Goal: Task Accomplishment & Management: Use online tool/utility

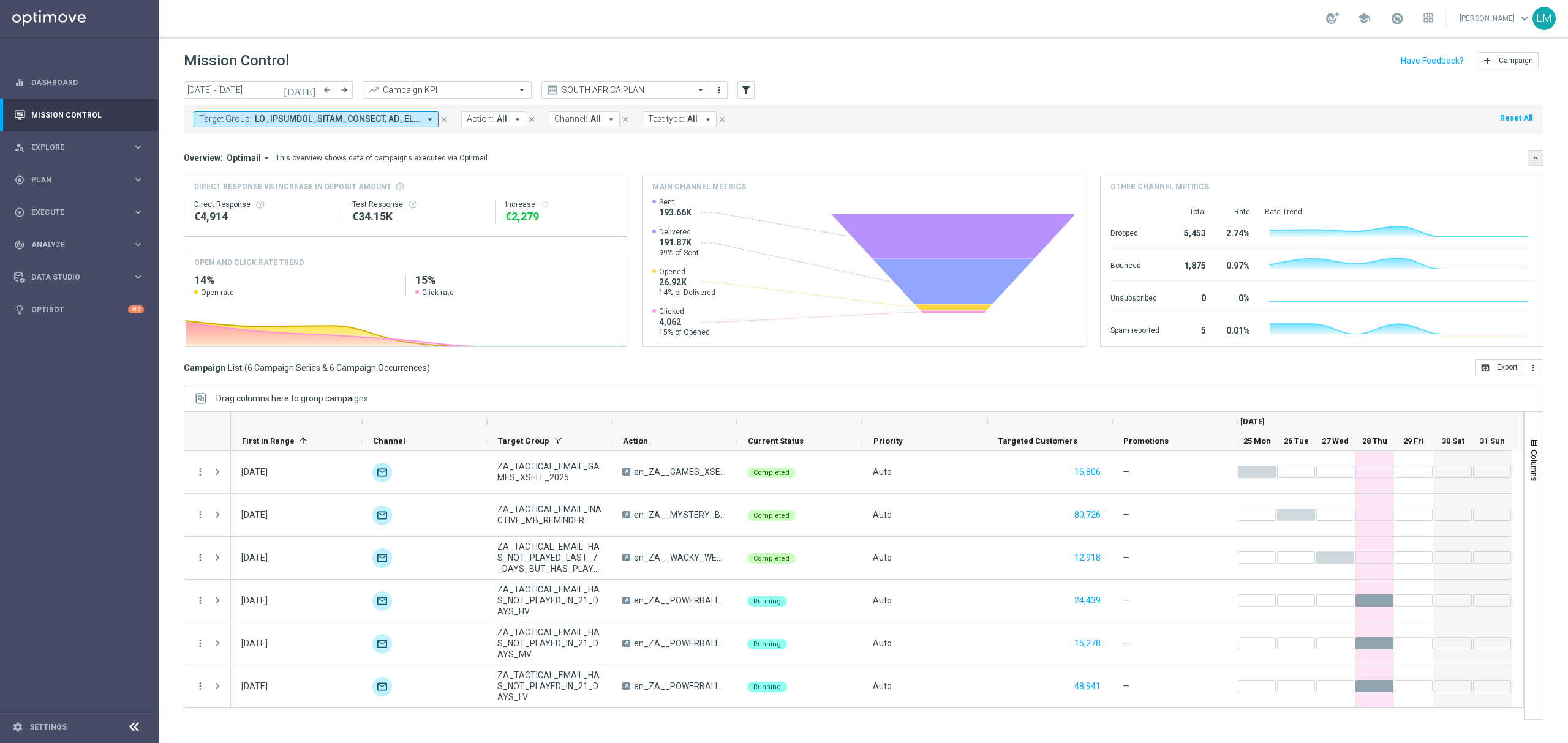
click at [1531, 155] on icon "keyboard_arrow_down" at bounding box center [1535, 157] width 9 height 9
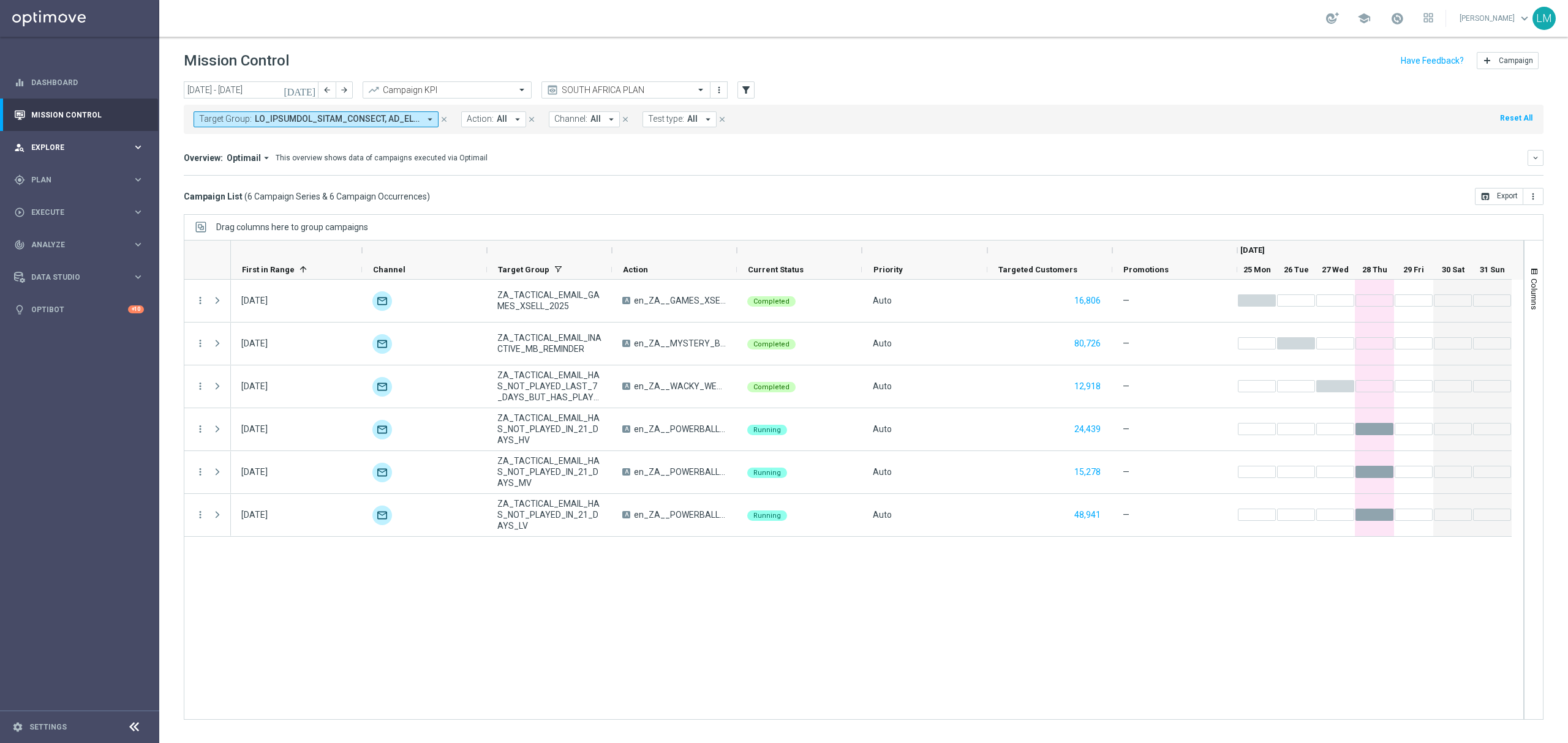
click at [75, 142] on div "person_search Explore" at bounding box center [73, 147] width 118 height 11
click at [85, 171] on link "Customer Explorer" at bounding box center [79, 173] width 95 height 10
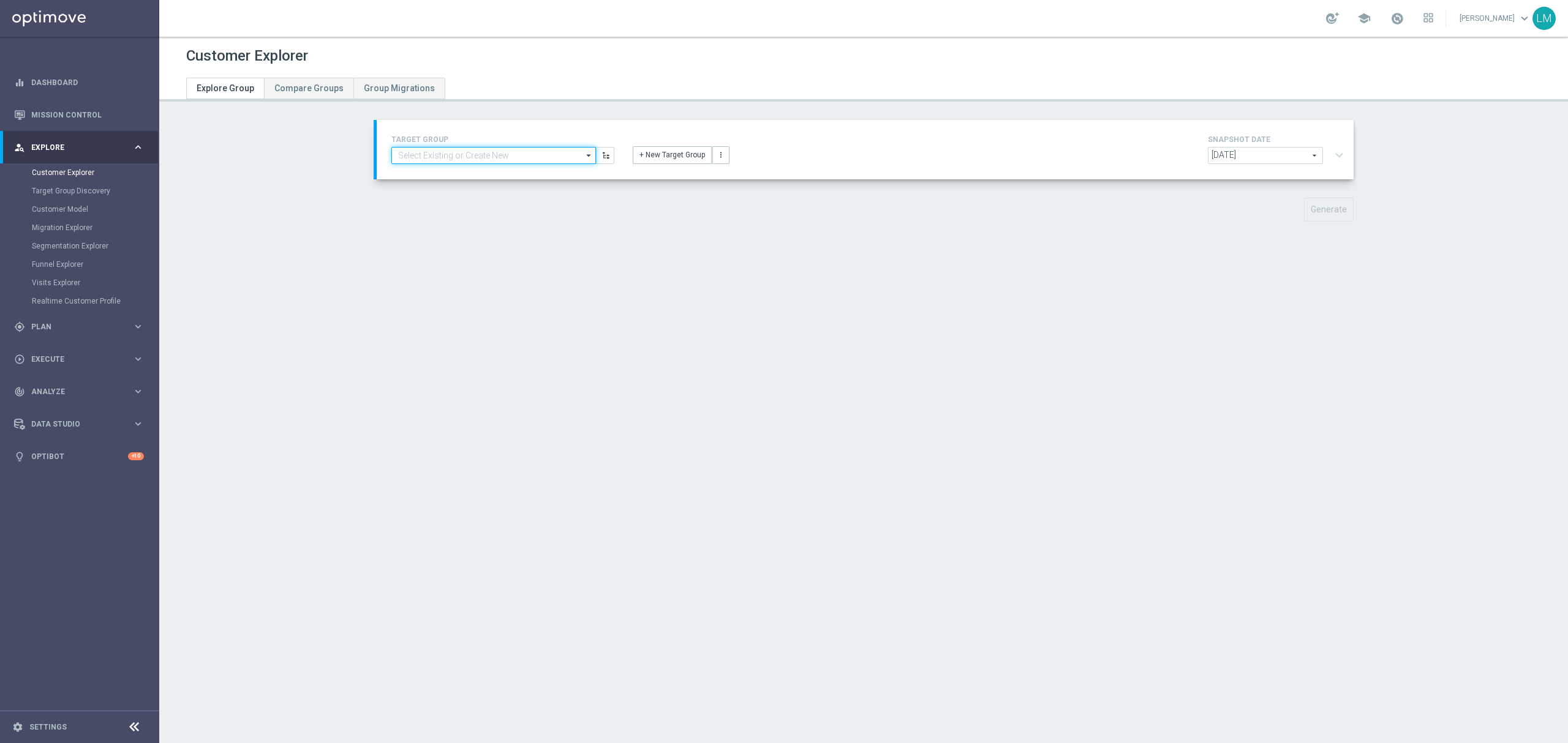
click at [466, 153] on input at bounding box center [493, 155] width 204 height 17
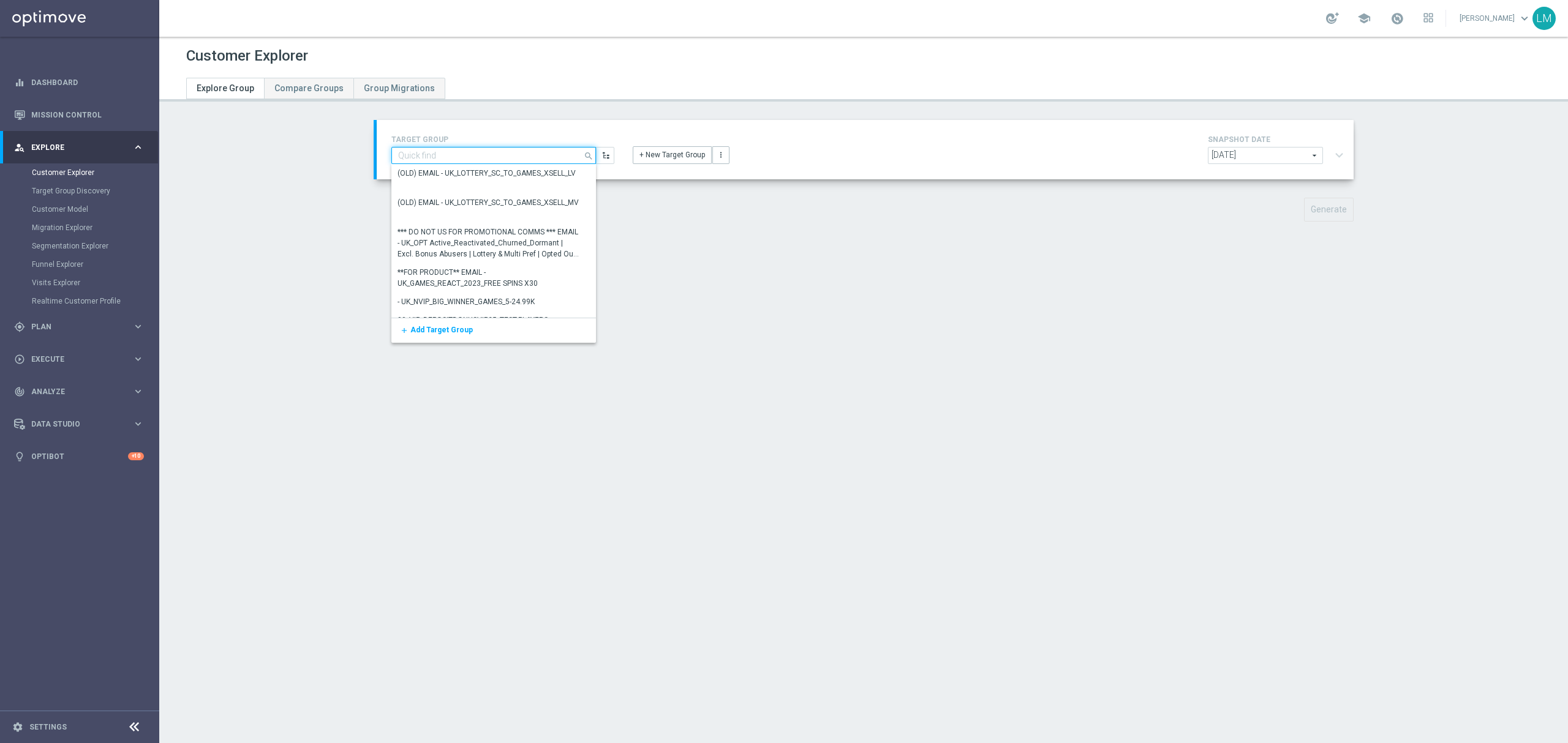
paste input "ZA_TACTICAL_EMAIL_ALL_EX_INC_1"
type input "ZA_TACTICAL_EMAIL_ALL_EX_INC_1"
click at [449, 181] on div "ZA_TACTICAL_EMAIL_ALL_EX_INC_1" at bounding box center [489, 173] width 194 height 17
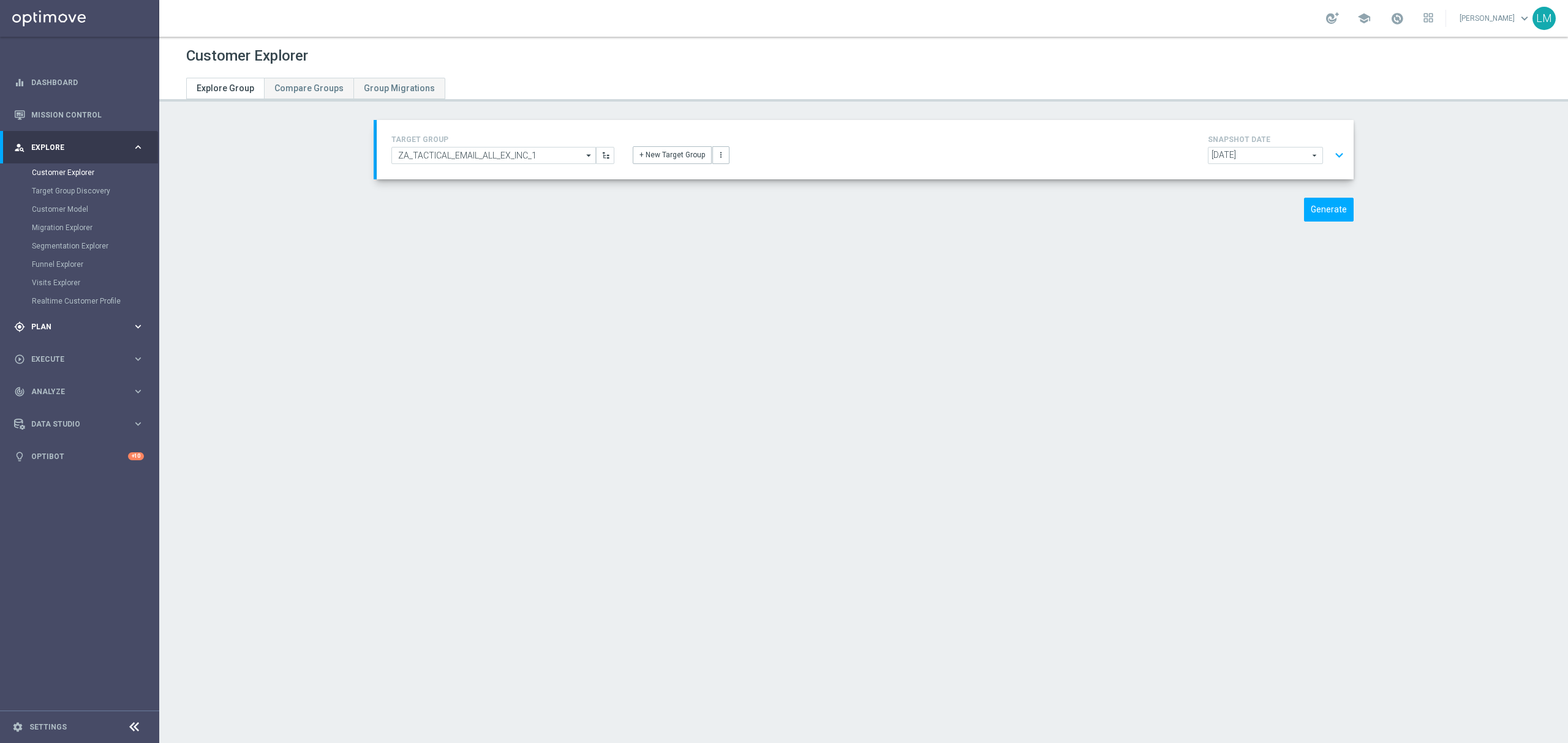
click at [118, 321] on div "gps_fixed Plan" at bounding box center [73, 327] width 118 height 11
click at [67, 206] on link "Target Groups" at bounding box center [79, 205] width 95 height 10
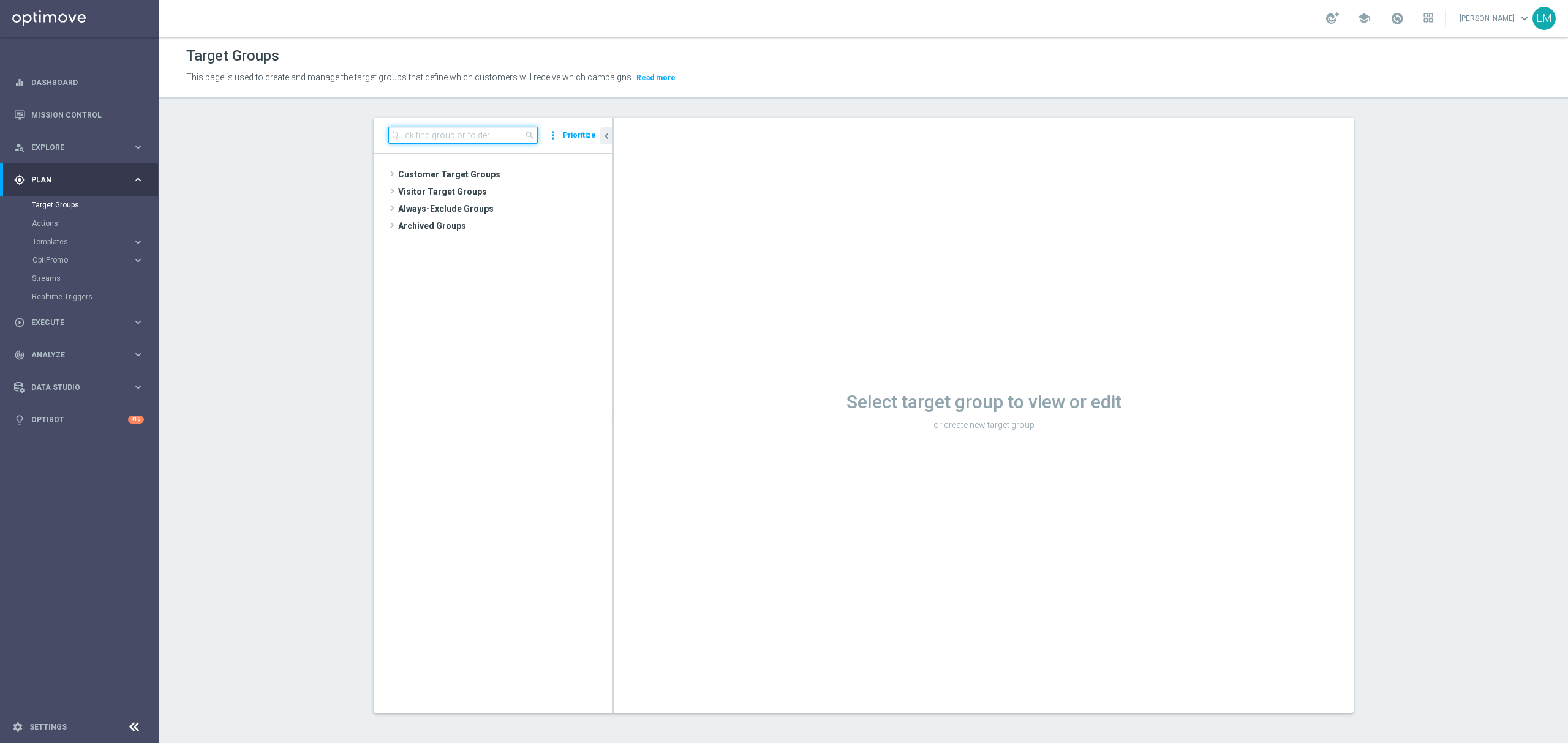
click at [467, 135] on input at bounding box center [463, 136] width 149 height 17
paste input "ZA_TACTICAL_EMAIL_ALL_EX_INC_1"
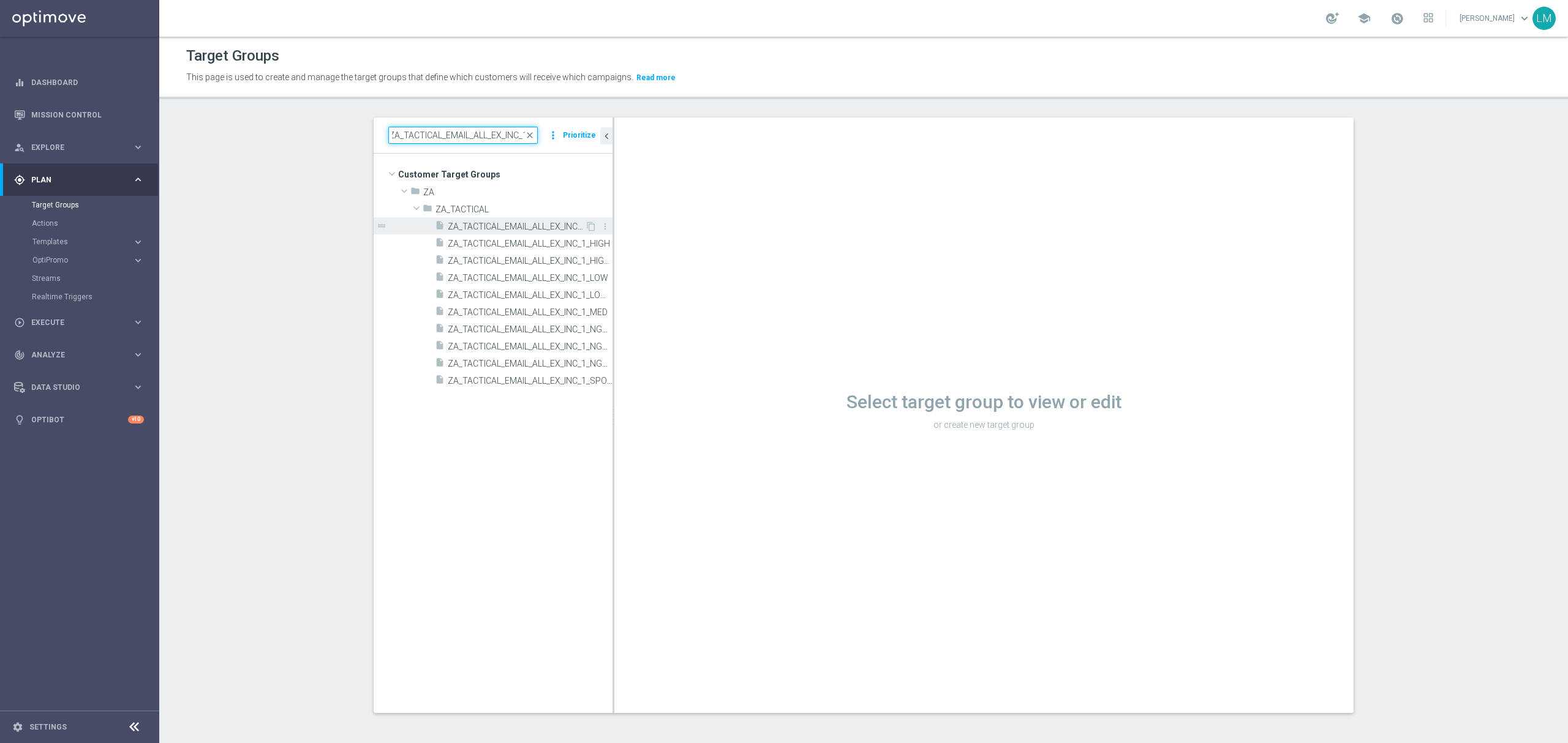
type input "ZA_TACTICAL_EMAIL_ALL_EX_INC_1"
click at [505, 228] on span "ZA_TACTICAL_EMAIL_ALL_EX_INC_1" at bounding box center [516, 227] width 137 height 11
click at [586, 230] on icon "content_copy" at bounding box center [591, 226] width 10 height 10
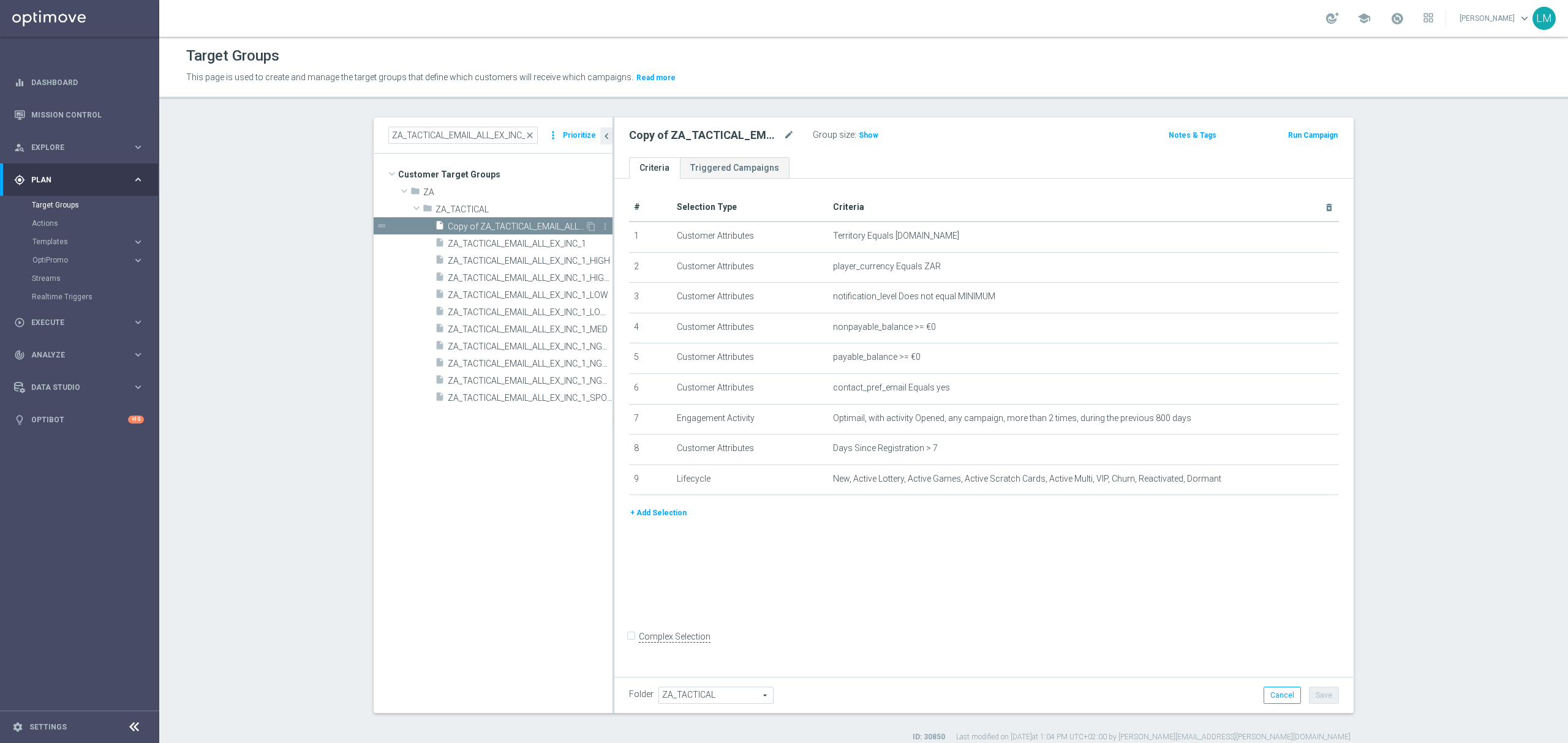
click at [526, 225] on span "Copy of ZA_TACTICAL_EMAIL_ALL_EX_INC_1" at bounding box center [516, 227] width 137 height 11
click at [783, 137] on icon "mode_edit" at bounding box center [788, 136] width 11 height 15
click at [659, 137] on input "Copy of ZA_TACTICAL_EMAIL_ALL_EX_INC_1" at bounding box center [712, 137] width 165 height 17
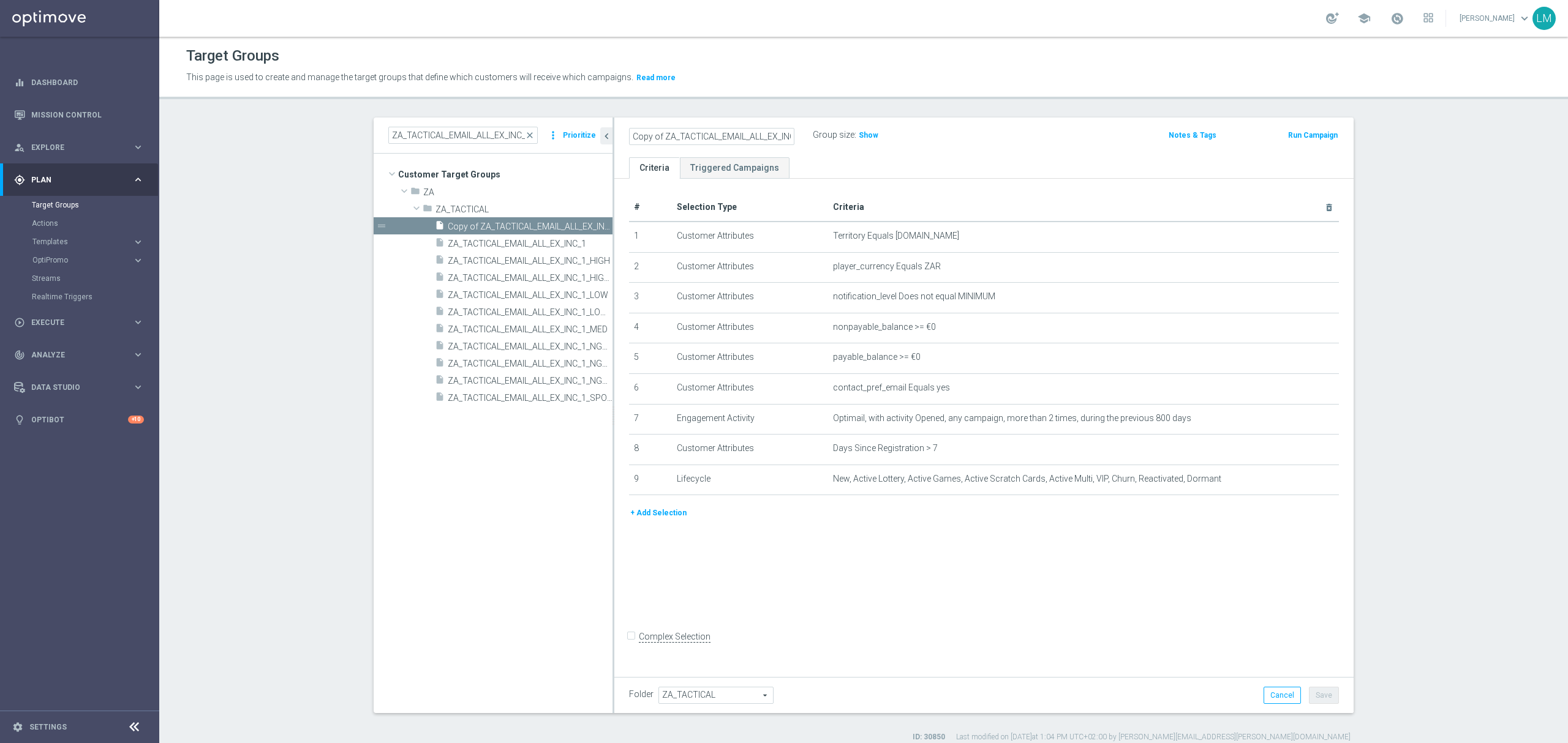
drag, startPoint x: 645, startPoint y: 138, endPoint x: 485, endPoint y: 149, distance: 160.4
click at [487, 147] on as-split "ZA_TACTICAL_EMAIL_ALL_EX_INC_1 close more_vert Prioritize Customer Target Group…" at bounding box center [864, 415] width 980 height 596
drag, startPoint x: 714, startPoint y: 136, endPoint x: 770, endPoint y: 138, distance: 56.0
click at [770, 138] on input "ZA_TACTICAL_EMAIL_ALL_EX_INC_1" at bounding box center [712, 137] width 165 height 17
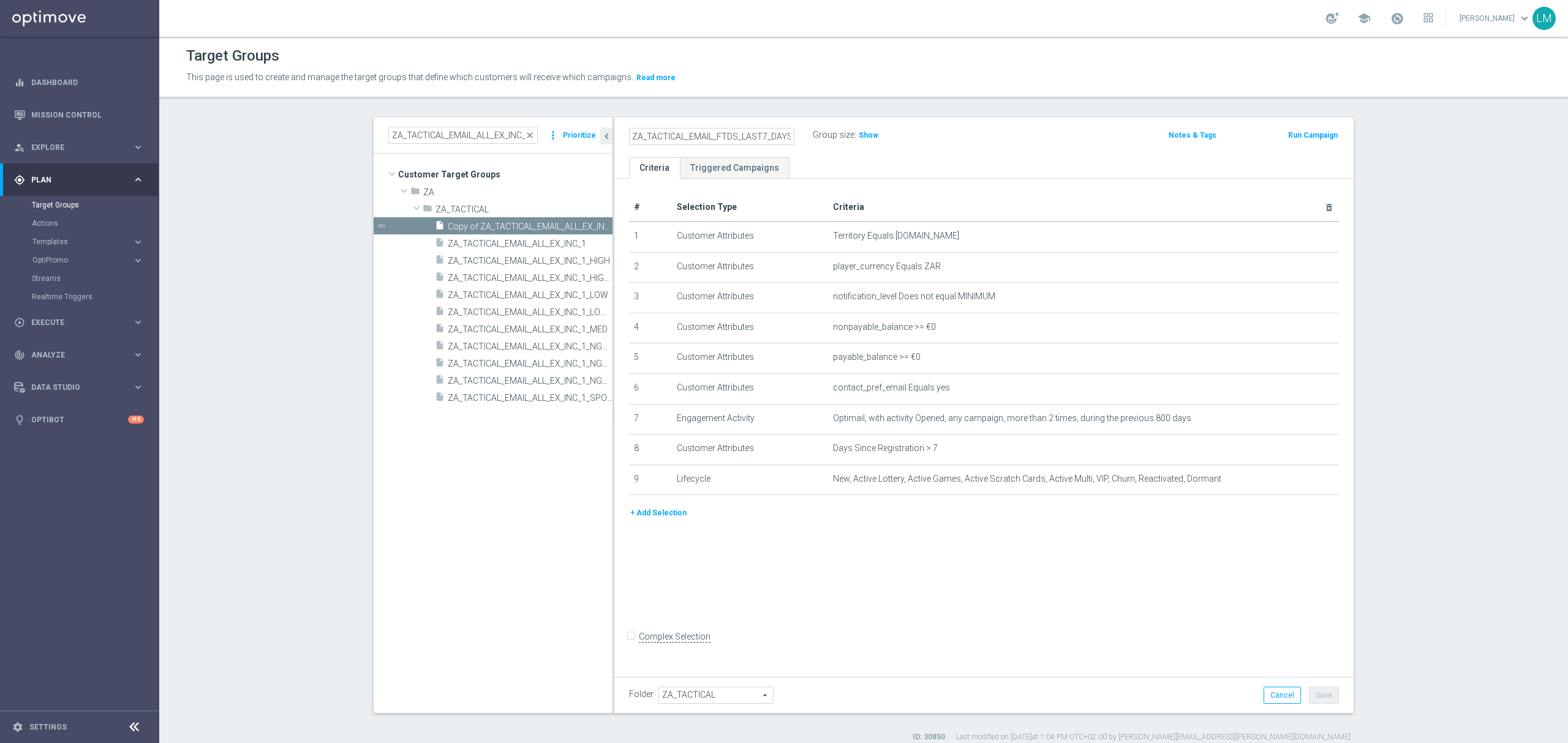
click at [756, 132] on input "ZA_TACTICAL_EMAIL_FTDS_LAST7_DAYS" at bounding box center [712, 137] width 165 height 17
type input "ZA_TACTICAL_EMAIL_FTDS_LAST_7_DAYS"
click at [815, 150] on div "ZA_TACTICAL_EMAIL_FTDS_LAST_7_DAYS Group size : Show Notes & Tags Run Campaign" at bounding box center [984, 137] width 739 height 40
click at [1309, 484] on icon "delete_forever" at bounding box center [1313, 479] width 10 height 10
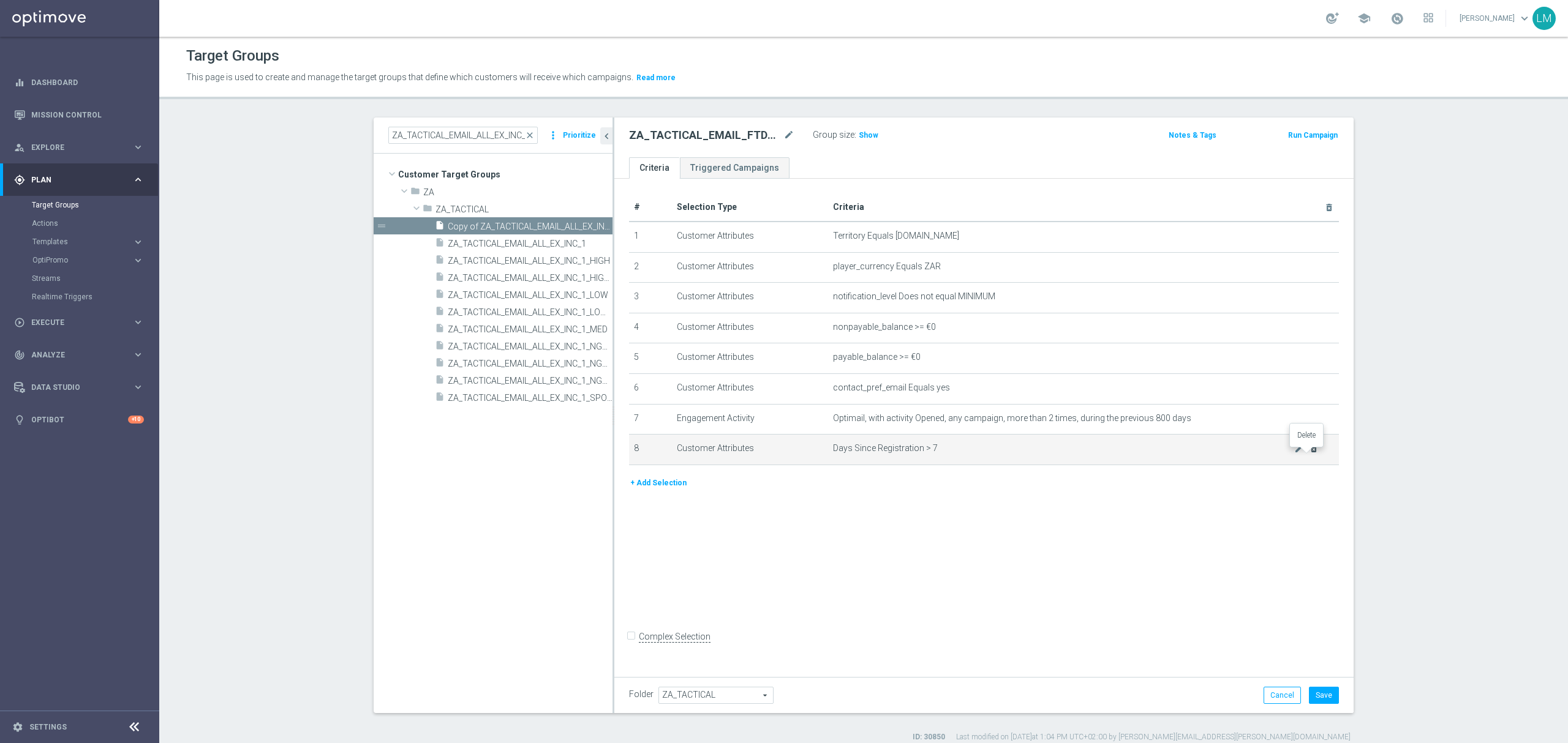
click at [1311, 453] on icon "delete_forever" at bounding box center [1313, 448] width 10 height 10
click at [1294, 423] on icon "mode_edit" at bounding box center [1299, 418] width 10 height 10
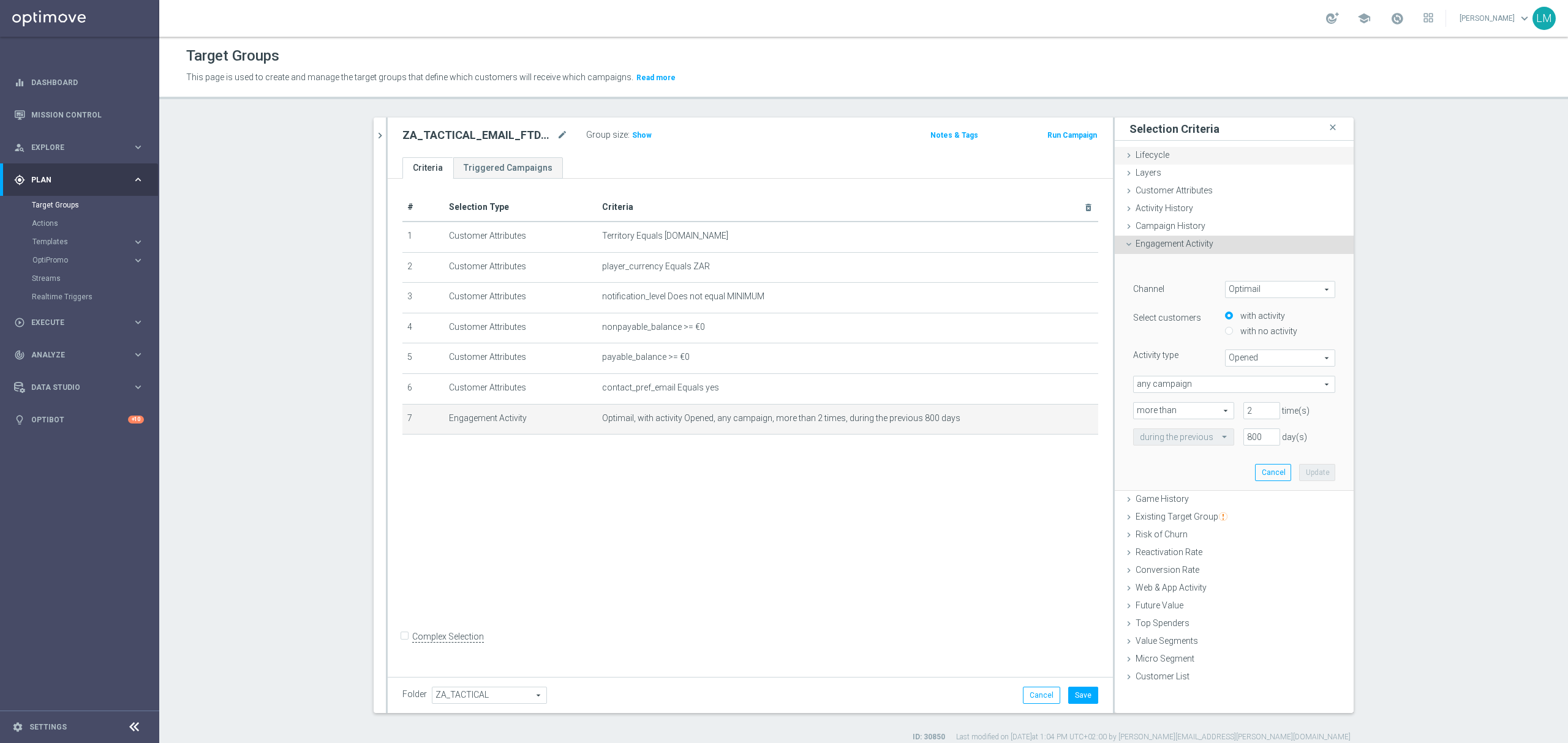
click at [1196, 162] on div "Lifecycle done" at bounding box center [1233, 156] width 239 height 19
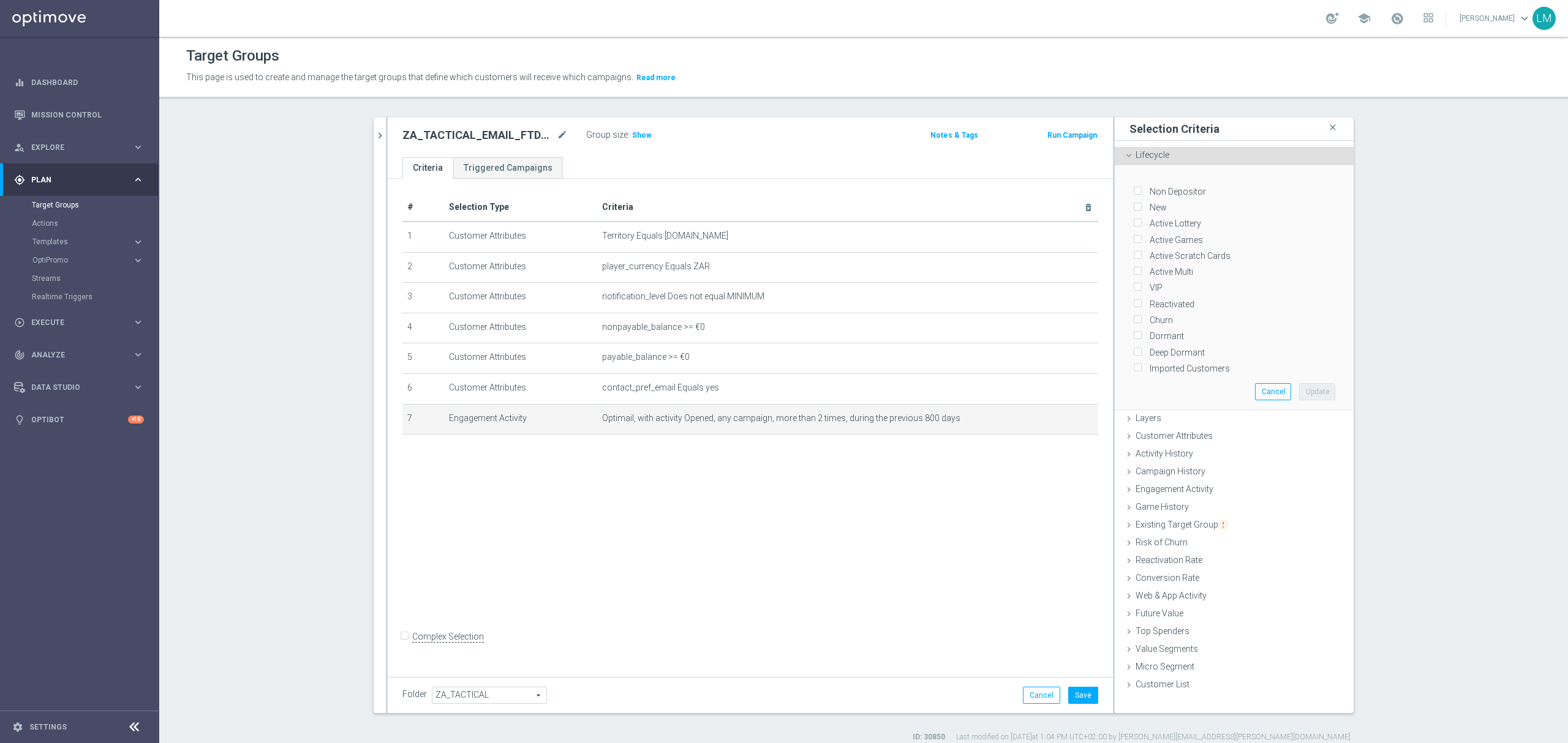
click at [1196, 162] on div "Lifecycle done" at bounding box center [1233, 156] width 239 height 19
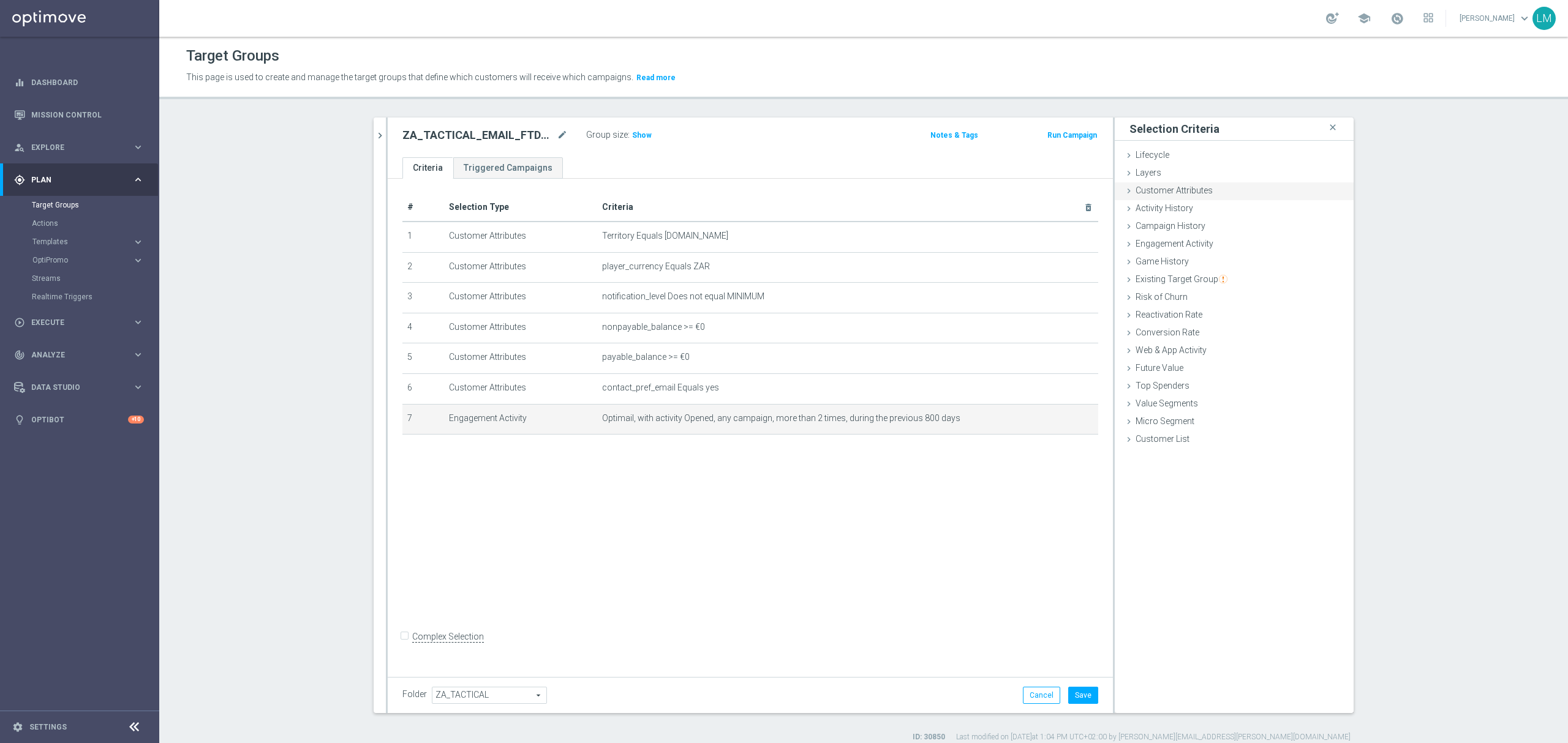
click at [1169, 198] on div "Customer Attributes done" at bounding box center [1233, 192] width 239 height 19
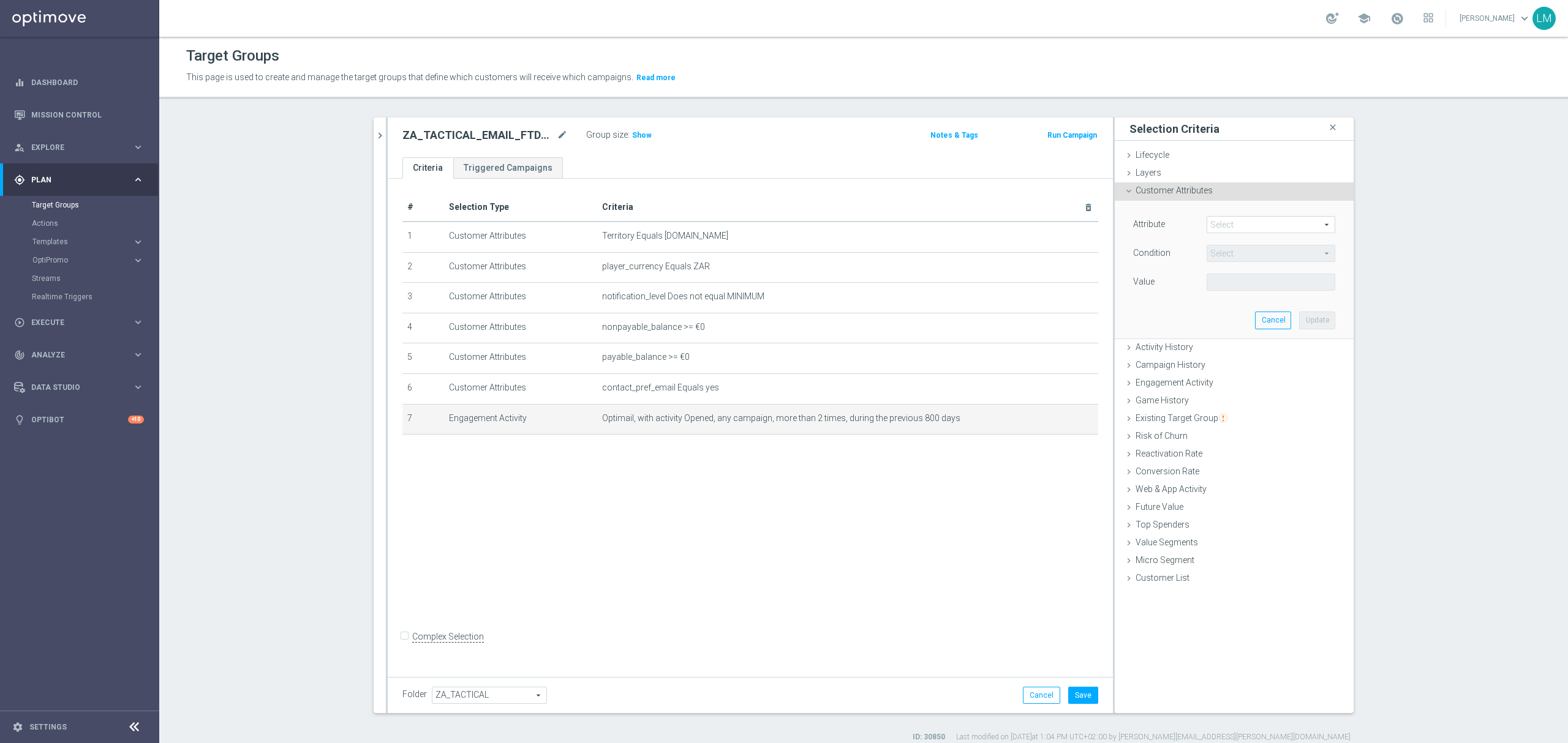
click at [1221, 223] on span at bounding box center [1270, 225] width 128 height 16
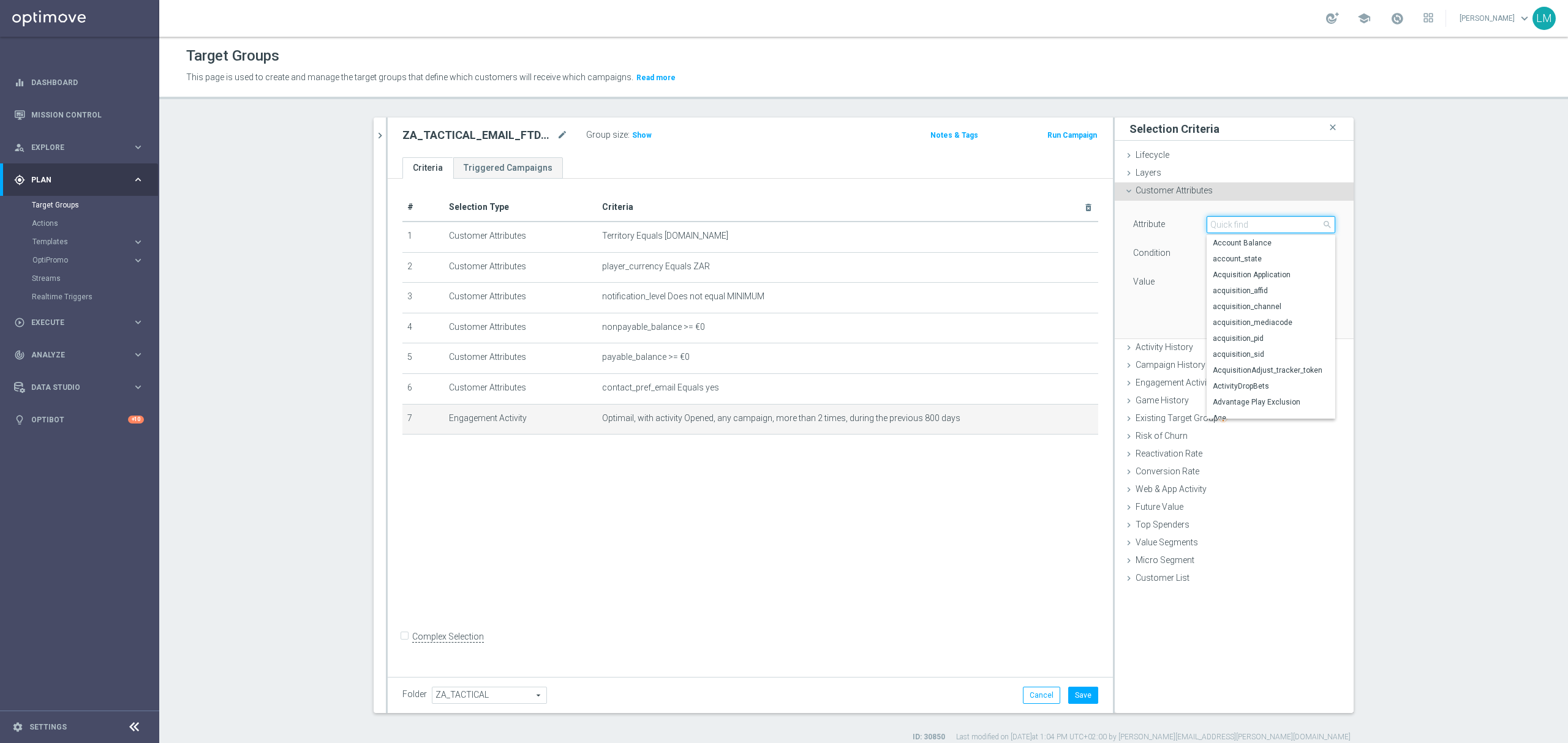
click at [1217, 226] on input "search" at bounding box center [1270, 225] width 128 height 17
type input "deposit"
click at [1290, 352] on span "First Deposit Date" at bounding box center [1271, 350] width 116 height 10
type input "First Deposit Date"
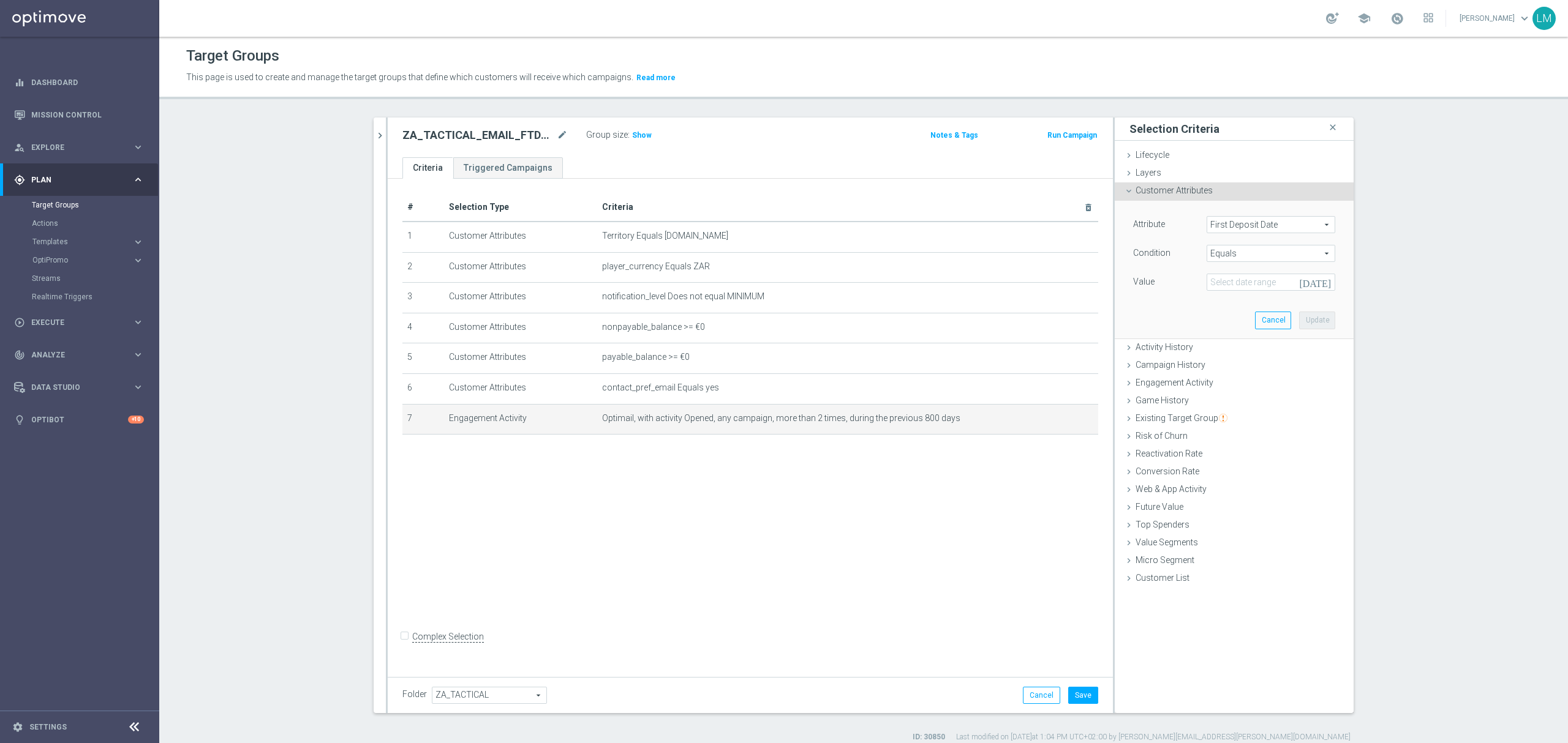
click at [1254, 256] on span "Equals" at bounding box center [1270, 253] width 128 height 16
click at [1233, 303] on span "Between" at bounding box center [1271, 303] width 116 height 10
type input "Between"
click at [1319, 282] on icon "today" at bounding box center [1317, 282] width 33 height 11
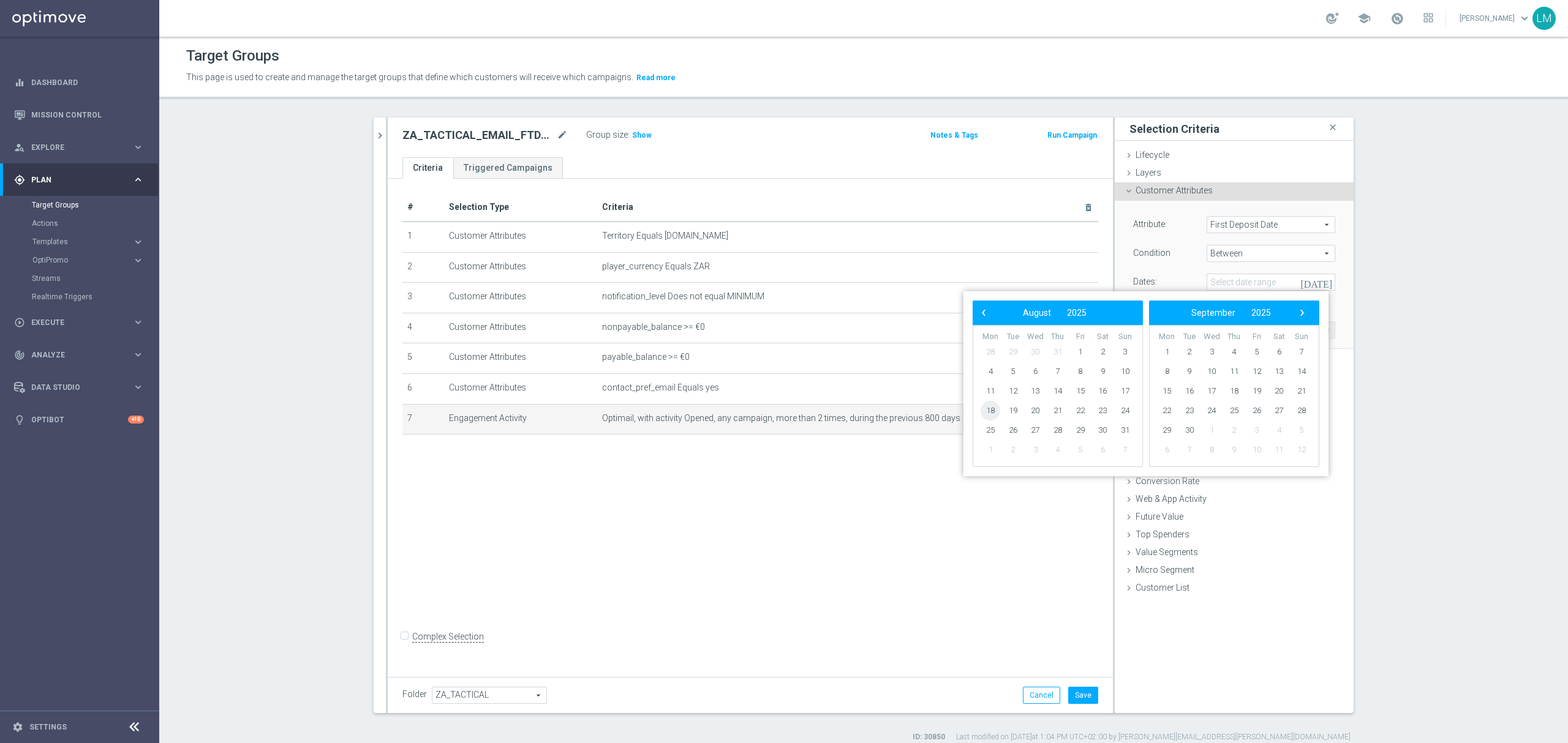
click at [997, 410] on span "18" at bounding box center [991, 411] width 20 height 20
click at [1130, 412] on span "24" at bounding box center [1125, 411] width 20 height 20
type input "18 Aug 2025 - 24 Aug 2025"
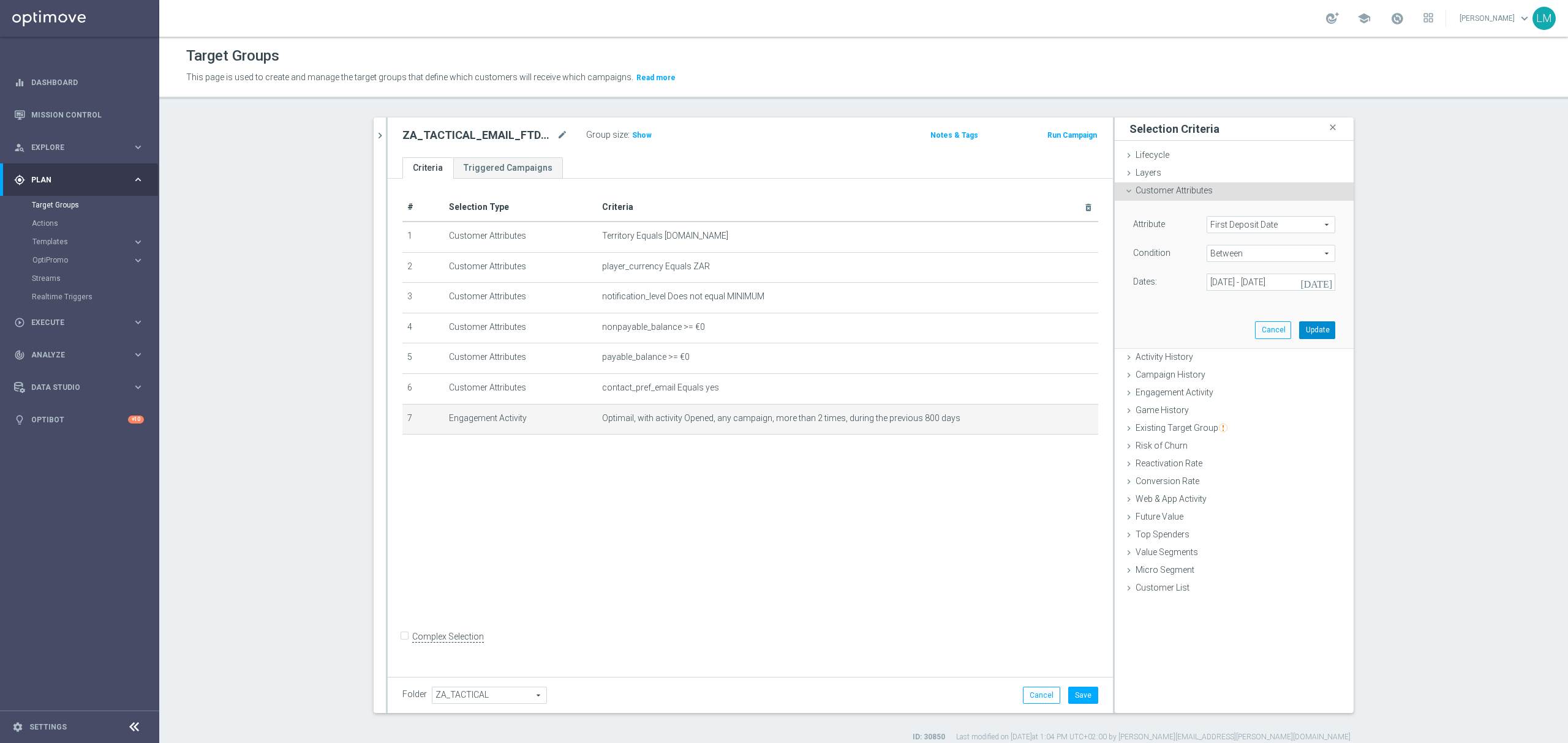
click at [1315, 332] on button "Update" at bounding box center [1317, 330] width 36 height 17
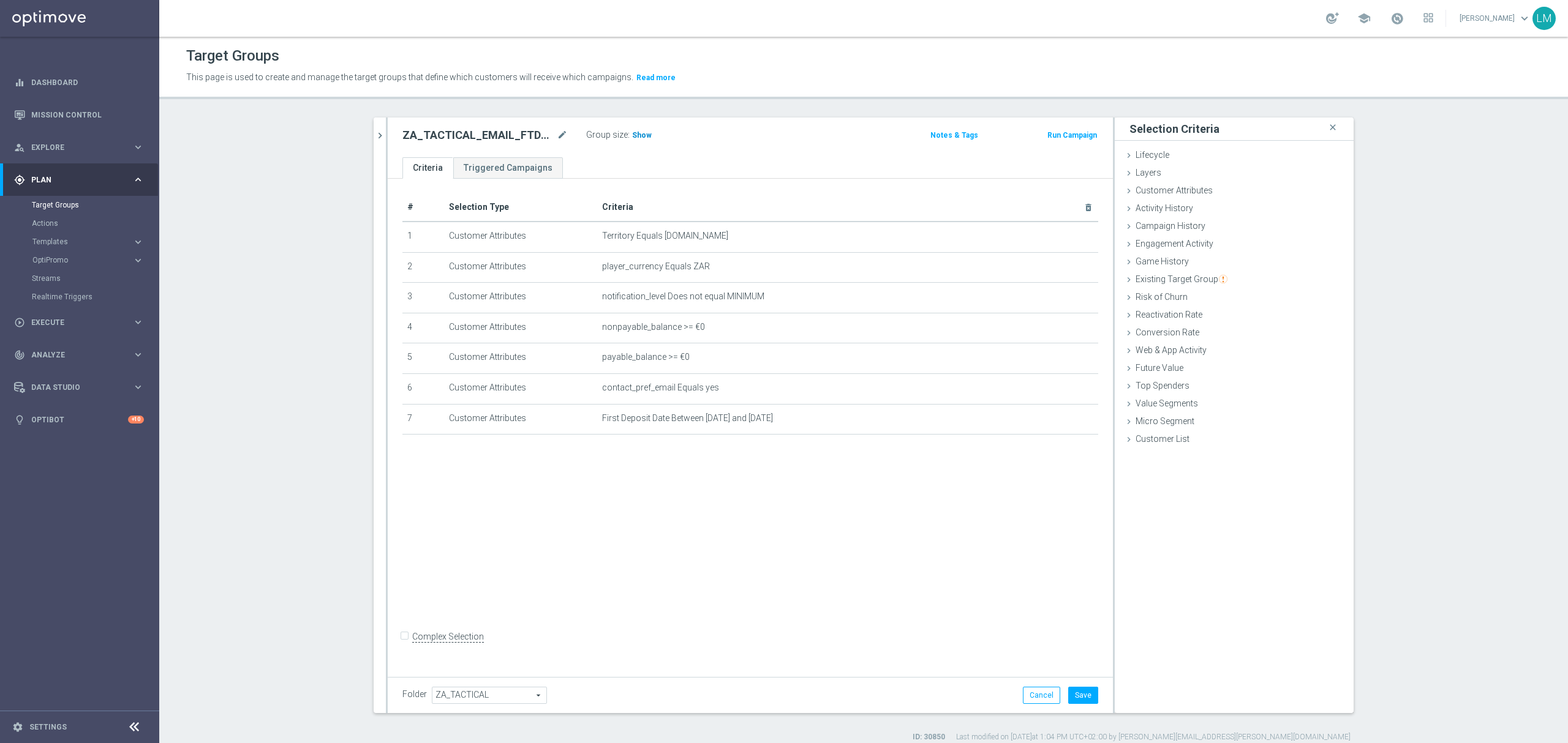
click at [632, 135] on span "Show" at bounding box center [642, 135] width 20 height 9
click at [1085, 691] on button "Save" at bounding box center [1083, 695] width 30 height 17
click at [1069, 393] on icon "delete_forever" at bounding box center [1073, 388] width 10 height 10
click at [1069, 297] on icon "delete_forever" at bounding box center [1073, 297] width 10 height 10
click at [632, 138] on span "Show" at bounding box center [642, 135] width 20 height 9
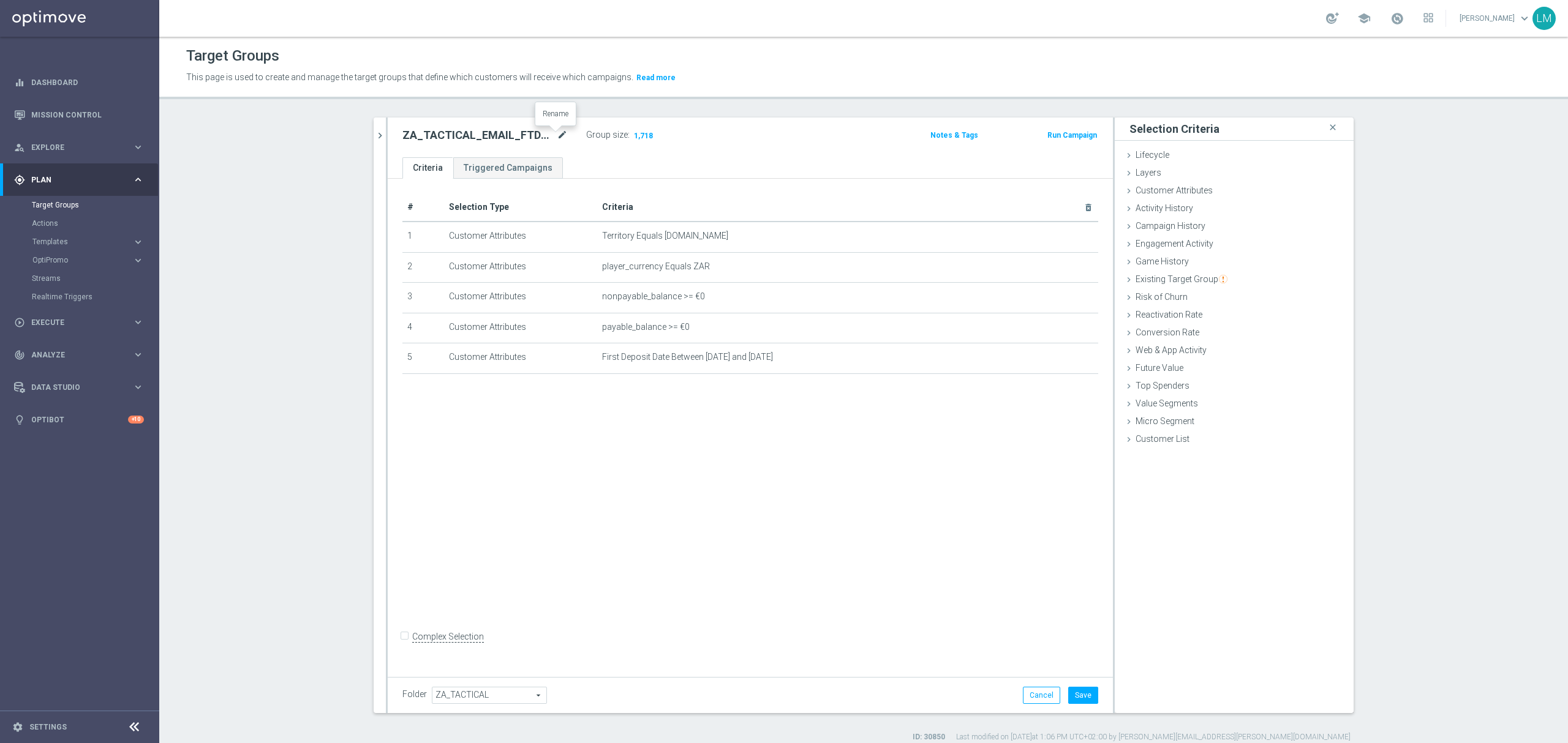
click at [557, 139] on icon "mode_edit" at bounding box center [562, 136] width 11 height 15
click at [118, 106] on link "Mission Control" at bounding box center [87, 114] width 112 height 32
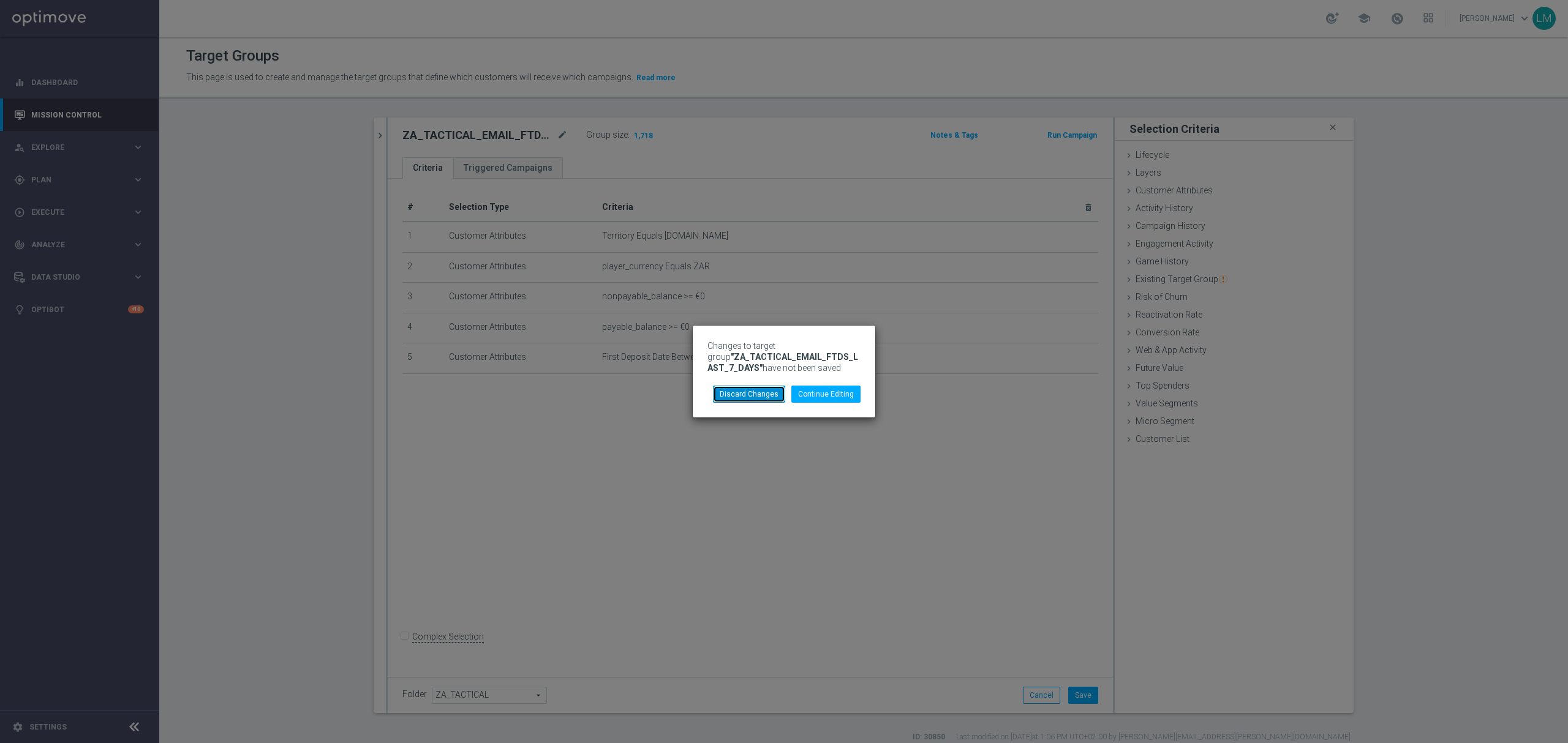
click at [756, 397] on button "Discard Changes" at bounding box center [749, 394] width 72 height 17
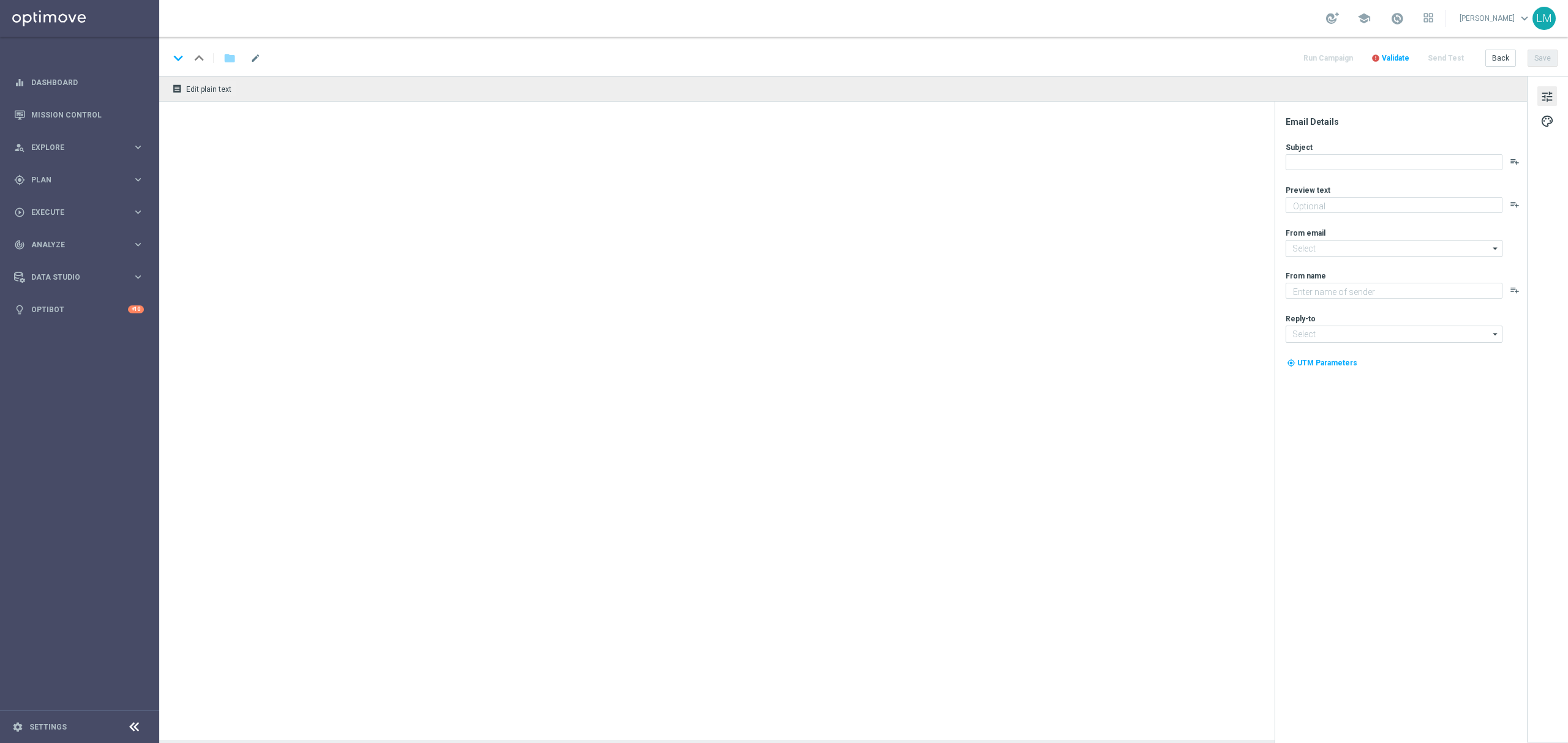
type textarea "There's only one way to find out what's inside!"
type textarea "Lottoland"
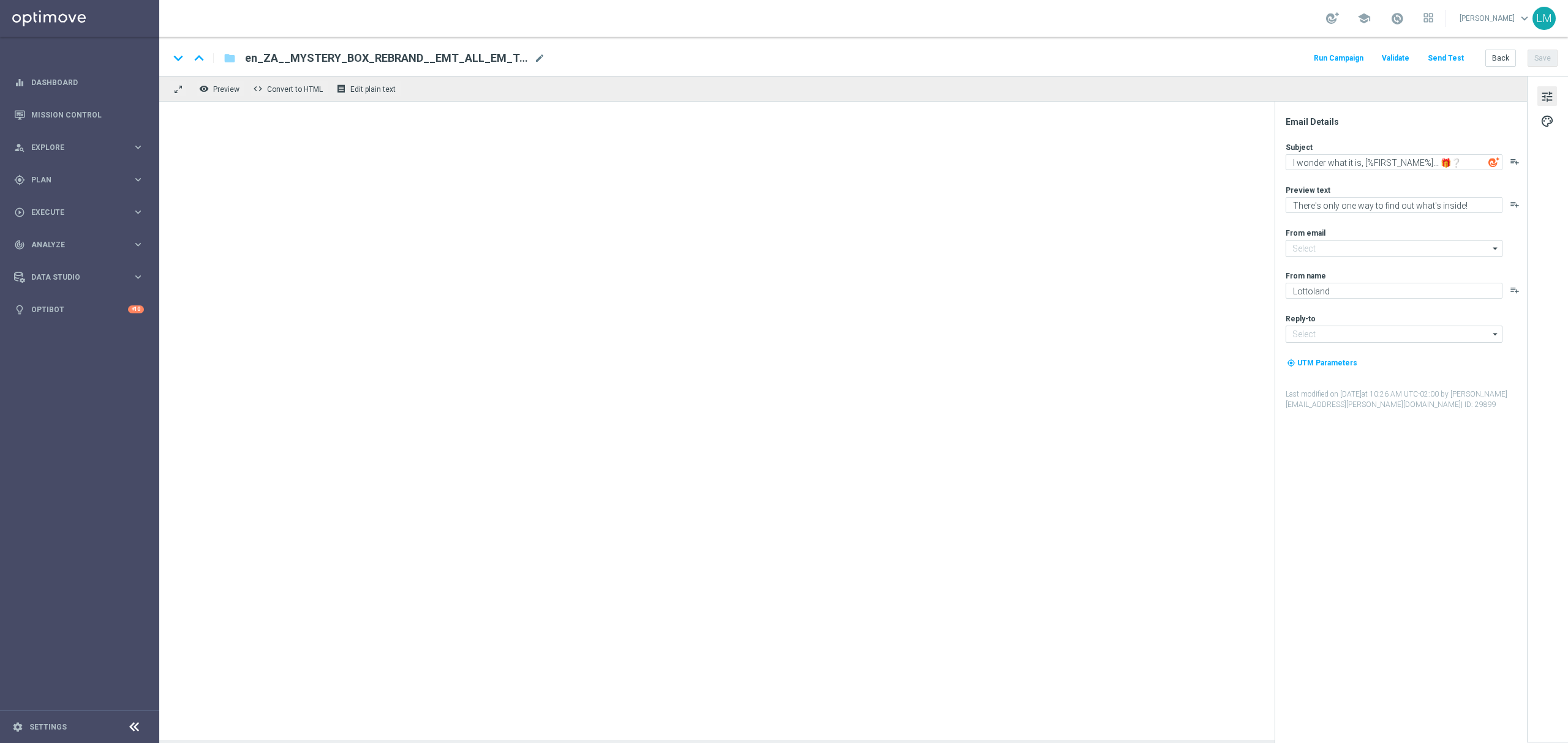
type input "[EMAIL_ADDRESS][DOMAIN_NAME]"
type input "support@lottoland.co.za"
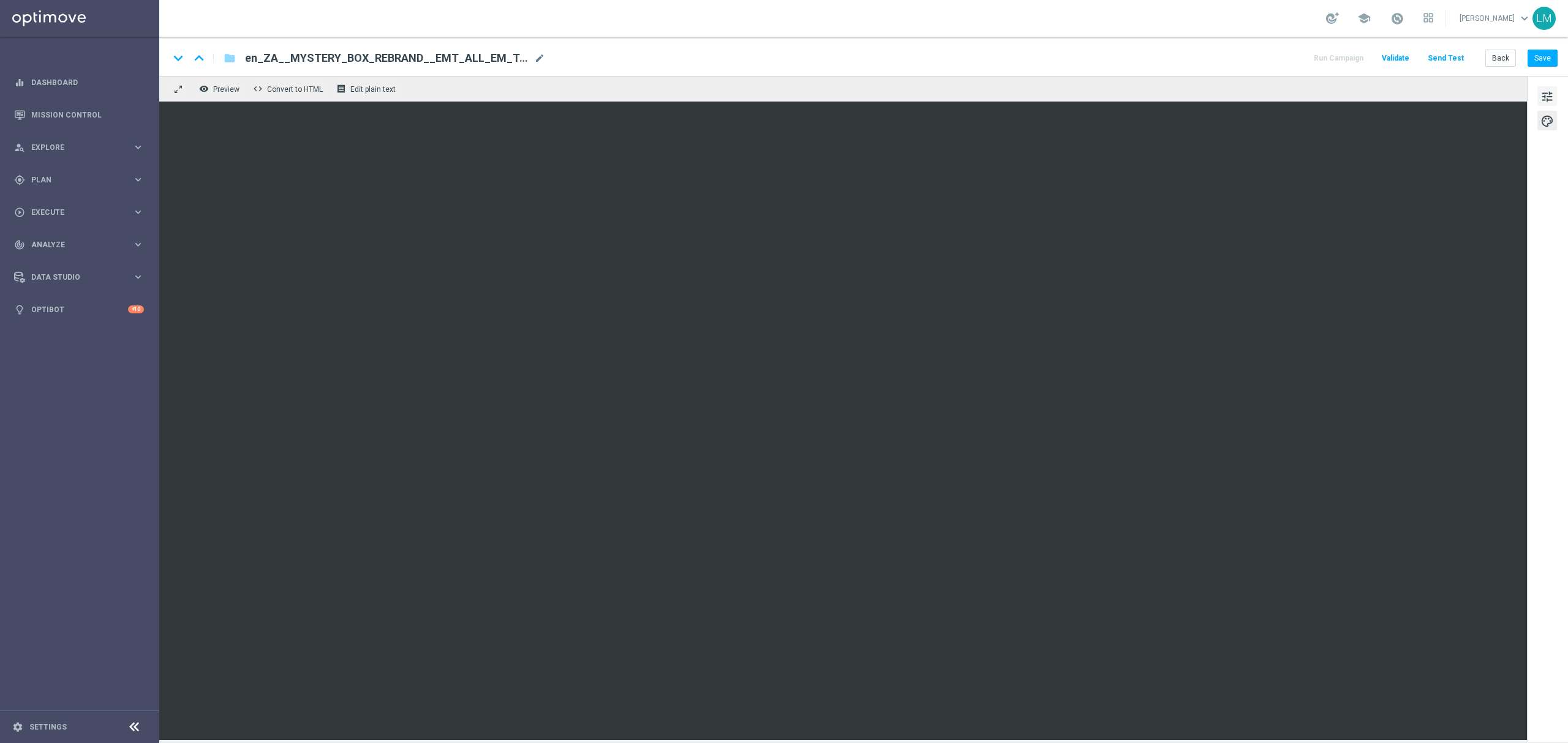
click at [1547, 93] on span "tune" at bounding box center [1547, 97] width 13 height 16
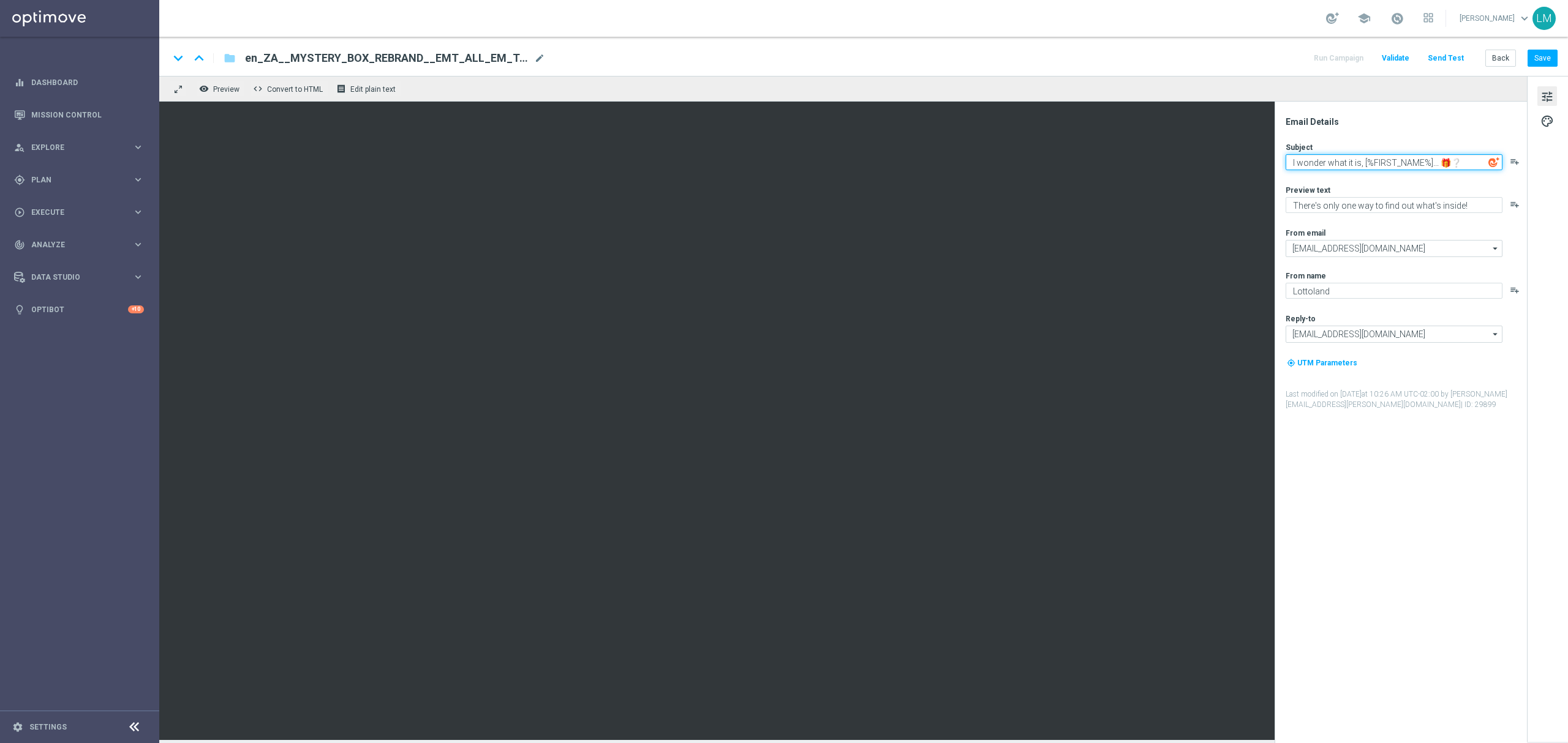
click at [1353, 169] on textarea "I wonder what it is, [%FIRST_NAME%]... 🎁❔" at bounding box center [1394, 162] width 217 height 16
click at [1374, 167] on textarea "I wonder what it is, [%FIRST_NAME%]... 🎁❔" at bounding box center [1394, 162] width 217 height 16
drag, startPoint x: 1362, startPoint y: 162, endPoint x: 1287, endPoint y: 165, distance: 75.1
click at [1287, 165] on textarea "I wonder what it is, [%FIRST_NAME%]... 🎁❔" at bounding box center [1394, 162] width 217 height 16
click at [1480, 162] on textarea "Ready to unbox your Mystery, [%FIRST_NAME%]... 🎁❔" at bounding box center [1394, 162] width 217 height 16
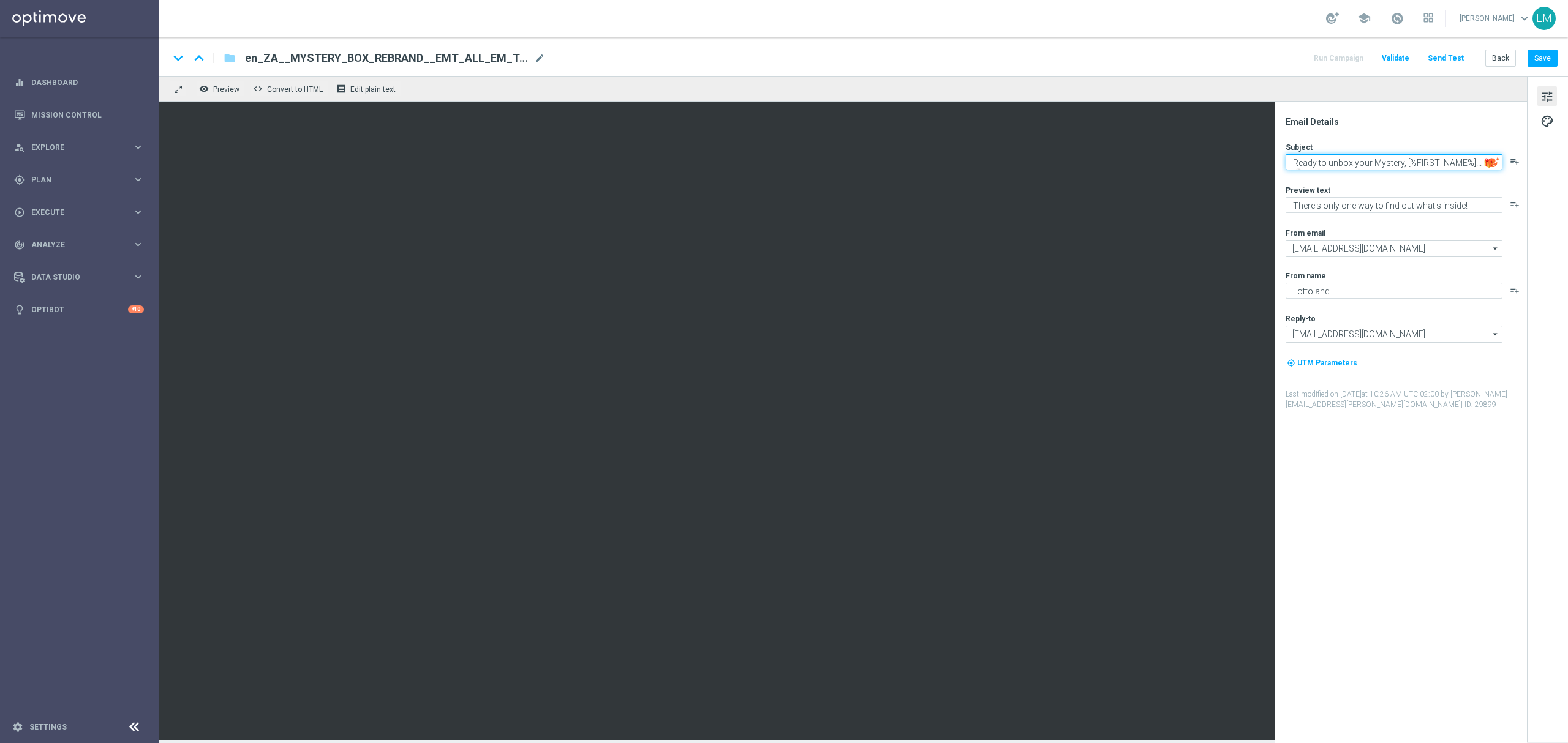
click at [1384, 167] on textarea "Ready to unbox your Mystery, [%FIRST_NAME%]... 🎁❔" at bounding box center [1394, 162] width 217 height 16
click at [1419, 159] on textarea "Ready to unbox your Mystery, [%FIRST_NAME%]... 🎁❔" at bounding box center [1394, 162] width 217 height 16
click at [1402, 163] on textarea "Ready to unbox your Mystery, [%FIRST_NAME%]... 🎁❔" at bounding box center [1394, 162] width 217 height 16
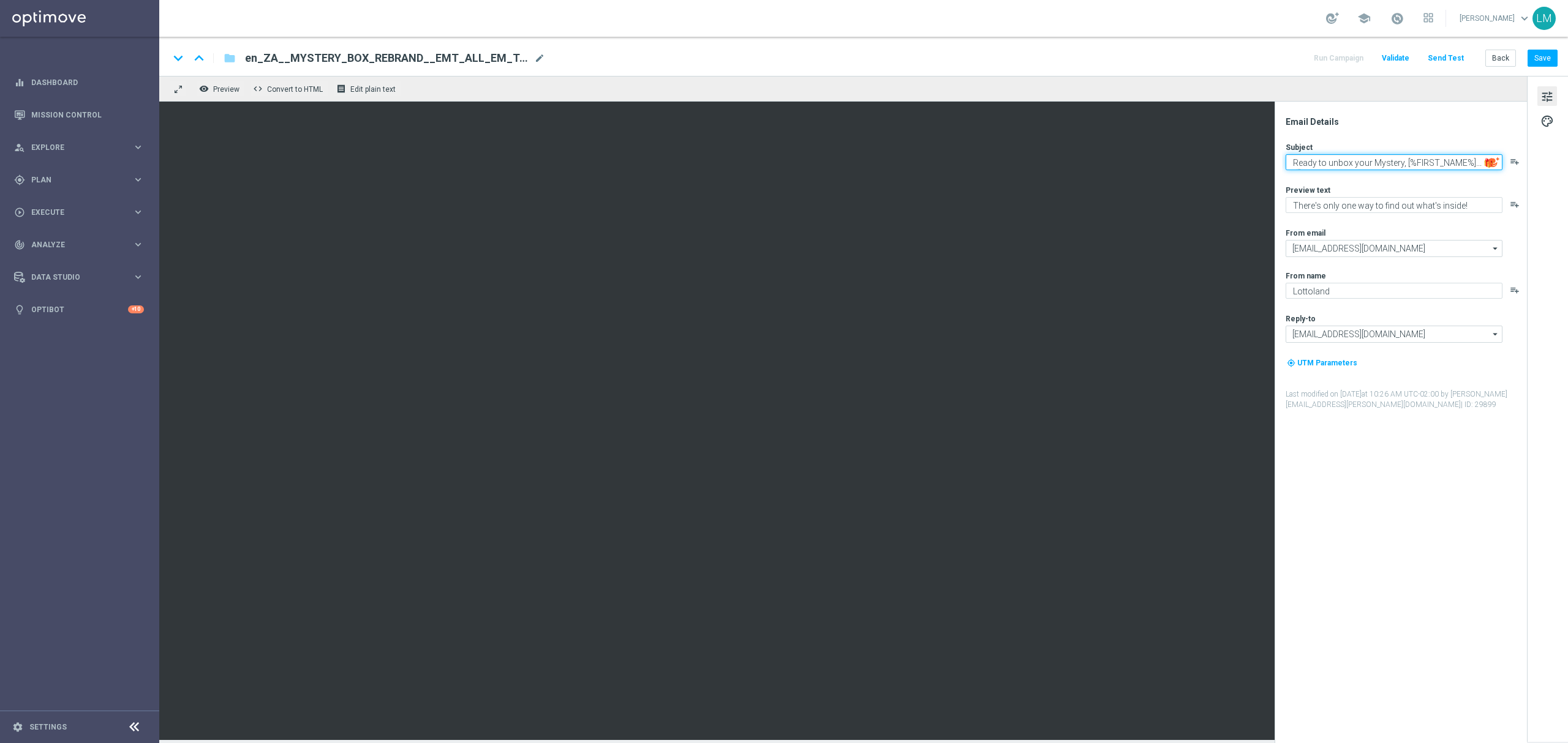
click at [1402, 163] on textarea "Ready to unbox your Mystery, [%FIRST_NAME%]... 🎁❔" at bounding box center [1394, 162] width 217 height 16
type textarea "Ready to unbox your Mystery, [%FIRST_NAME%]... 🎁❔"
click at [1401, 164] on textarea "Ready to unbox your Mystery, [%FIRST_NAME%]... 🎁❔" at bounding box center [1394, 162] width 217 height 16
click at [1534, 53] on button "Save" at bounding box center [1542, 58] width 30 height 17
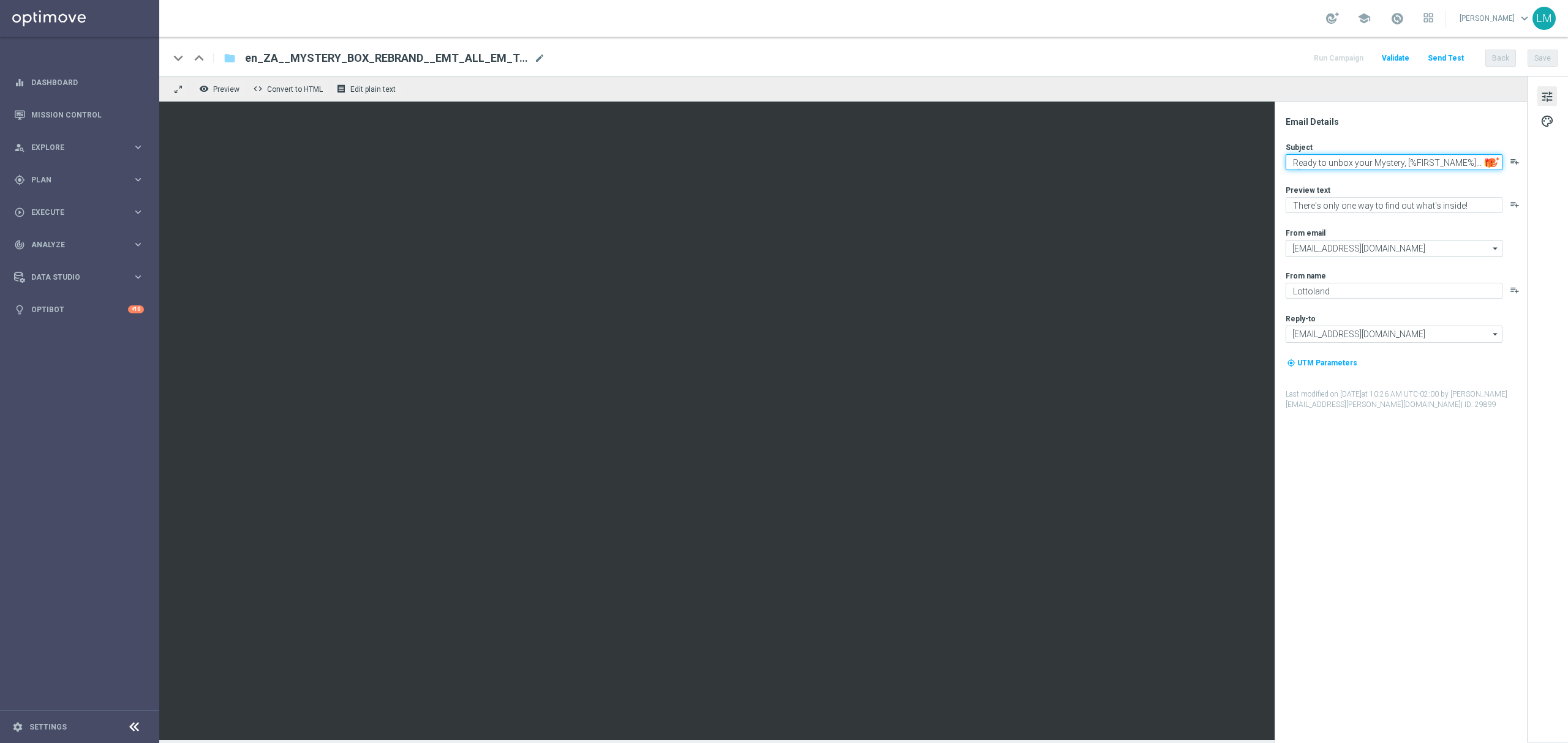
click at [1341, 160] on textarea "Ready to unbox your Mystery, [%FIRST_NAME%]... 🎁❔" at bounding box center [1394, 162] width 217 height 16
click at [1537, 61] on button "Save" at bounding box center [1542, 58] width 30 height 17
click at [1448, 52] on button "Send Test" at bounding box center [1446, 58] width 40 height 17
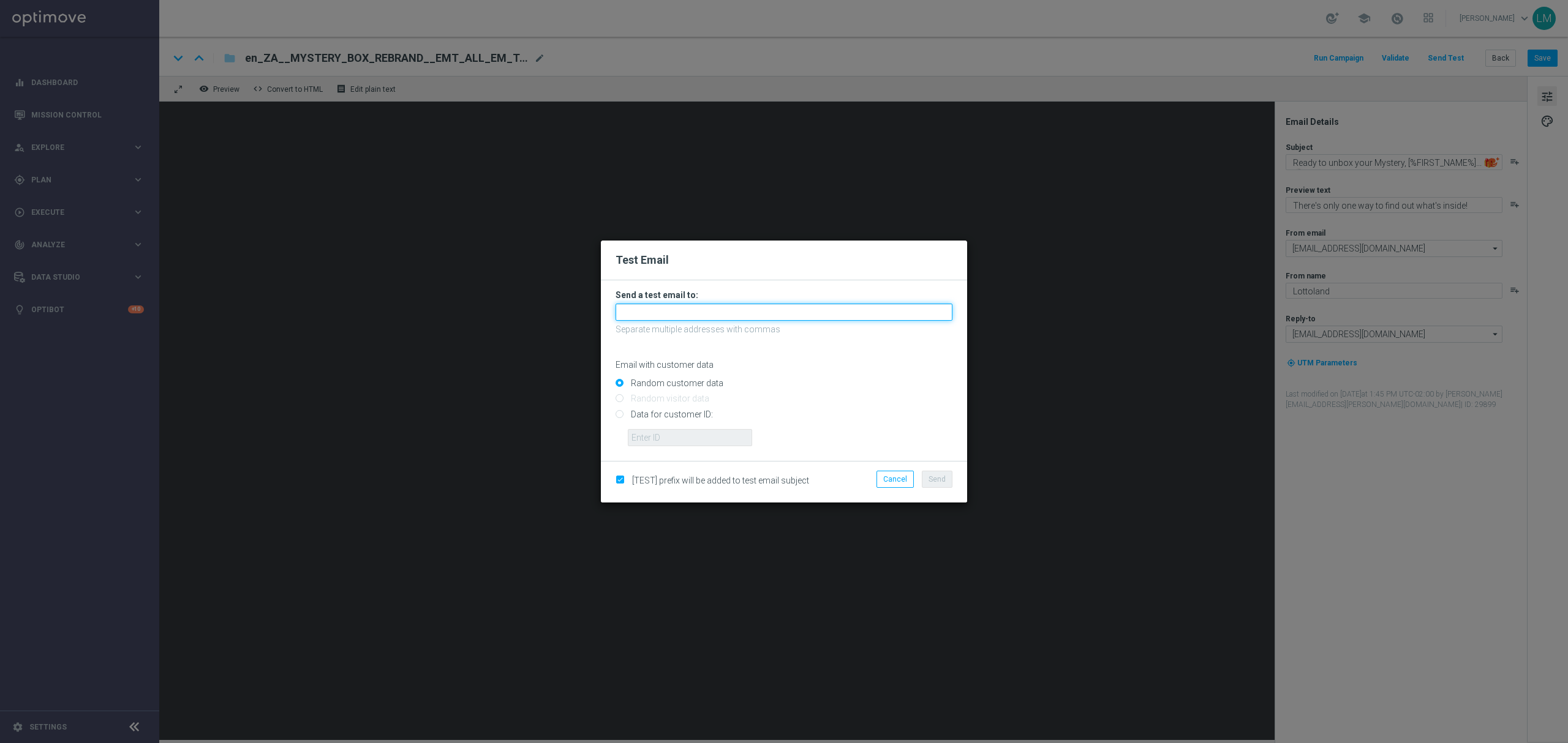
click at [782, 311] on input "text" at bounding box center [784, 312] width 337 height 17
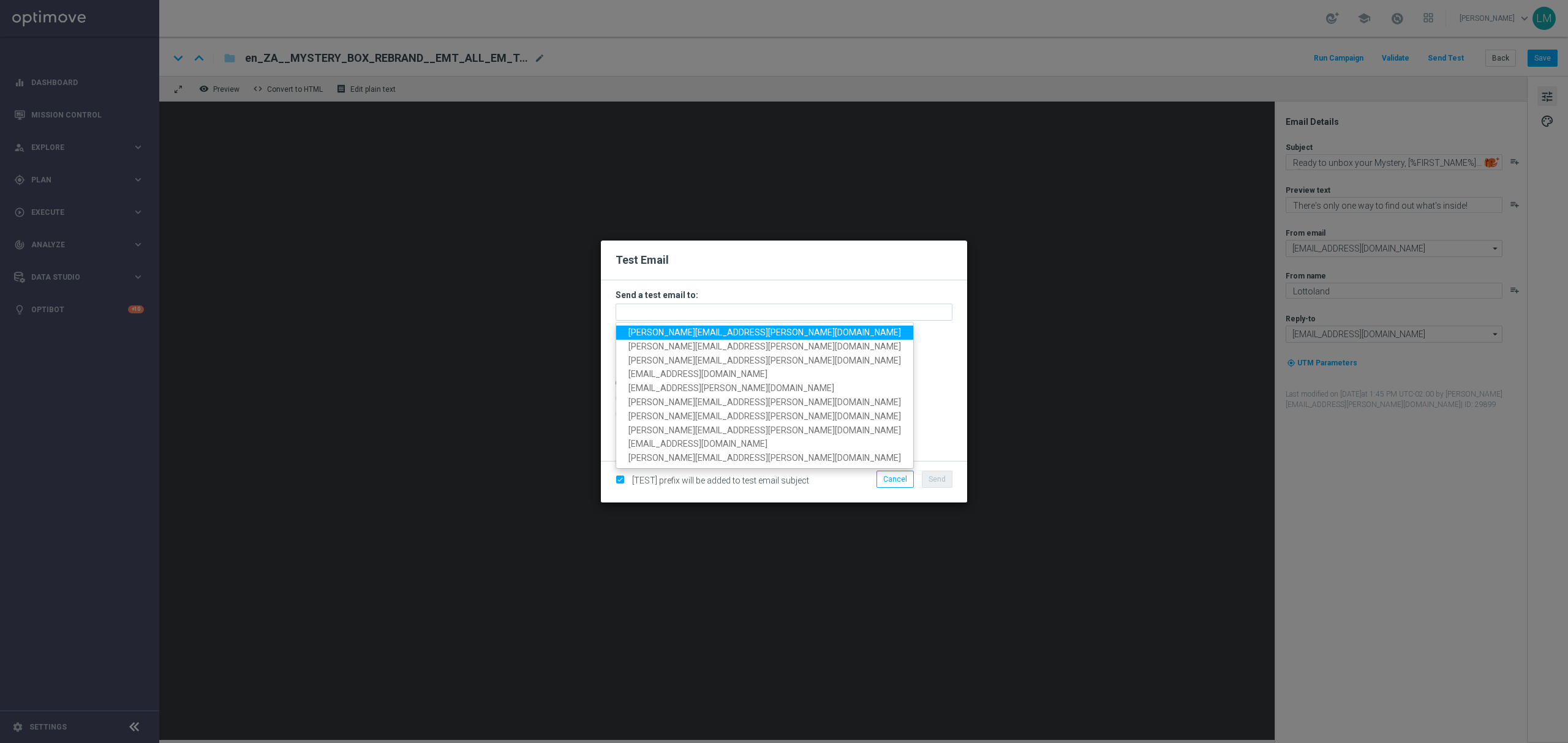
click at [727, 327] on span "leslie.martinez@lottoland.com" at bounding box center [764, 332] width 272 height 10
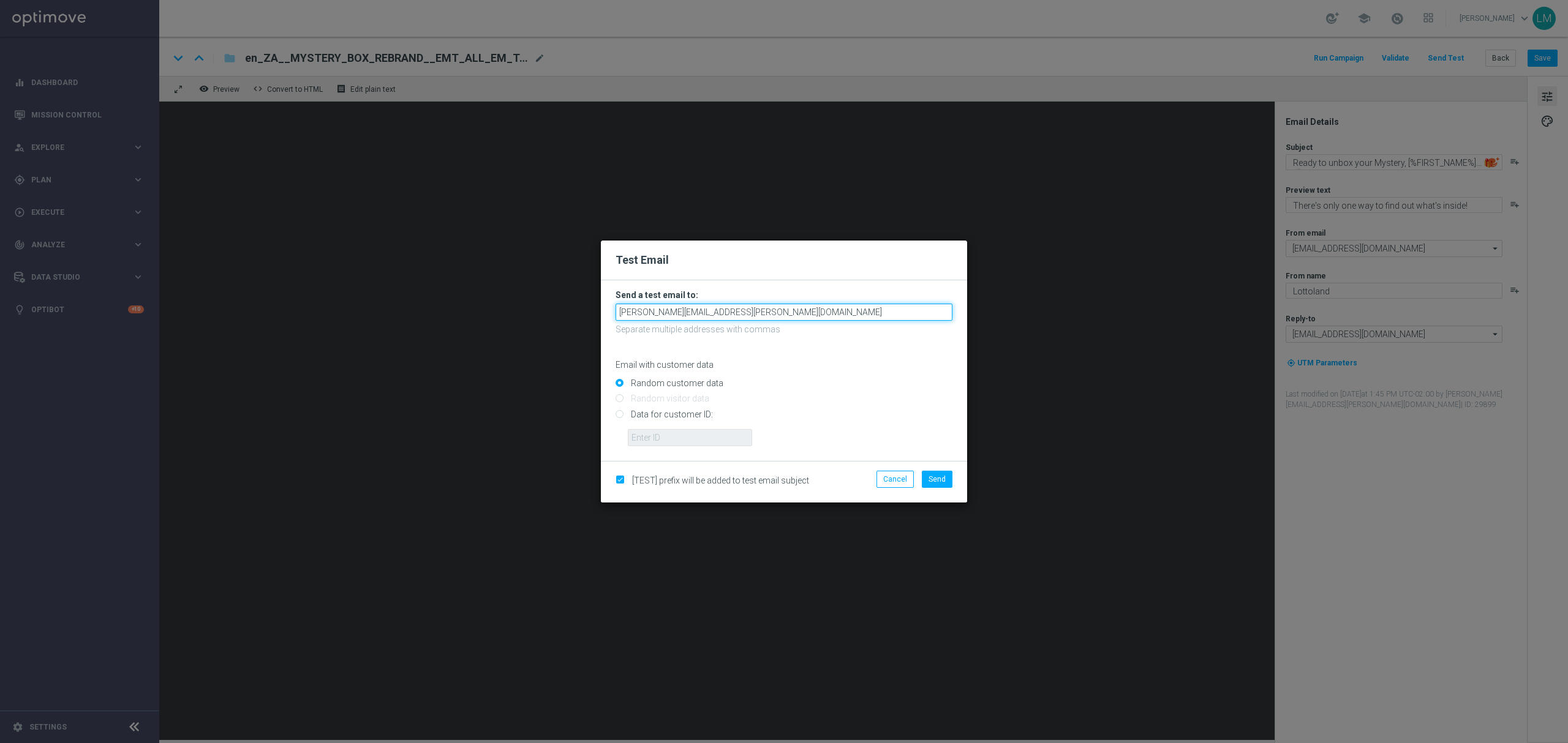
click at [745, 314] on input "leslie.martinez@lottoland.com" at bounding box center [784, 312] width 337 height 17
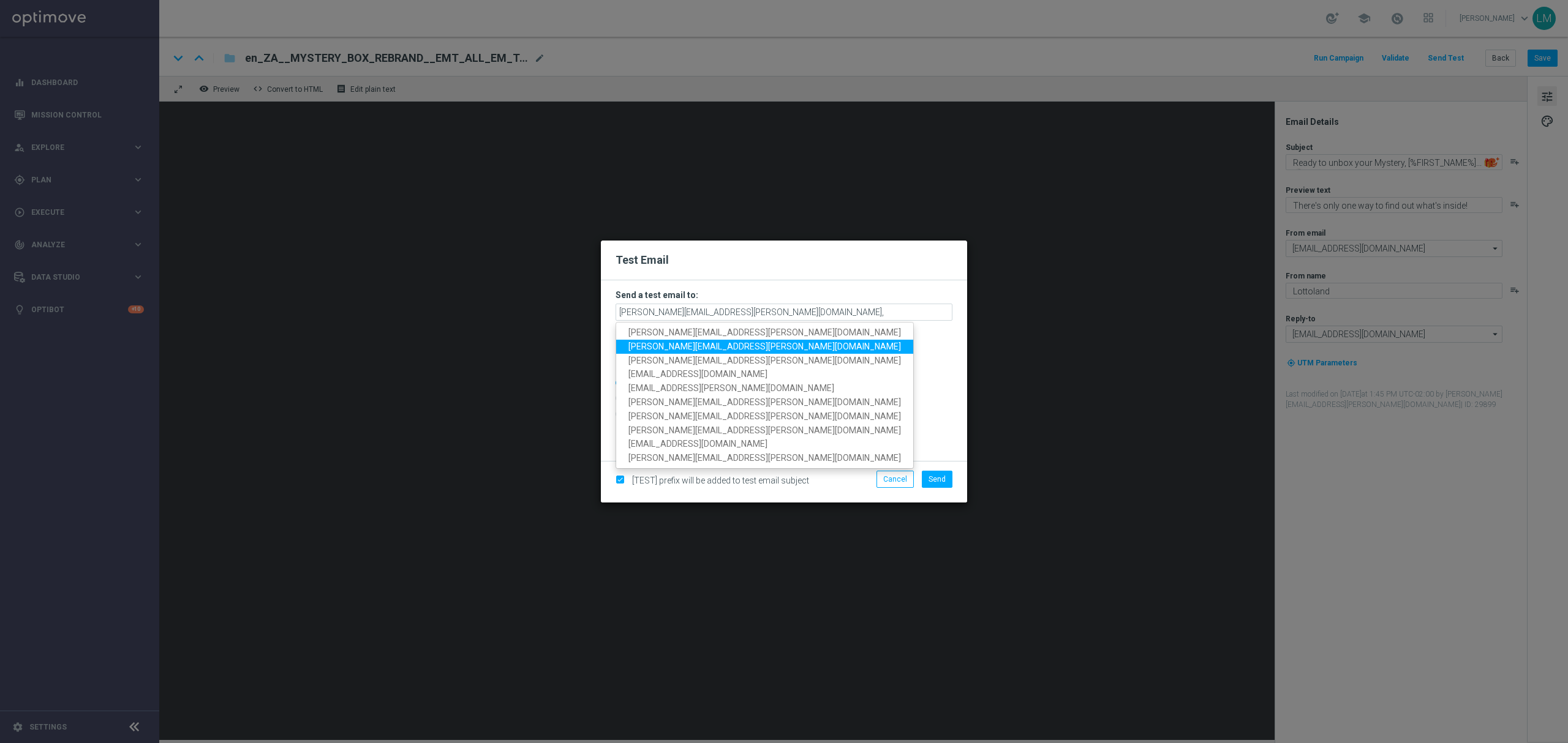
click at [694, 342] on span "ricky.hubbard@lottoland.com" at bounding box center [764, 346] width 272 height 10
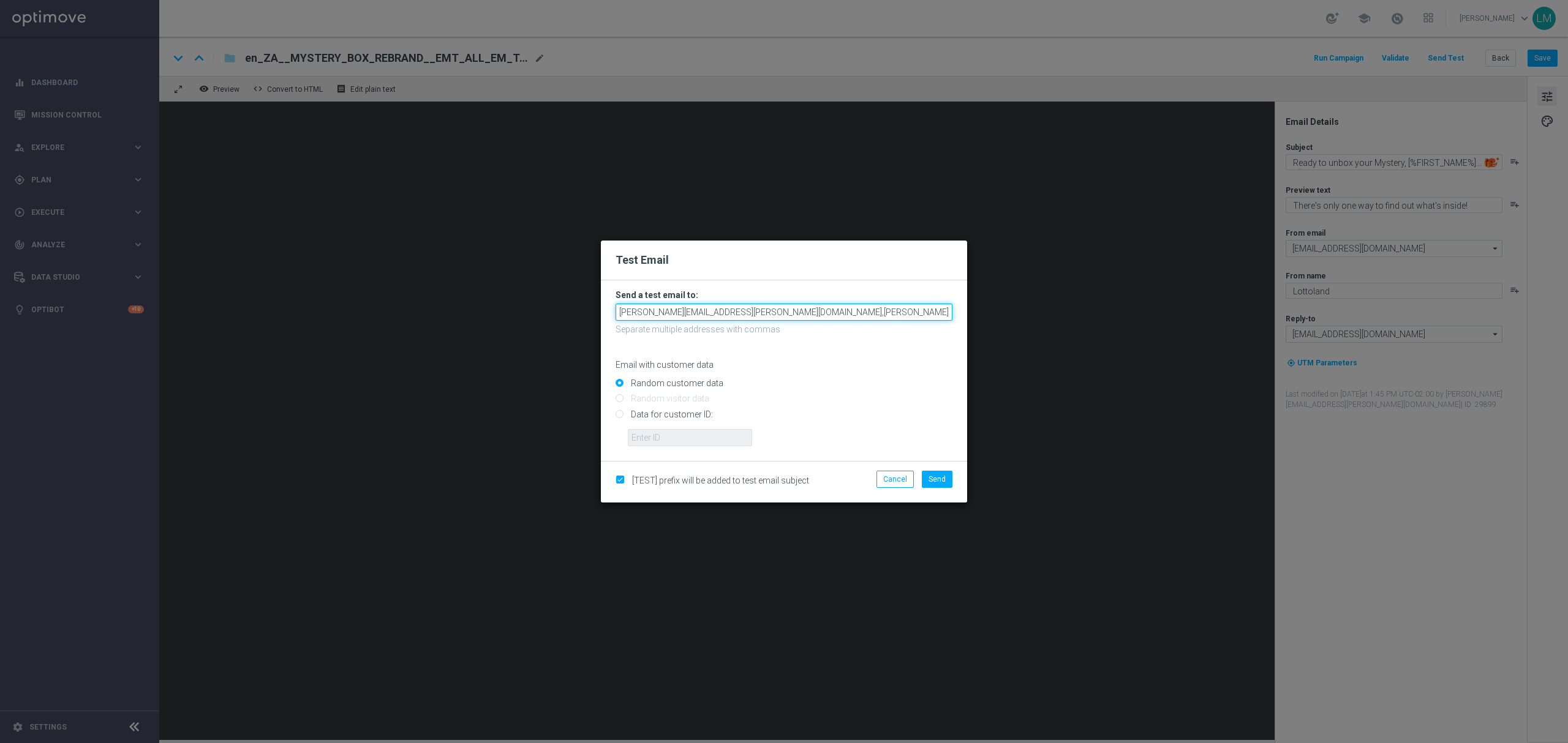
click at [868, 307] on input "leslie.martinez@lottoland.com,ricky.hubbard@lottoland.com" at bounding box center [784, 312] width 337 height 17
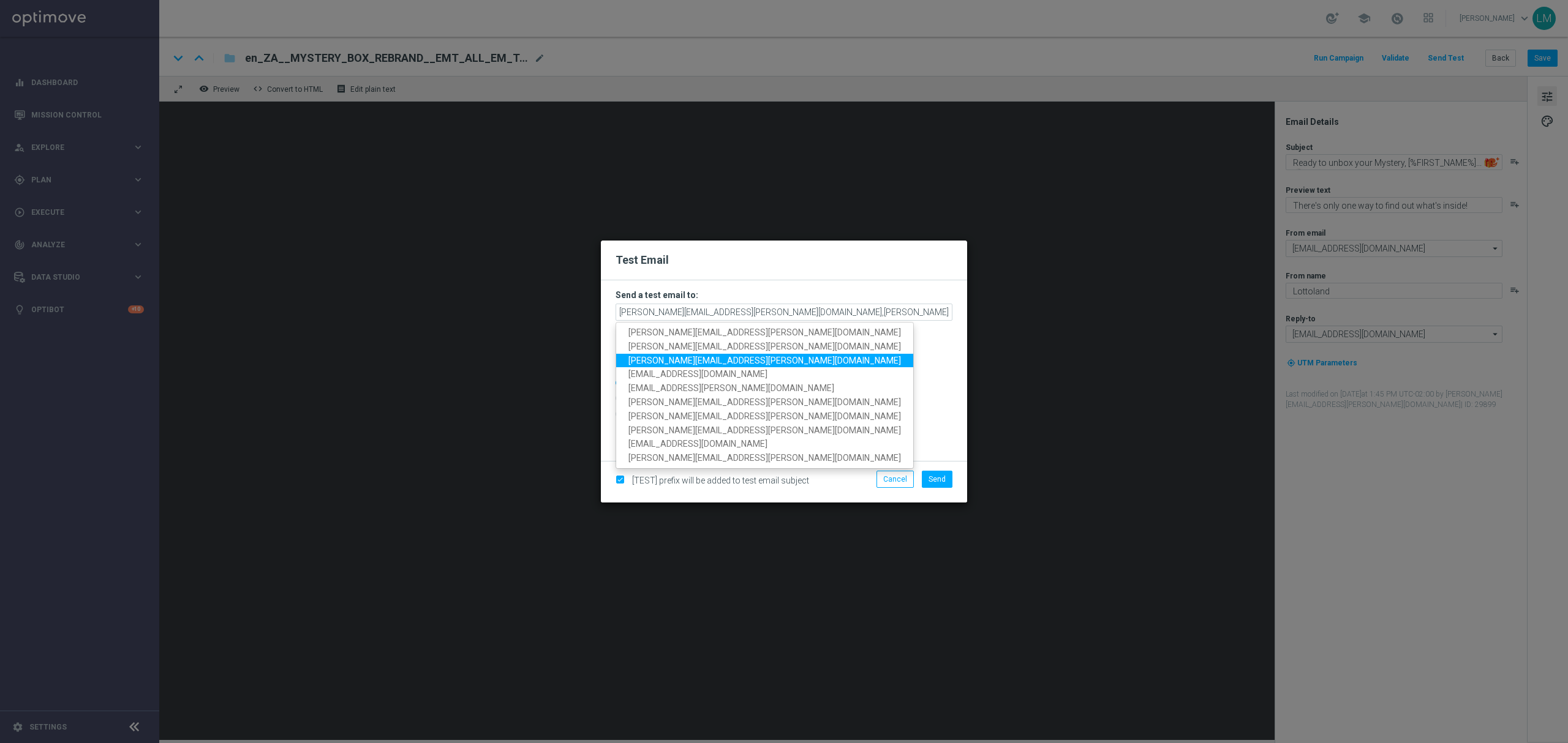
click at [704, 365] on span "millie.purcell@lottoland.com" at bounding box center [764, 360] width 272 height 10
type input "leslie.martinez@lottoland.com,ricky.hubbard@lottoland.com,millie.purcell@lottol…"
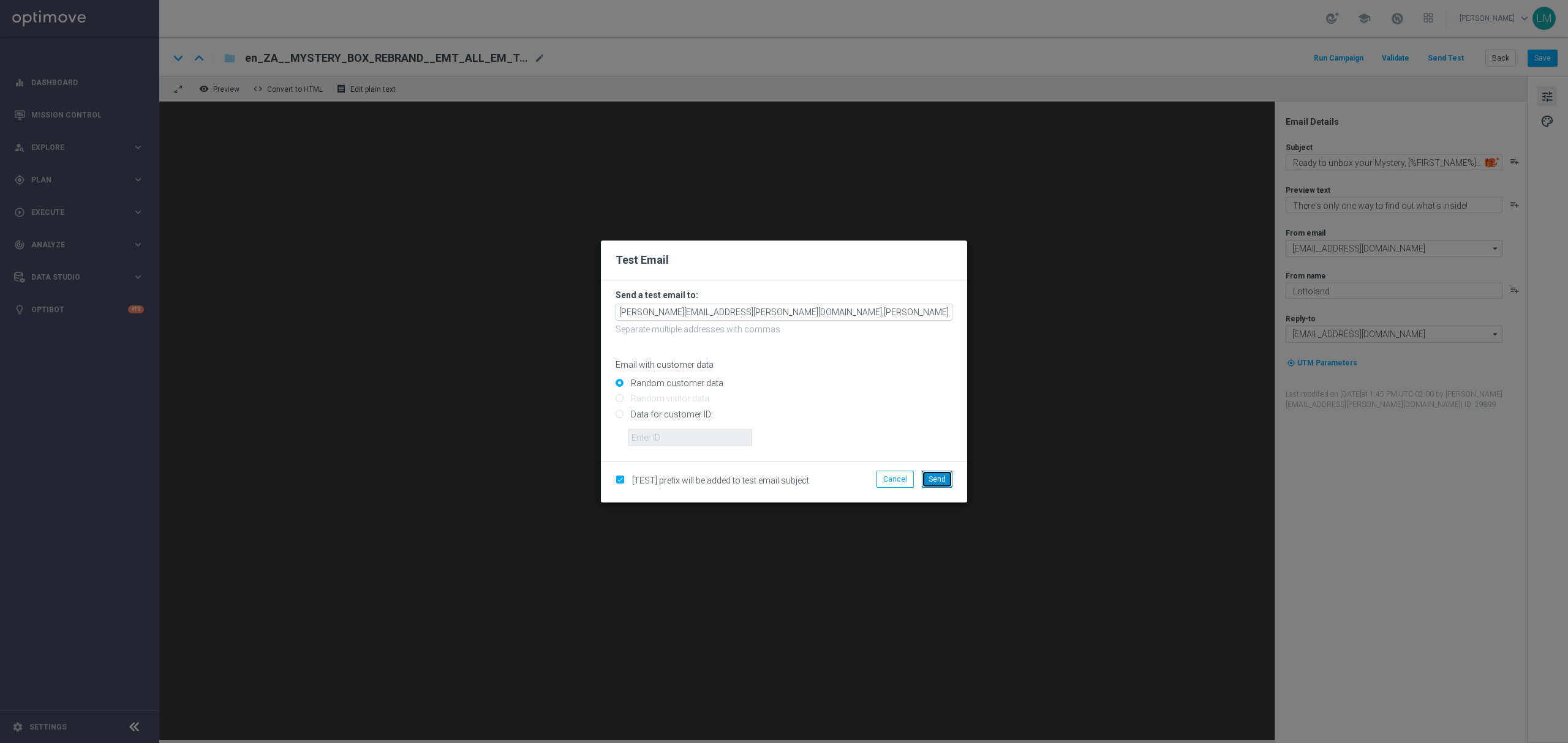
click at [944, 481] on span "Send" at bounding box center [937, 479] width 17 height 9
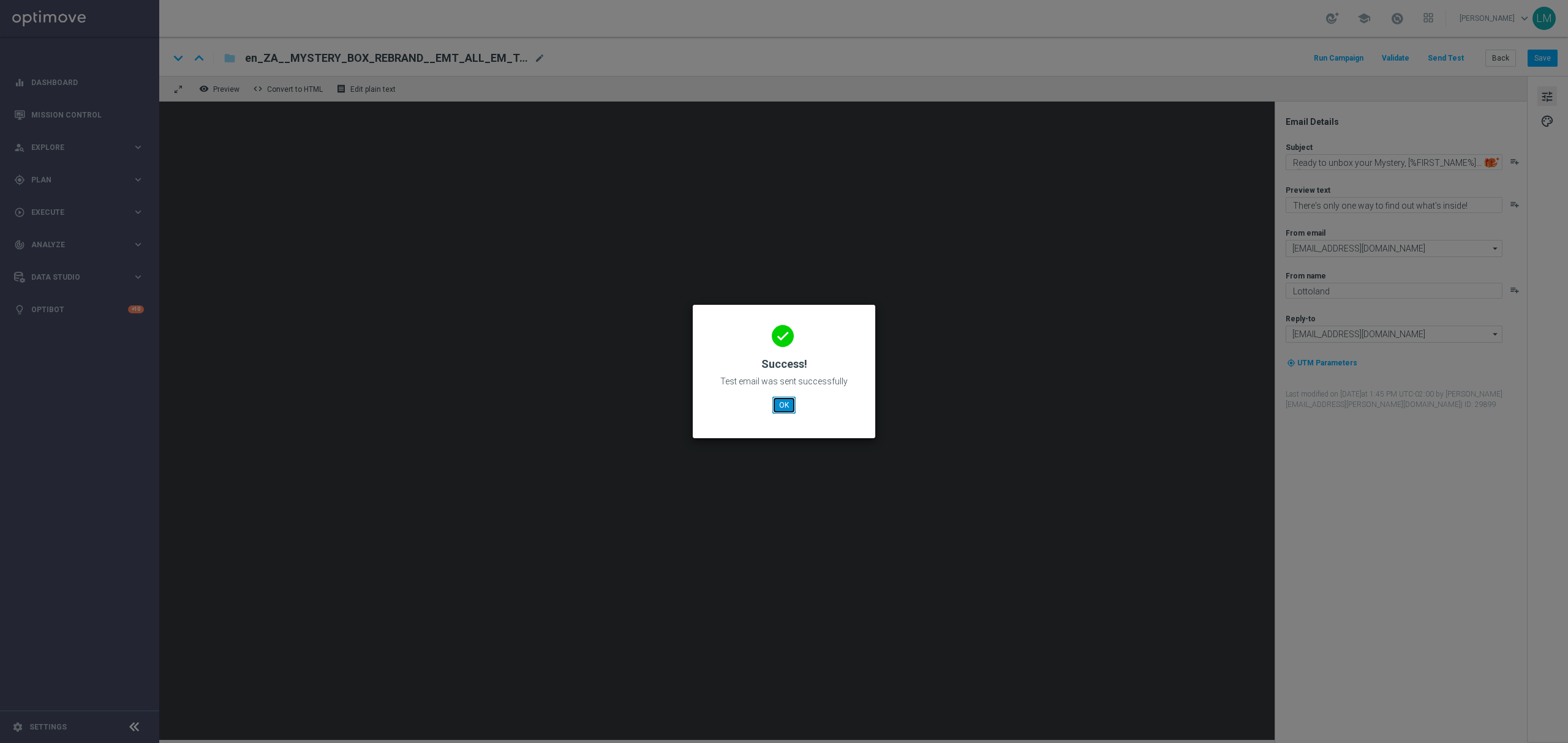
click at [782, 399] on button "OK" at bounding box center [784, 405] width 23 height 17
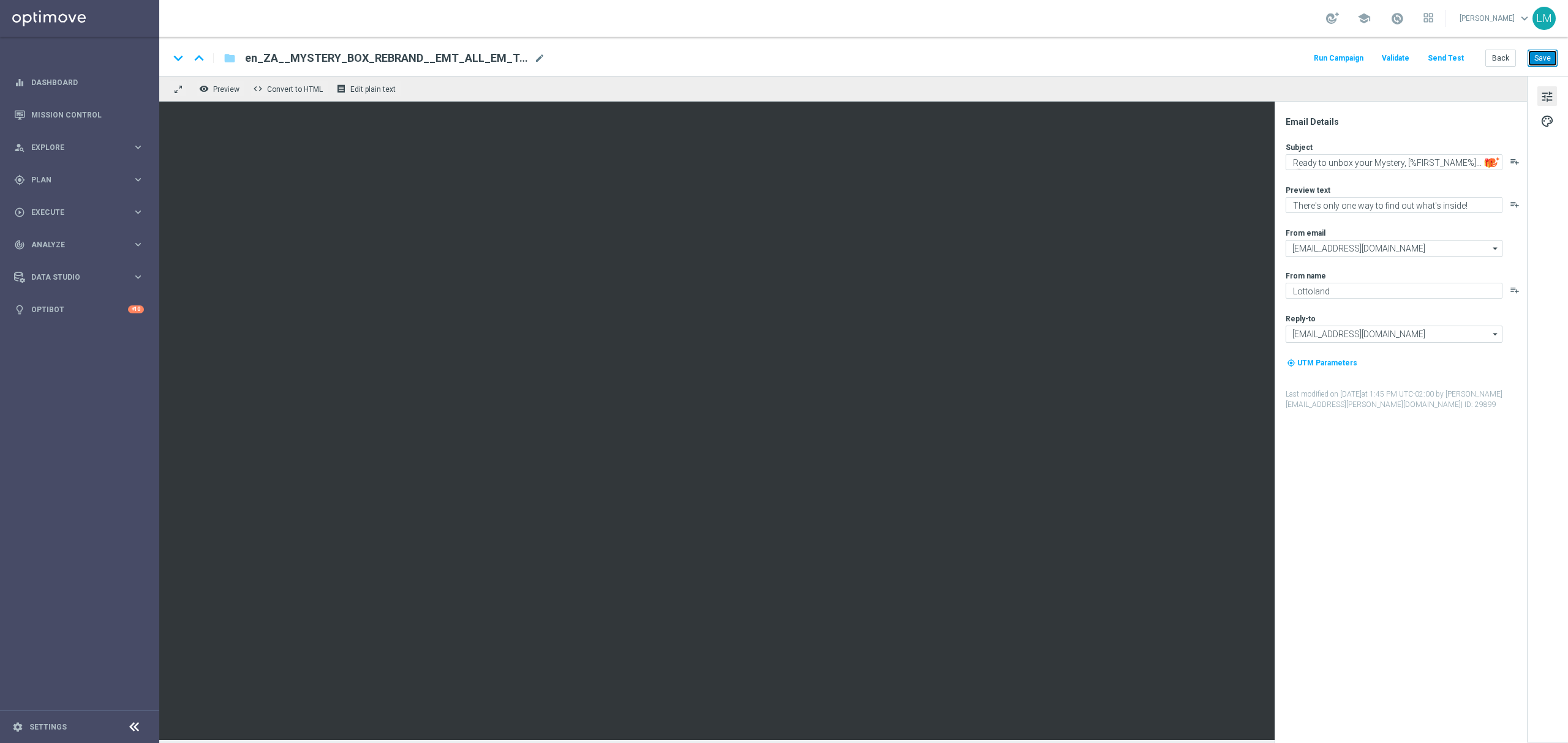
click at [1541, 60] on button "Save" at bounding box center [1542, 58] width 30 height 17
click at [1505, 54] on button "Back" at bounding box center [1501, 58] width 30 height 17
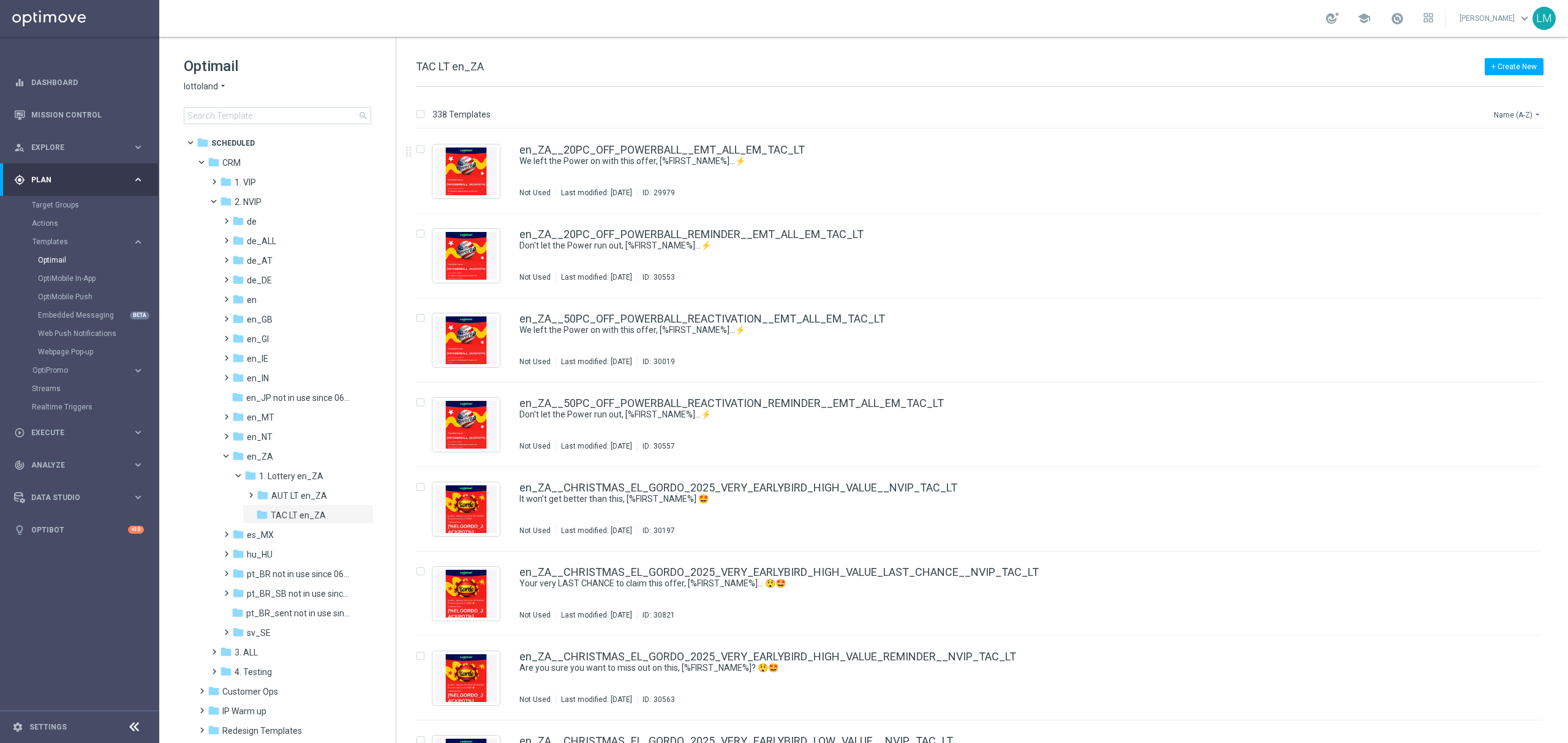
click at [1516, 116] on button "Name (A-Z) arrow_drop_down" at bounding box center [1518, 114] width 51 height 15
click at [1512, 165] on span "Date Modified (Newest)" at bounding box center [1496, 169] width 82 height 9
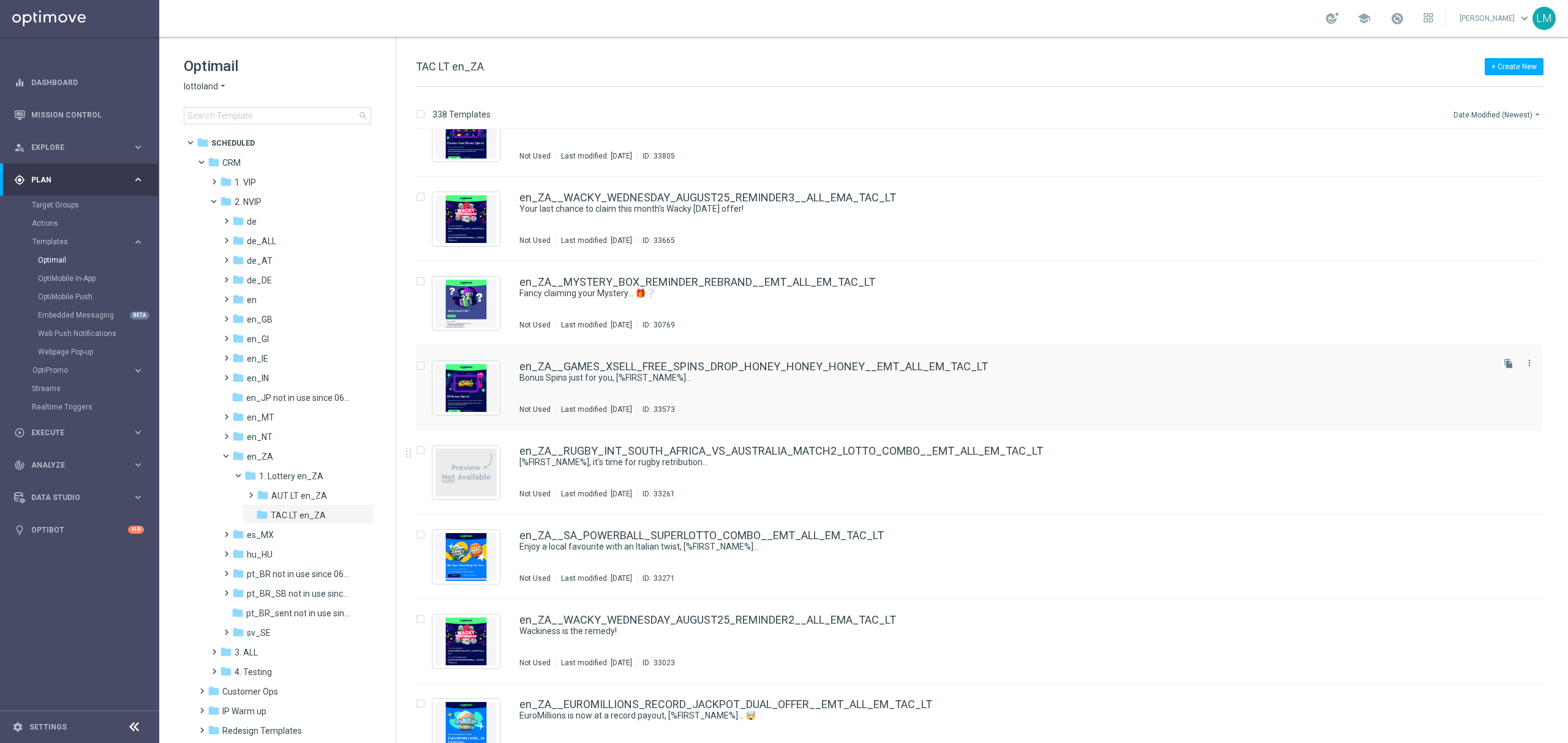
scroll to position [539, 0]
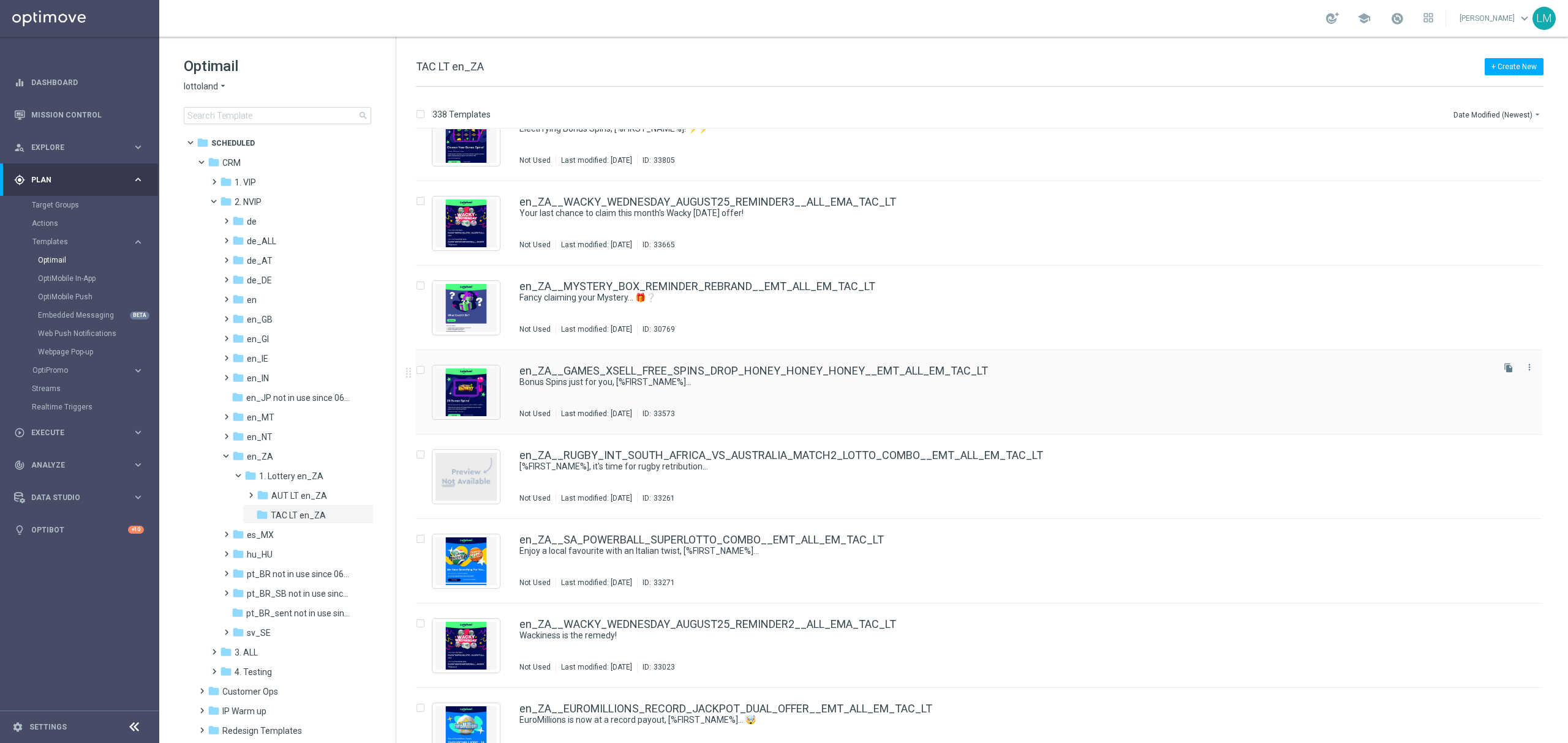
click at [952, 389] on div "en_ZA__GAMES_XSELL_FREE_SPINS_DROP_HONEY_HONEY_HONEY__EMT_ALL_EM_TAC_LT Bonus S…" at bounding box center [1005, 392] width 971 height 54
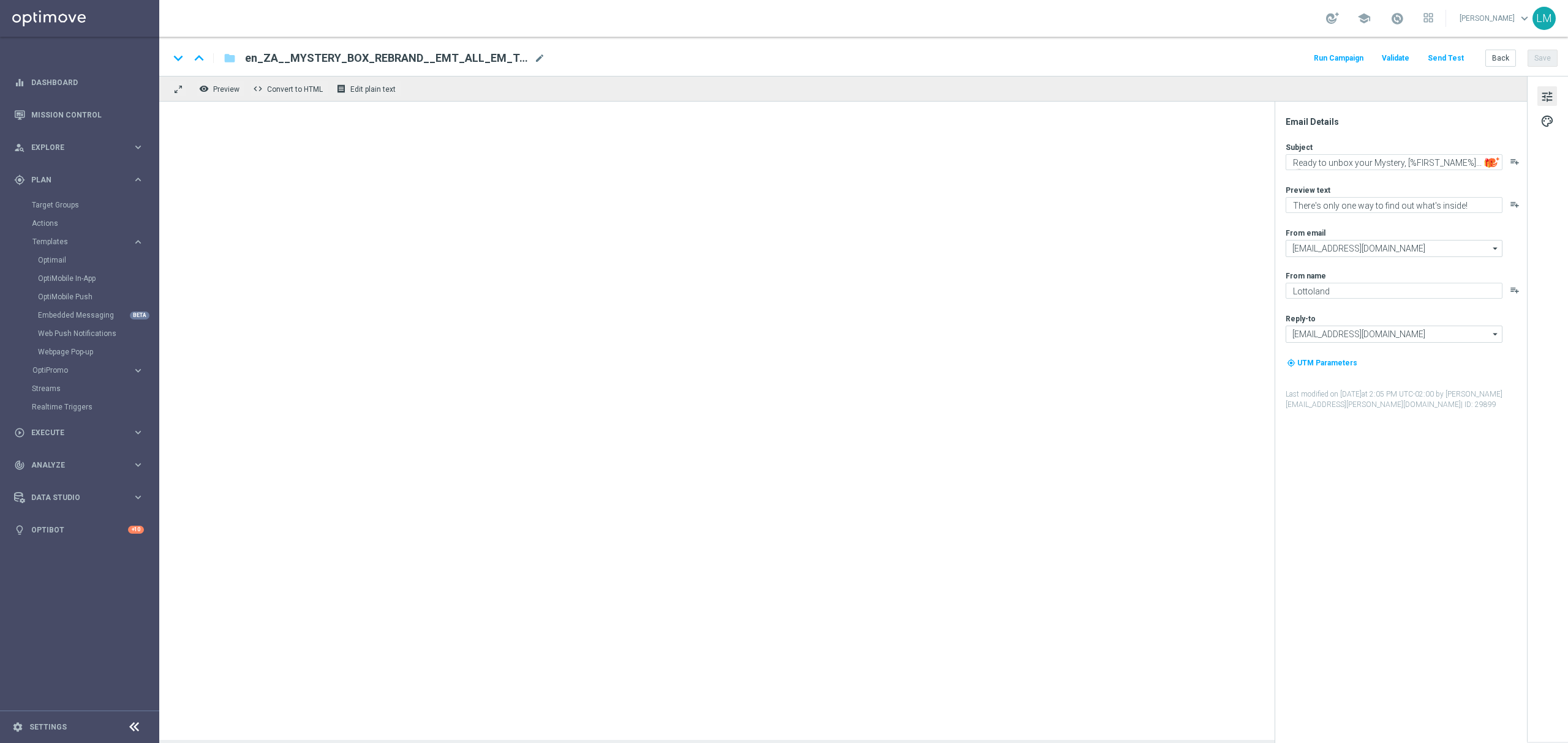
type textarea "Bonus Spins just for you, [%FIRST_NAME%]..."
type textarea "Games are here to stay!"
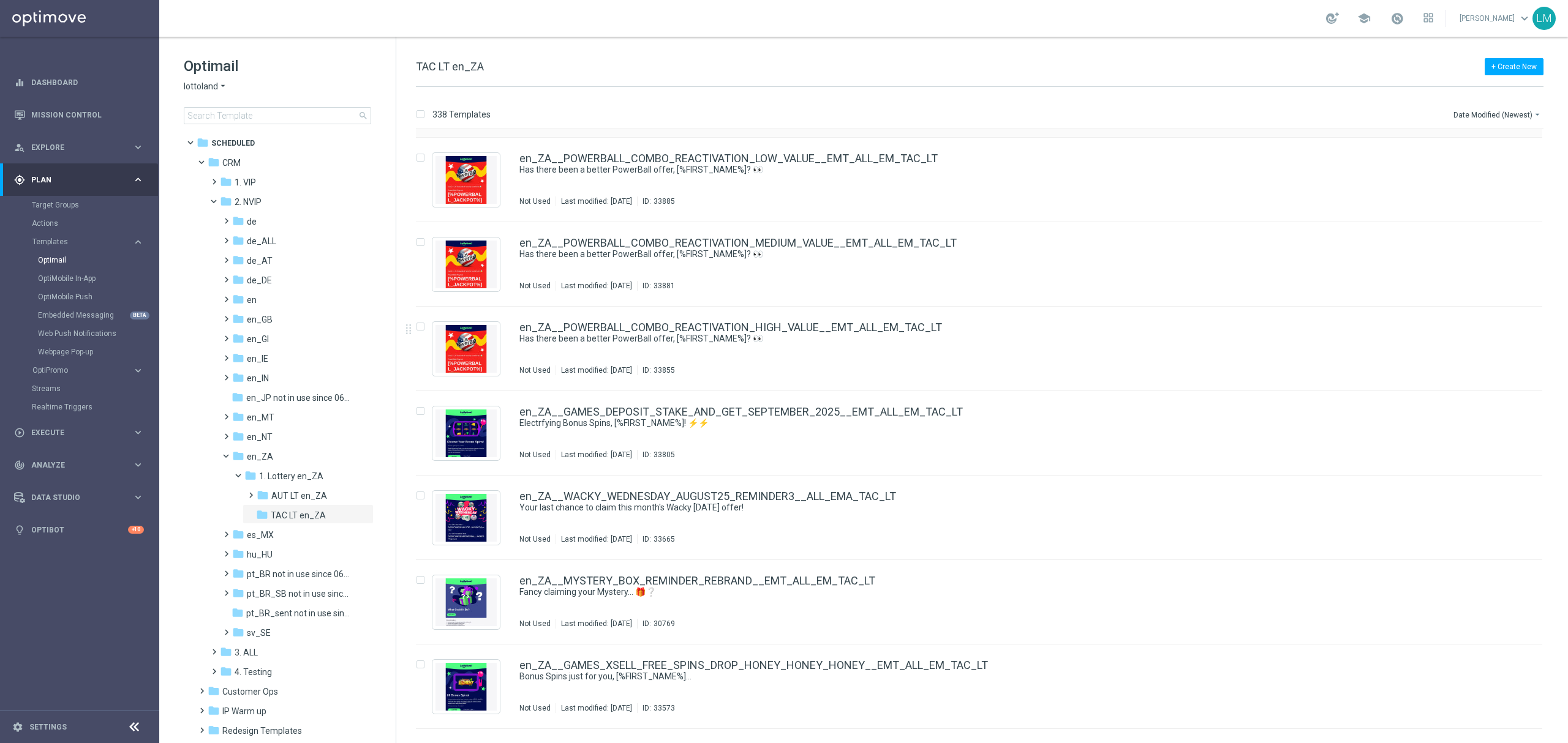
scroll to position [327, 0]
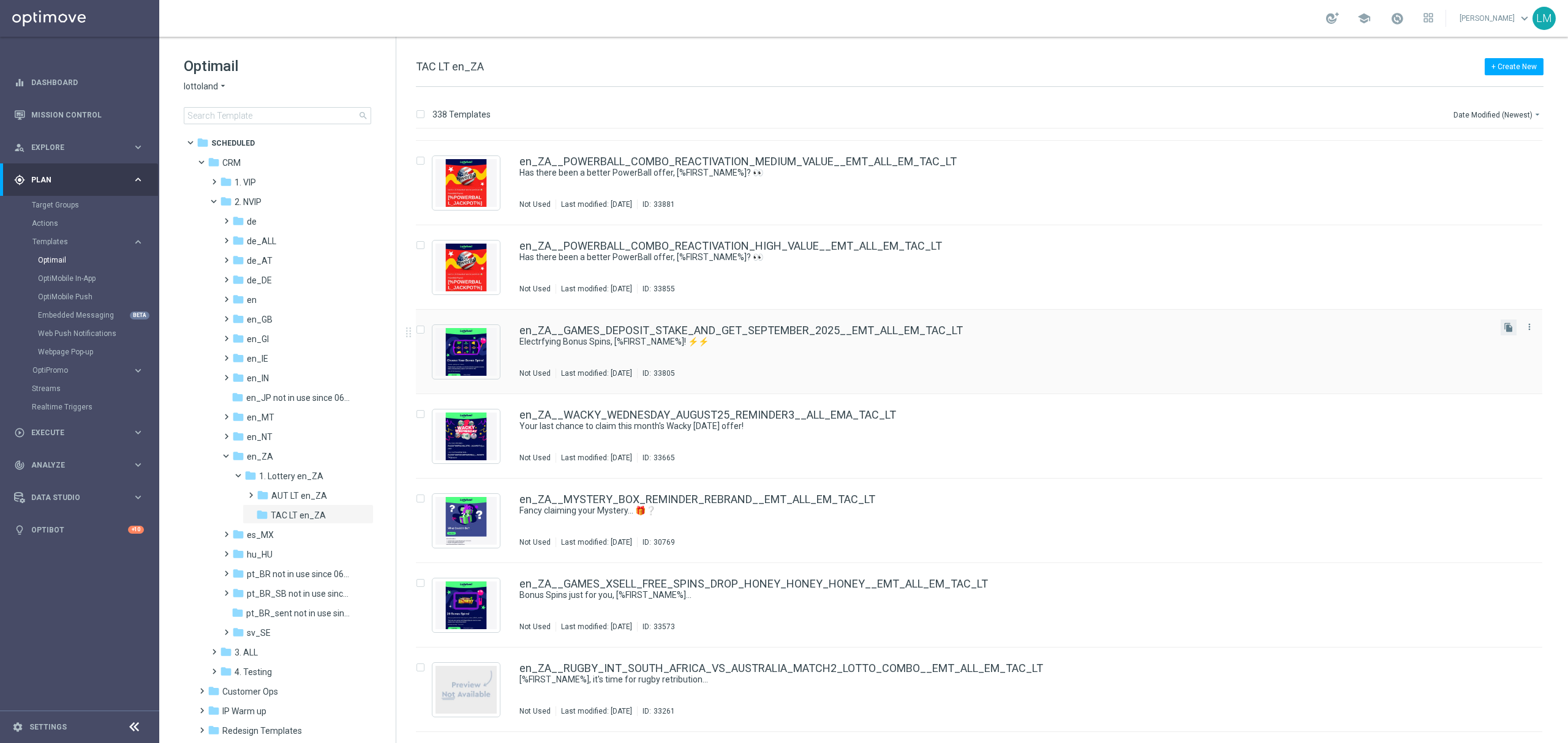
click at [1501, 332] on button "file_copy" at bounding box center [1508, 327] width 16 height 16
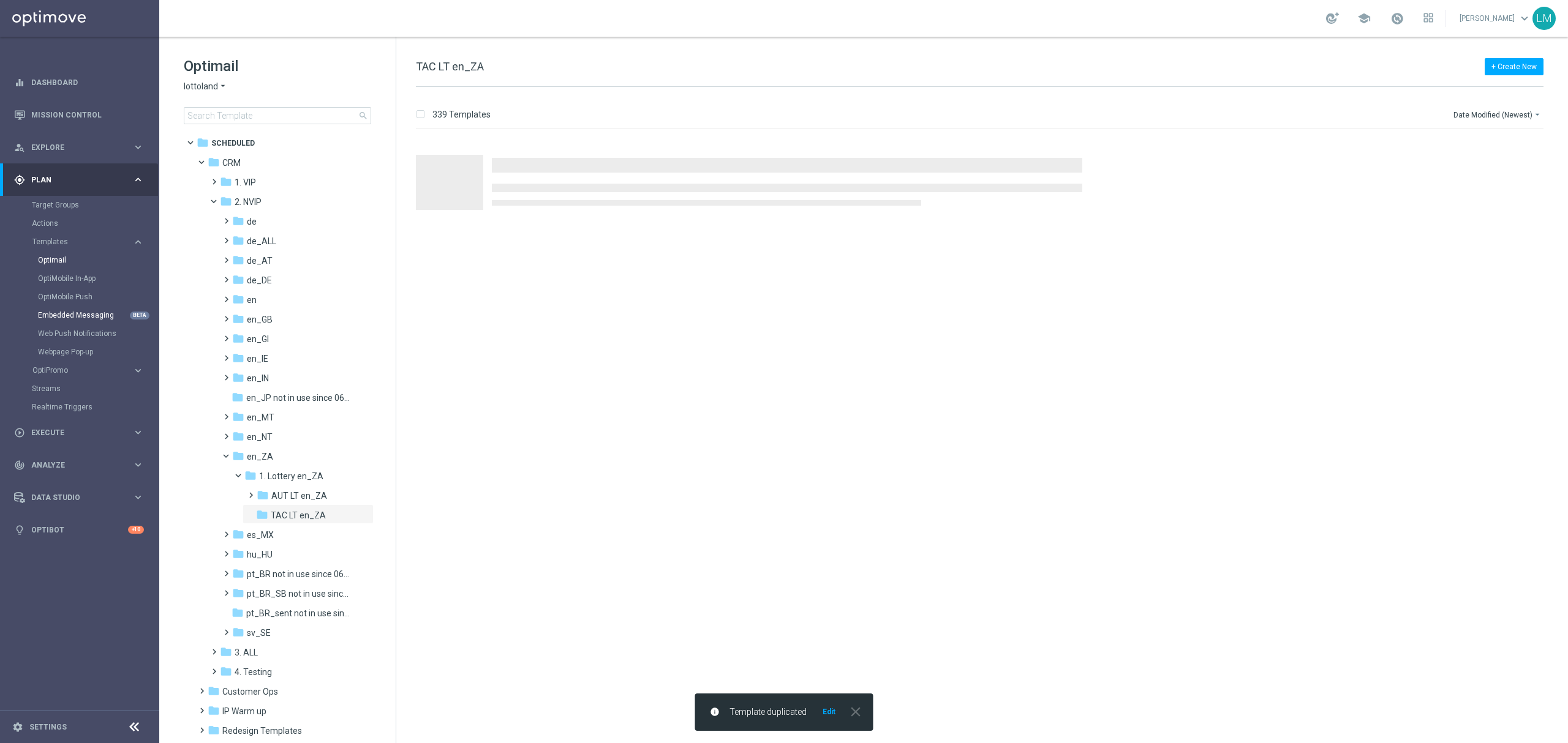
scroll to position [0, 0]
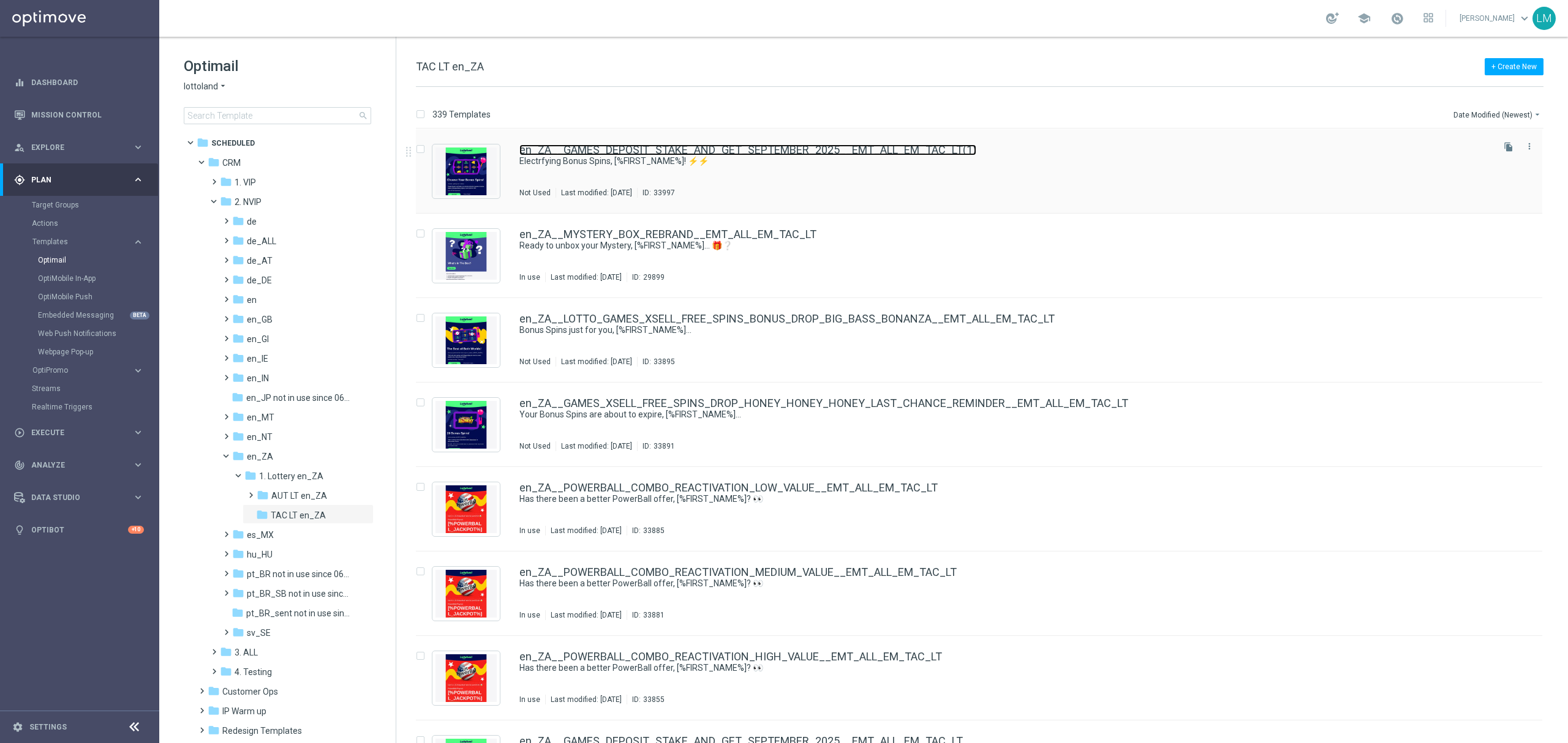
click at [813, 147] on link "en_ZA__GAMES_DEPOSIT_STAKE_AND_GET_SEPTEMBER_2025__EMT_ALL_EM_TAC_LT(1)" at bounding box center [747, 150] width 457 height 11
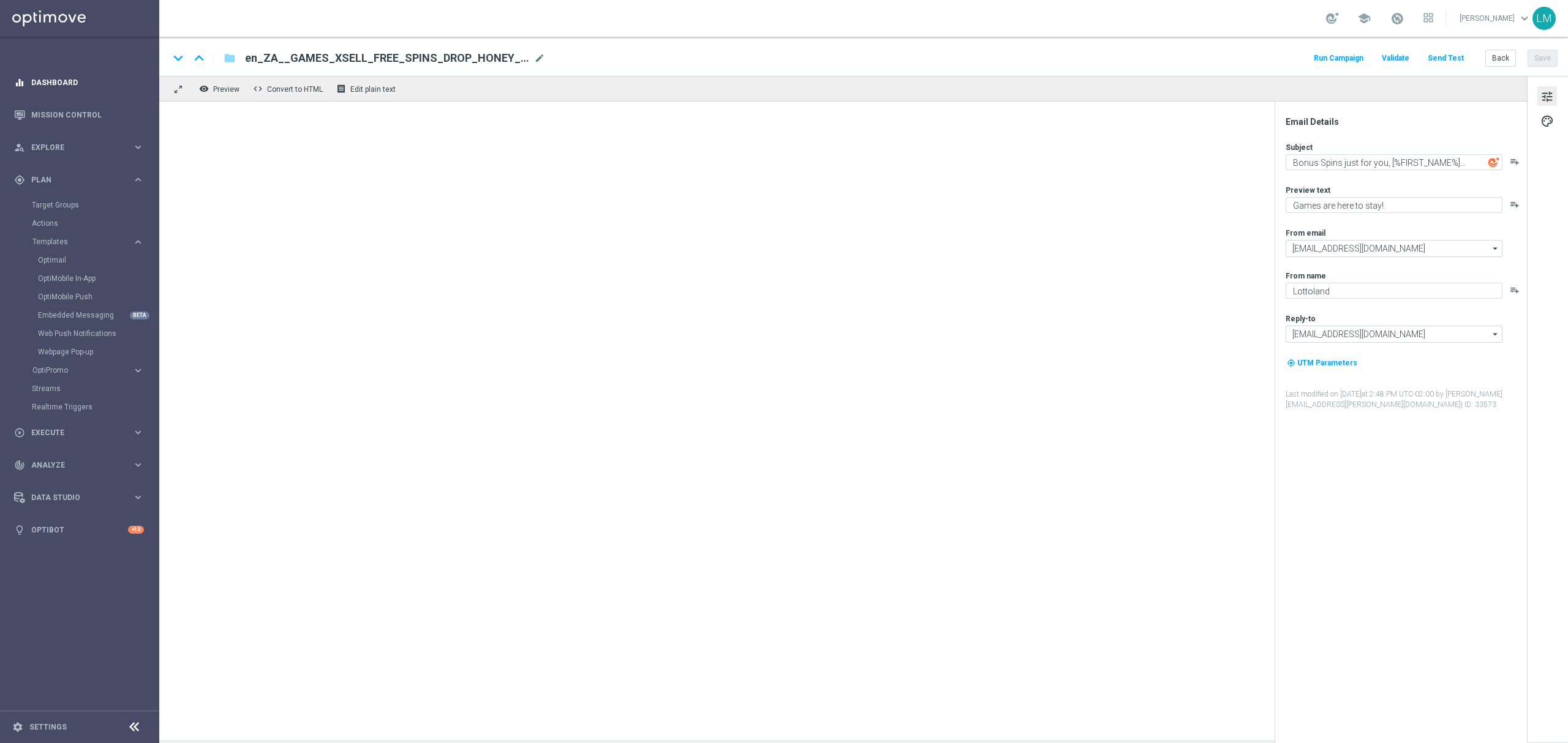
type textarea "Electrfying Bonus Spins, [%FIRST_NAME%]! ⚡⚡"
type textarea "Make your choice..."
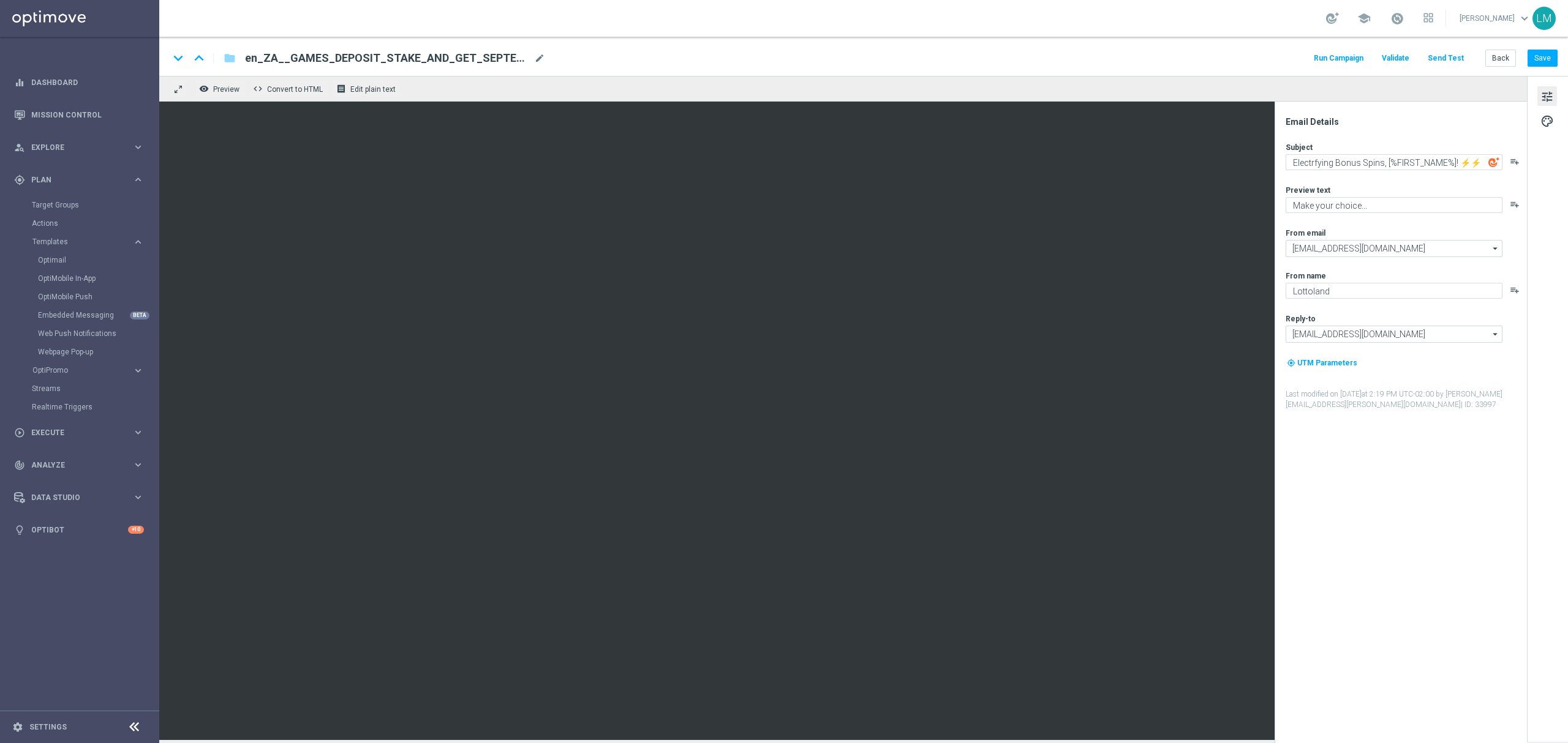
click at [545, 52] on div "keyboard_arrow_down keyboard_arrow_up folder en_ZA__GAMES_DEPOSIT_STAKE_AND_GET…" at bounding box center [863, 58] width 1388 height 16
click at [540, 61] on span "mode_edit" at bounding box center [539, 58] width 11 height 11
paste input "AUNTY_BETSY_PROMO_LAUNCH_MAILER__EMT_ALL_EM_TAC_LT"
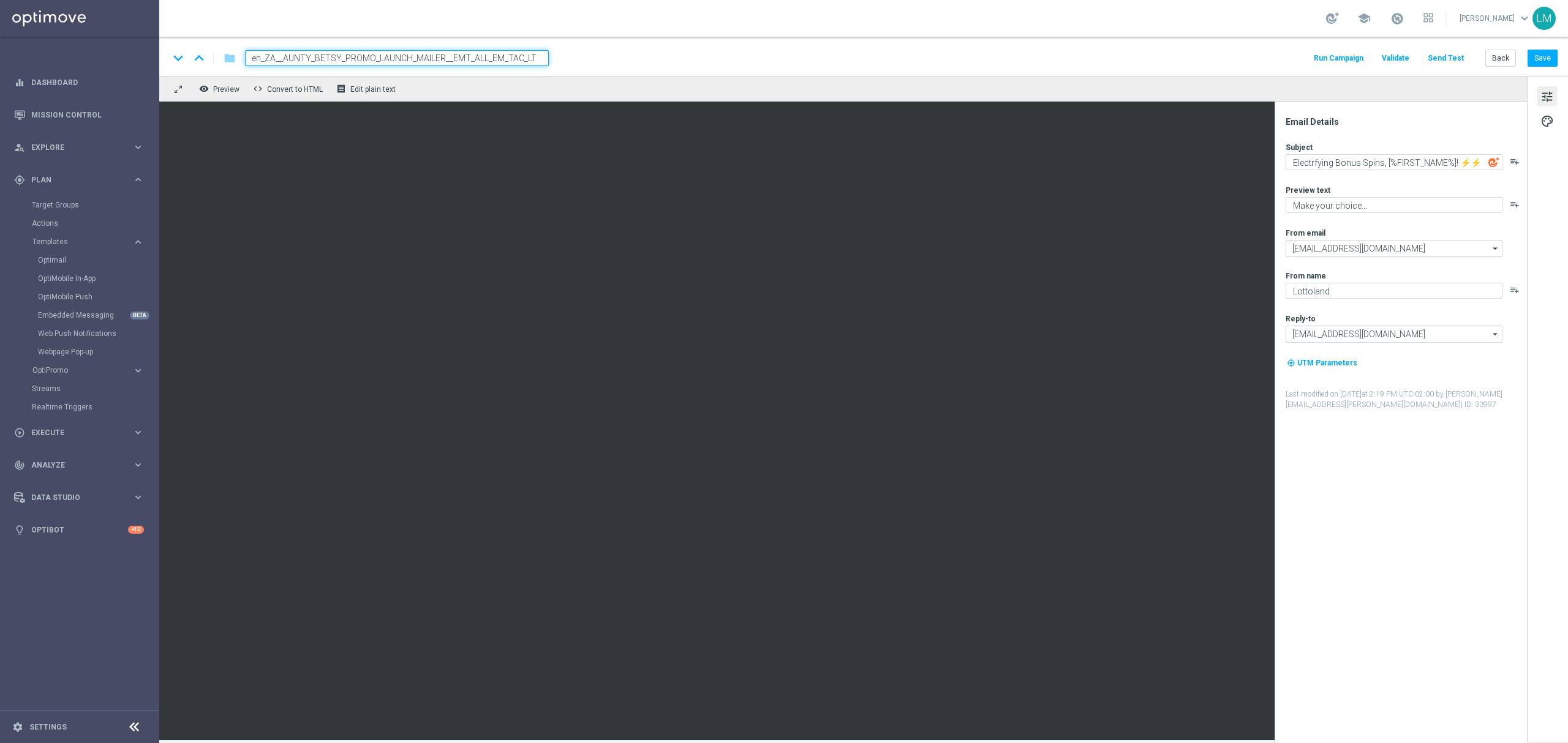
type input "en_ZA__AUNTY_BETSY_PROMO_LAUNCH_MAILER__EMT_ALL_EM_TAC_LT"
click at [542, 83] on div "remove_red_eye Preview code Convert to HTML receipt Edit plain text" at bounding box center [843, 89] width 1368 height 26
click at [528, 58] on input "en_ZA__AUNTY_BETSY_PROMO_LAUNCH_MAILER__EMT_ALL_EM_TAC_LT" at bounding box center [396, 58] width 304 height 16
click at [524, 71] on div "keyboard_arrow_down keyboard_arrow_up folder en_ZA__AUNTY_BETSY_PROMO_LAUNCH_MA…" at bounding box center [864, 56] width 1409 height 39
click at [515, 94] on div "remove_red_eye Preview code Convert to HTML receipt Edit plain text" at bounding box center [843, 89] width 1368 height 26
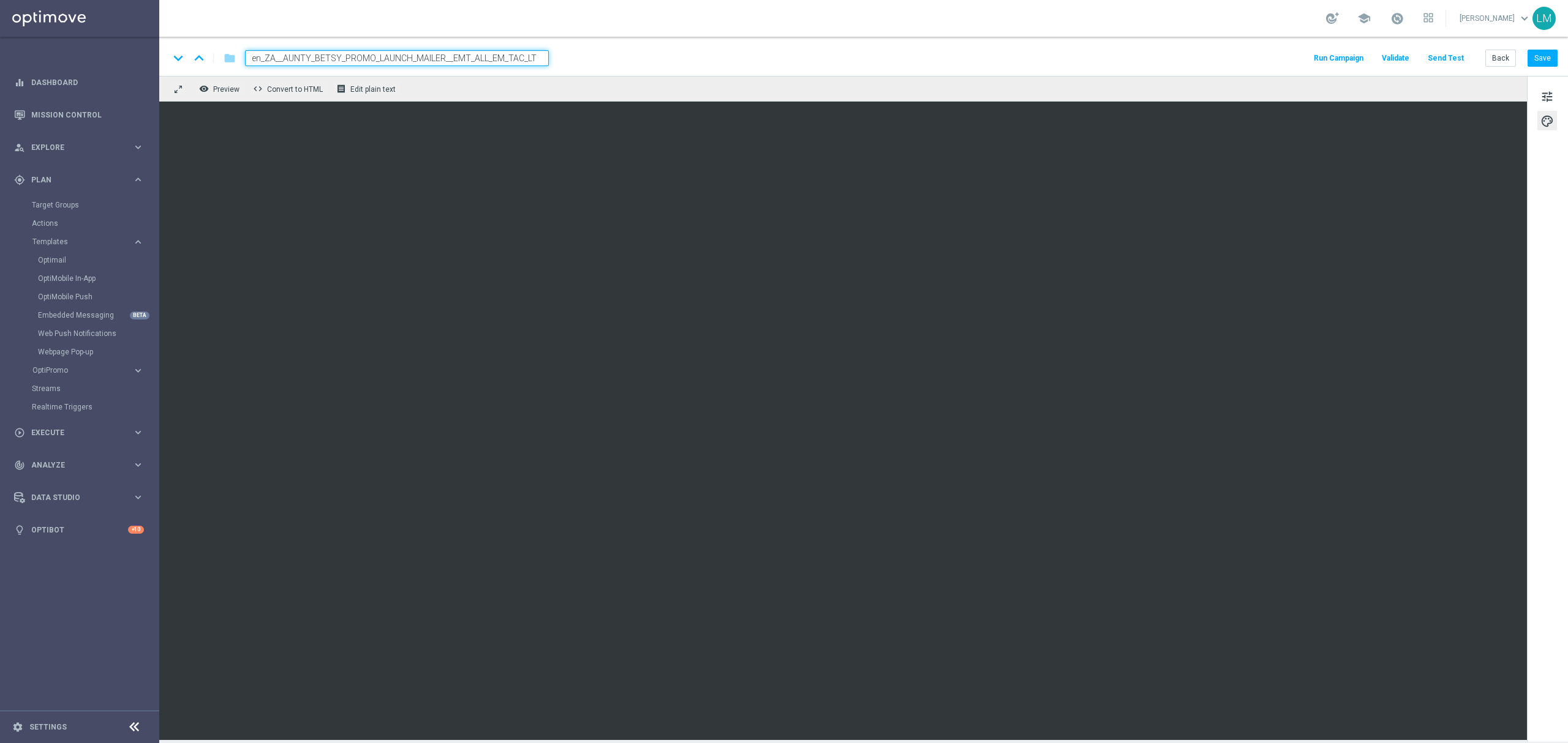
click at [501, 91] on div "remove_red_eye Preview code Convert to HTML receipt Edit plain text" at bounding box center [843, 89] width 1368 height 26
click at [499, 62] on input "en_ZA__AUNTY_BETSY_PROMO_LAUNCH_MAILER__EMT_ALL_EM_TAC_LT" at bounding box center [396, 58] width 304 height 16
click at [497, 84] on div "remove_red_eye Preview code Convert to HTML receipt Edit plain text" at bounding box center [843, 89] width 1368 height 26
click at [1561, 95] on div "tune palette" at bounding box center [1547, 409] width 41 height 666
click at [1557, 94] on button "tune" at bounding box center [1547, 97] width 20 height 20
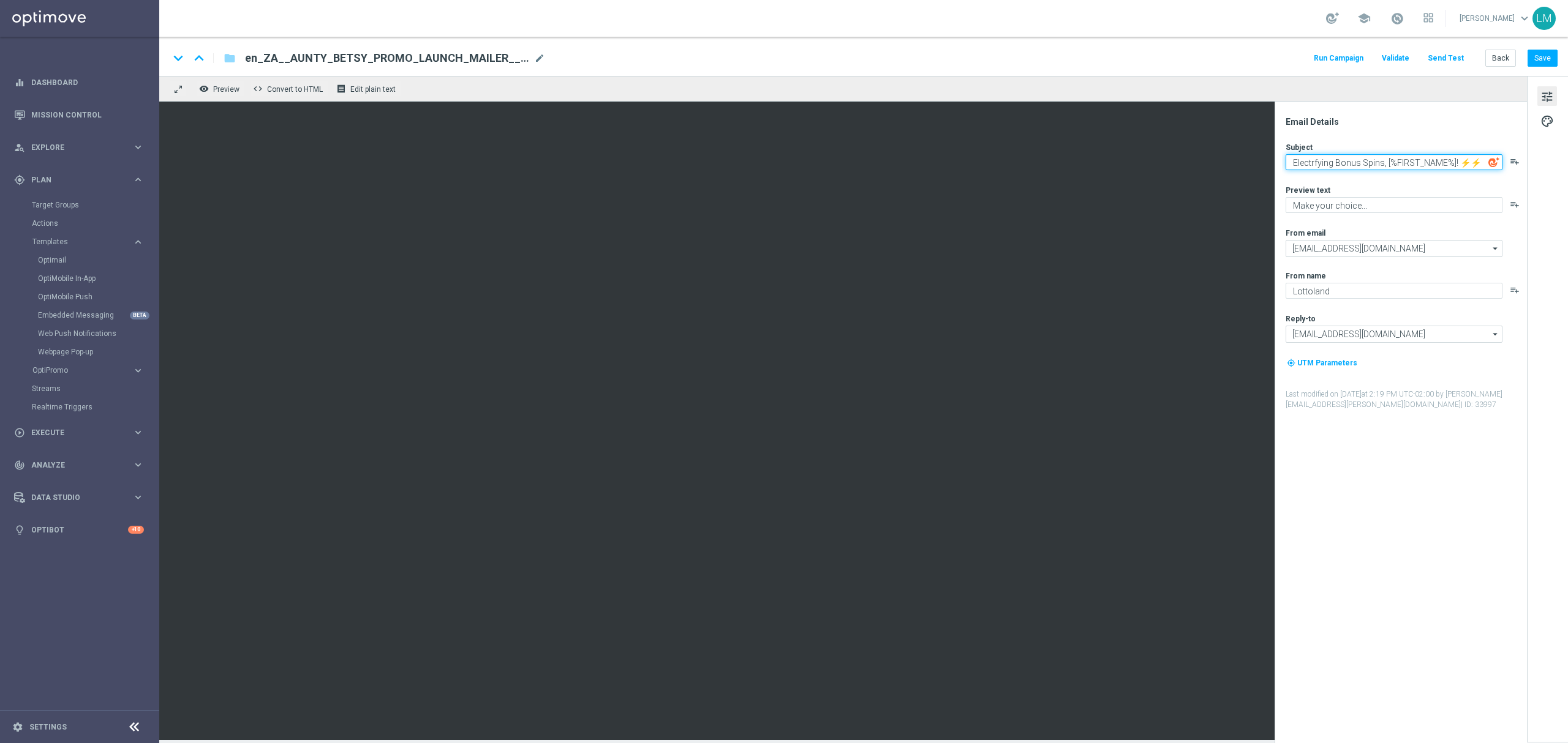
click at [1410, 161] on textarea "Electrfying Bonus Spins, [%FIRST_NAME%]! ⚡⚡" at bounding box center [1394, 162] width 217 height 16
paste textarea "Do you want to be an Auntie [PERSON_NAME]?"
type textarea "Do you want to be an Auntie [PERSON_NAME]?"
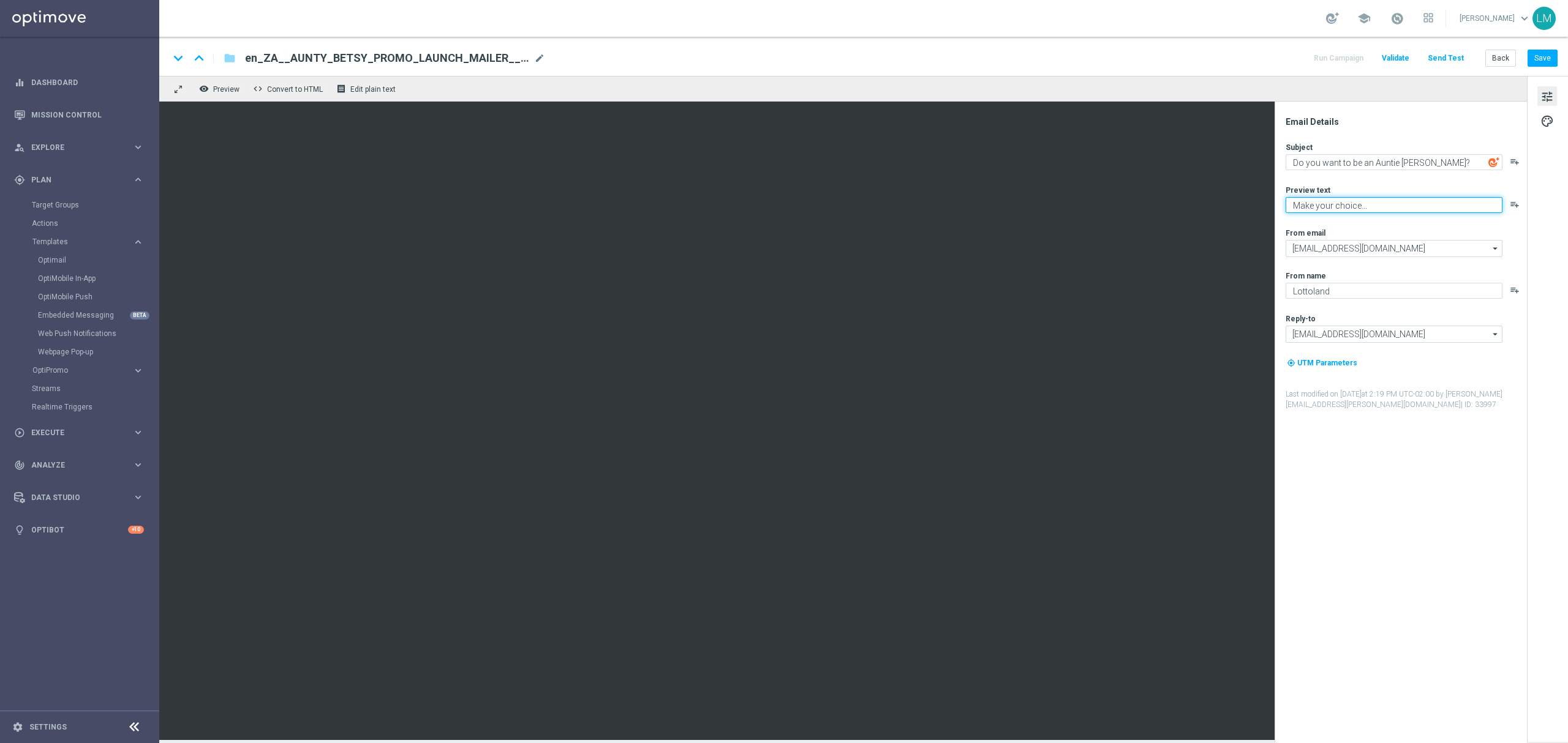
click at [1313, 203] on textarea "Make your choice..." at bounding box center [1394, 205] width 217 height 16
paste textarea "Enjoy THREE weekly combo deals and get ready to change lives!"
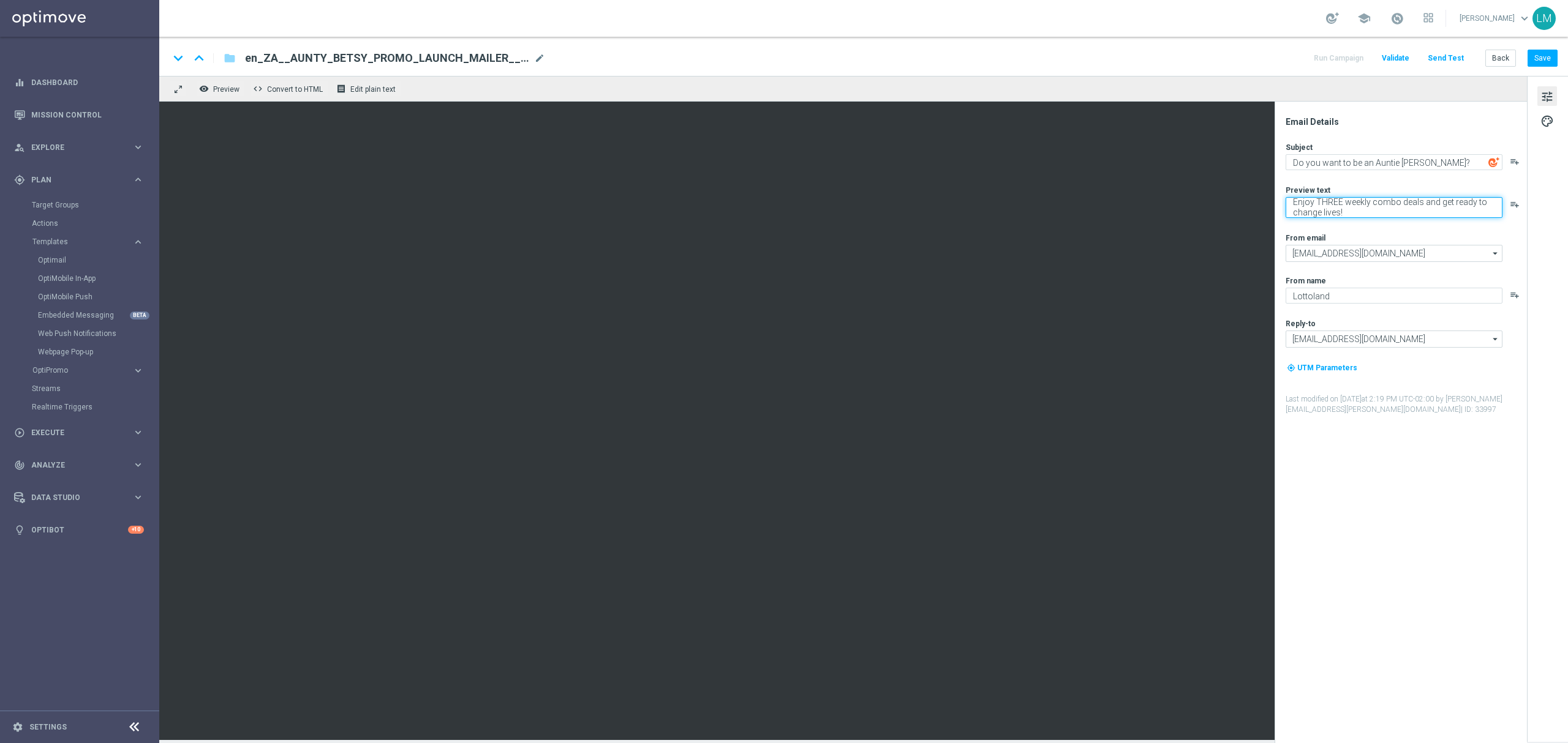
type textarea "Enjoy THREE weekly combo deals and get ready to change lives!"
click at [1329, 173] on div "Subject Do you want to be an Auntie Betsy? playlist_add Preview text Enjoy THRE…" at bounding box center [1405, 278] width 240 height 273
click at [1326, 169] on textarea "Do you want to be an Auntie [PERSON_NAME]?" at bounding box center [1394, 162] width 217 height 16
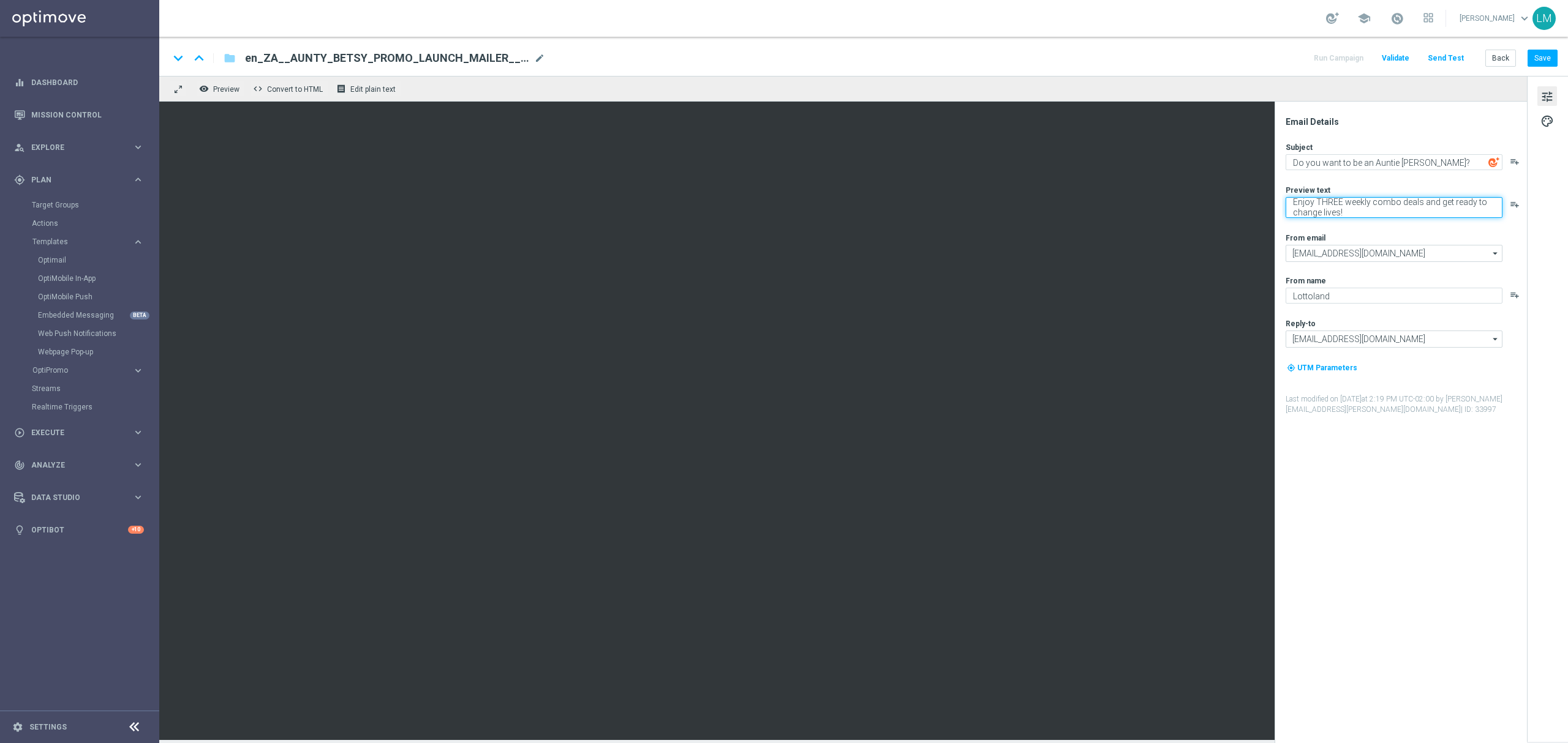
click at [1296, 201] on textarea "Enjoy THREE weekly combo deals and get ready to change lives!" at bounding box center [1394, 207] width 217 height 20
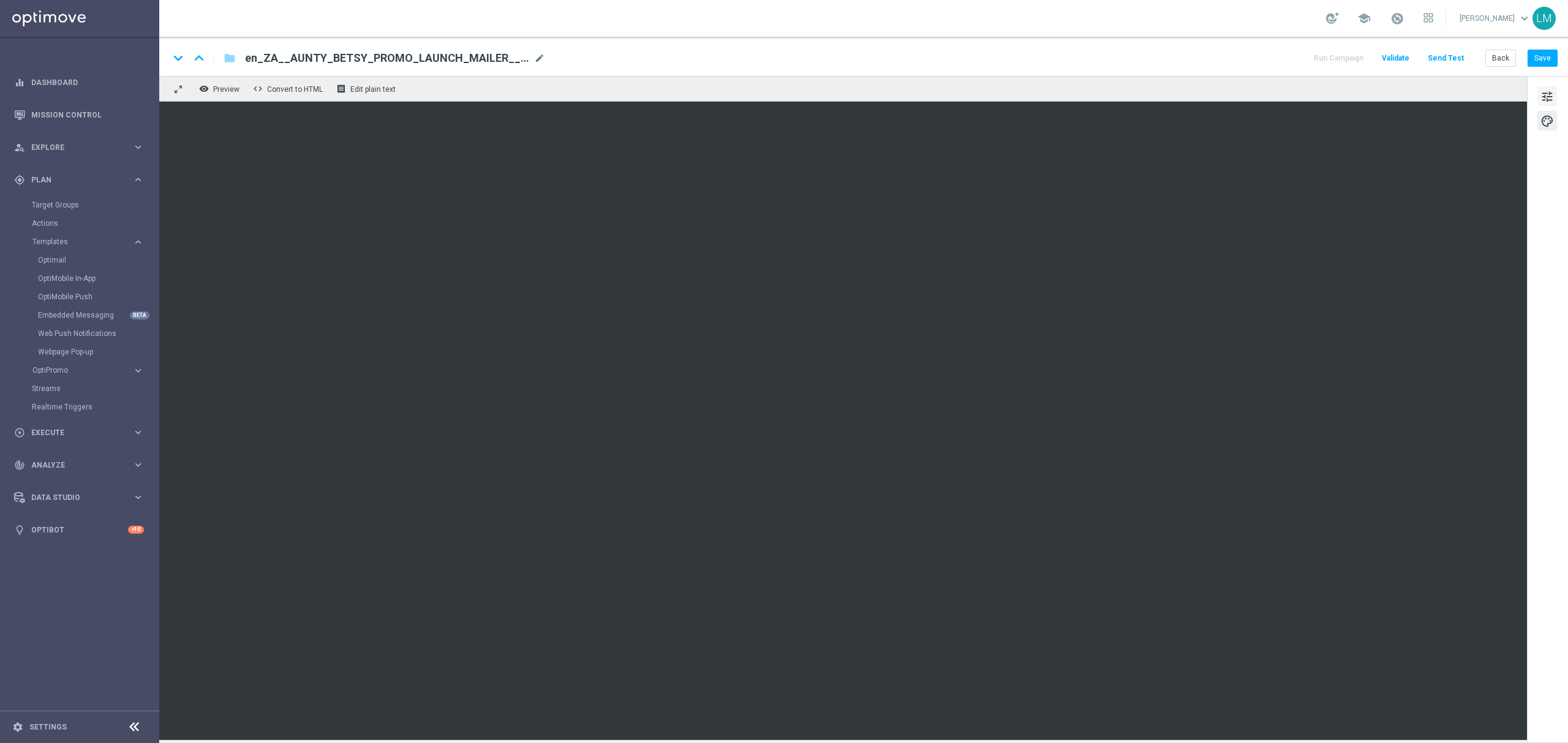
click at [1539, 96] on button "tune" at bounding box center [1547, 97] width 20 height 20
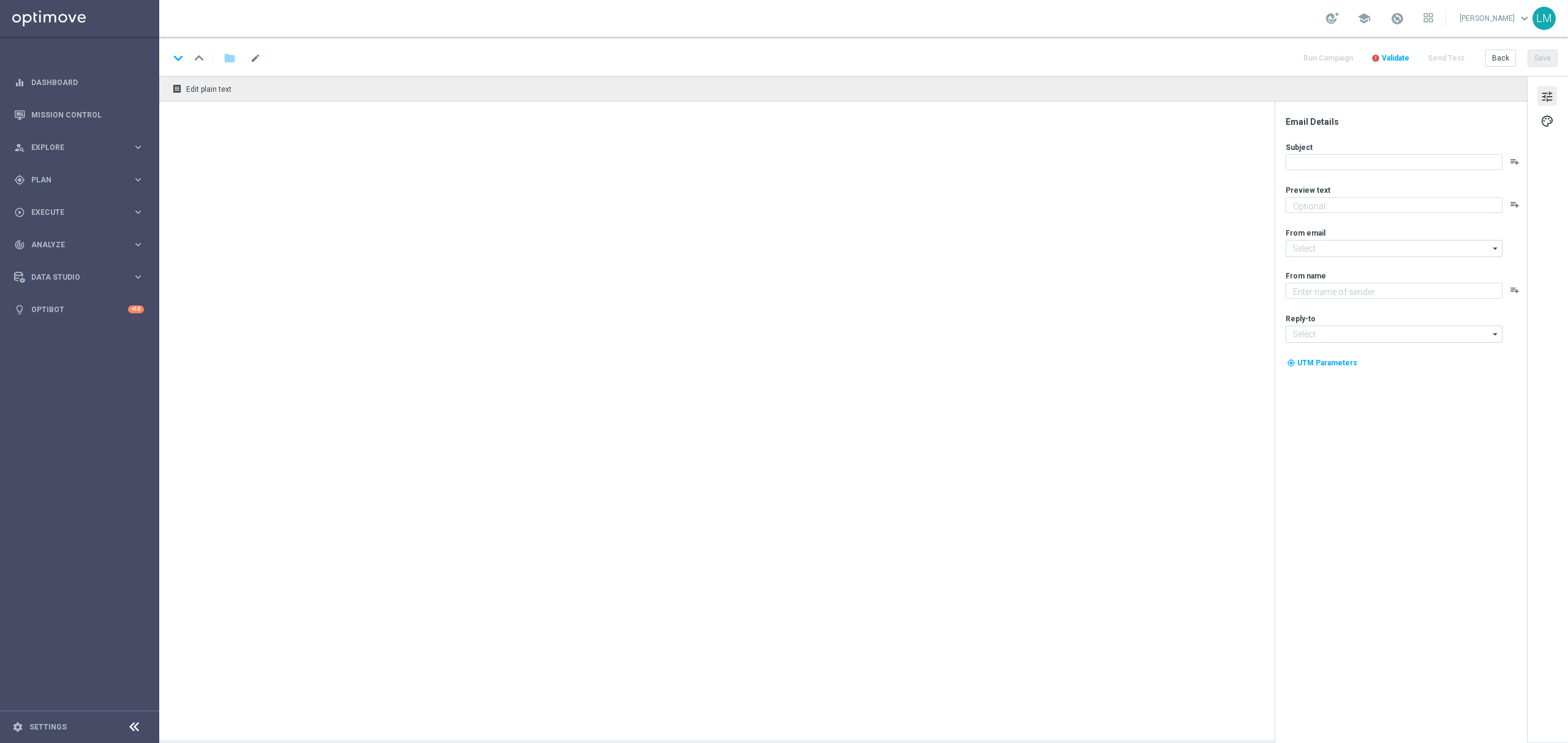
type textarea "Games are here to stay!"
type input "mail@crm.lottoland.com"
type textarea "Lottoland"
type input "[EMAIL_ADDRESS][DOMAIN_NAME]"
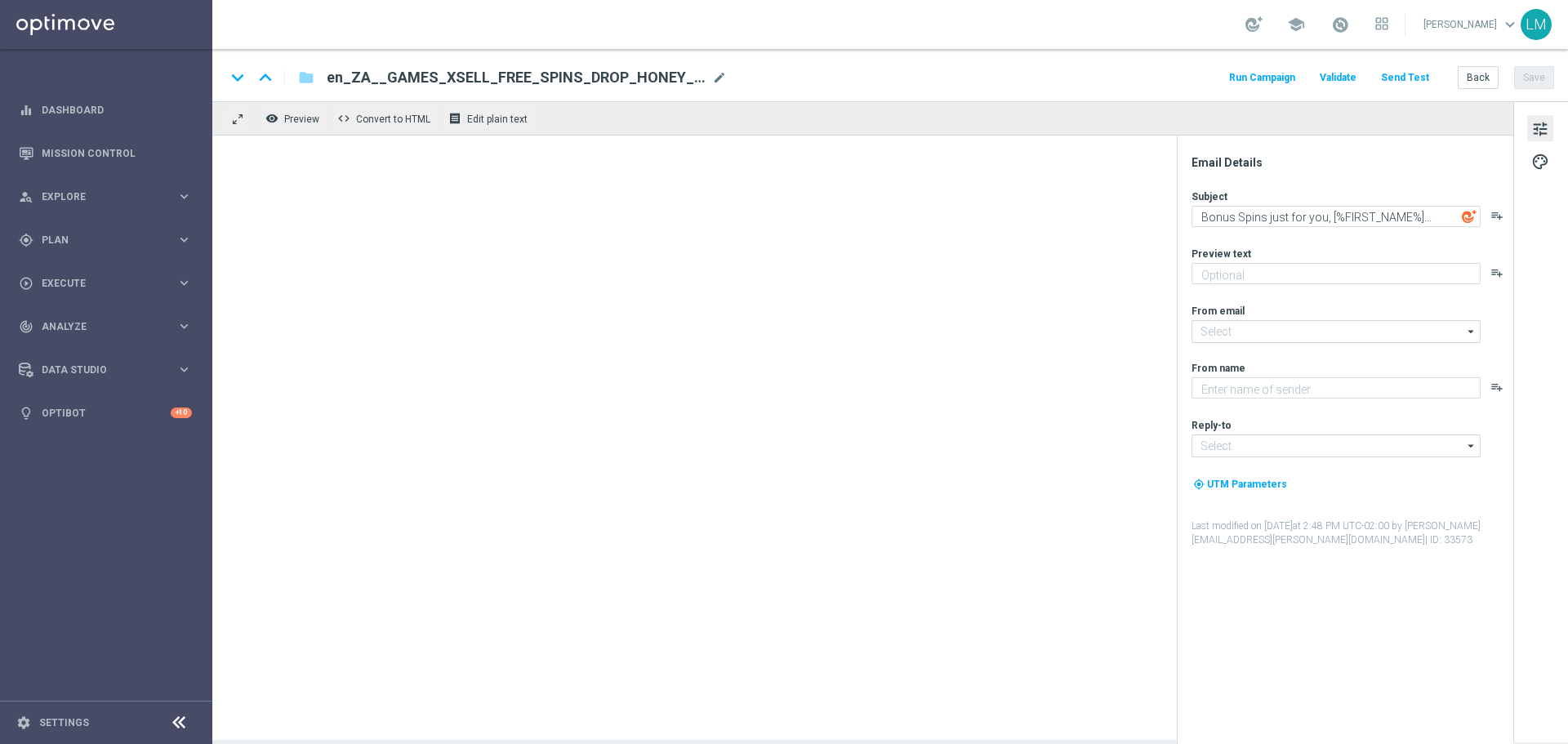
type textarea "Games are here to stay!"
type textarea "Lottoland"
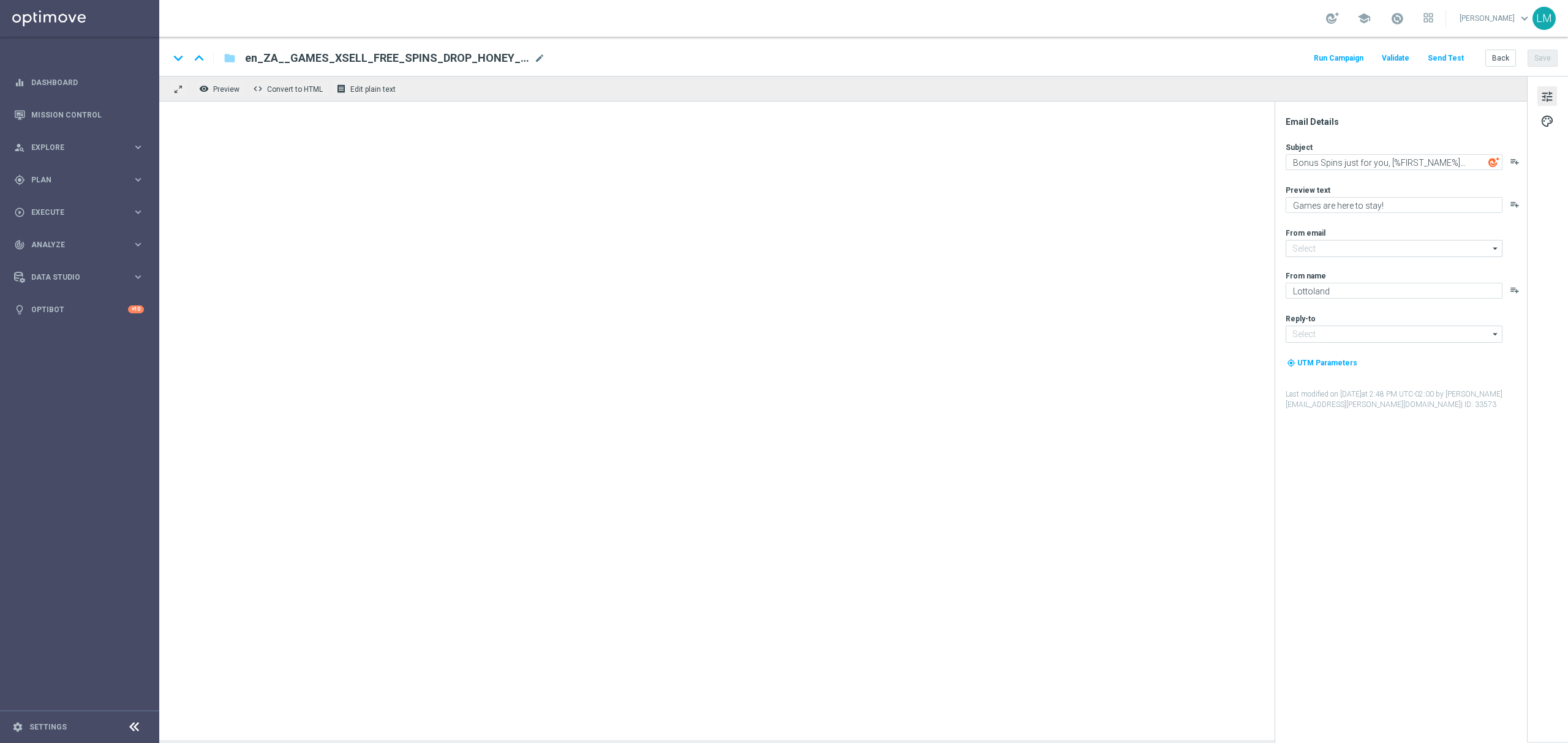
type input "[EMAIL_ADDRESS][DOMAIN_NAME]"
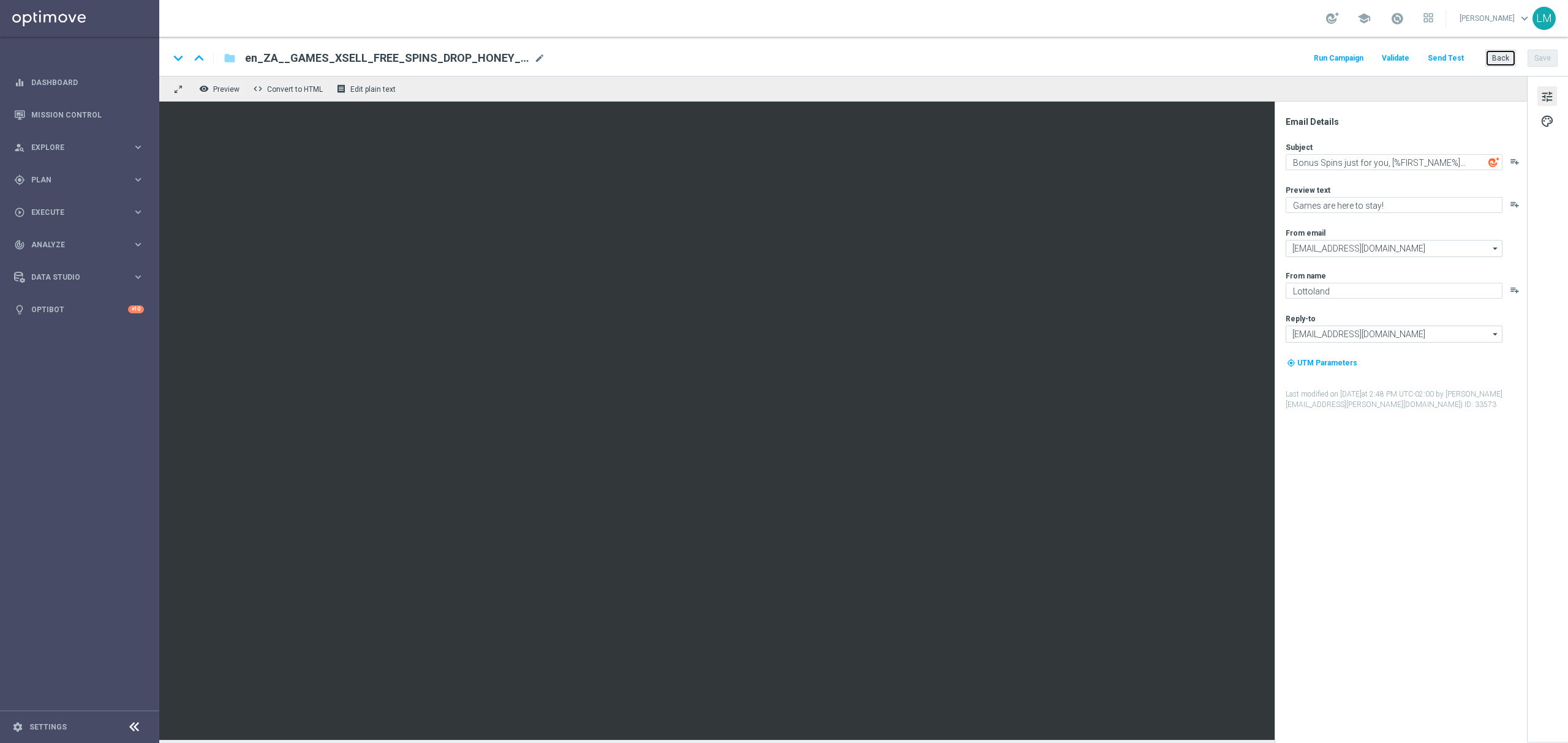
click at [1175, 59] on button "Back" at bounding box center [1501, 58] width 30 height 17
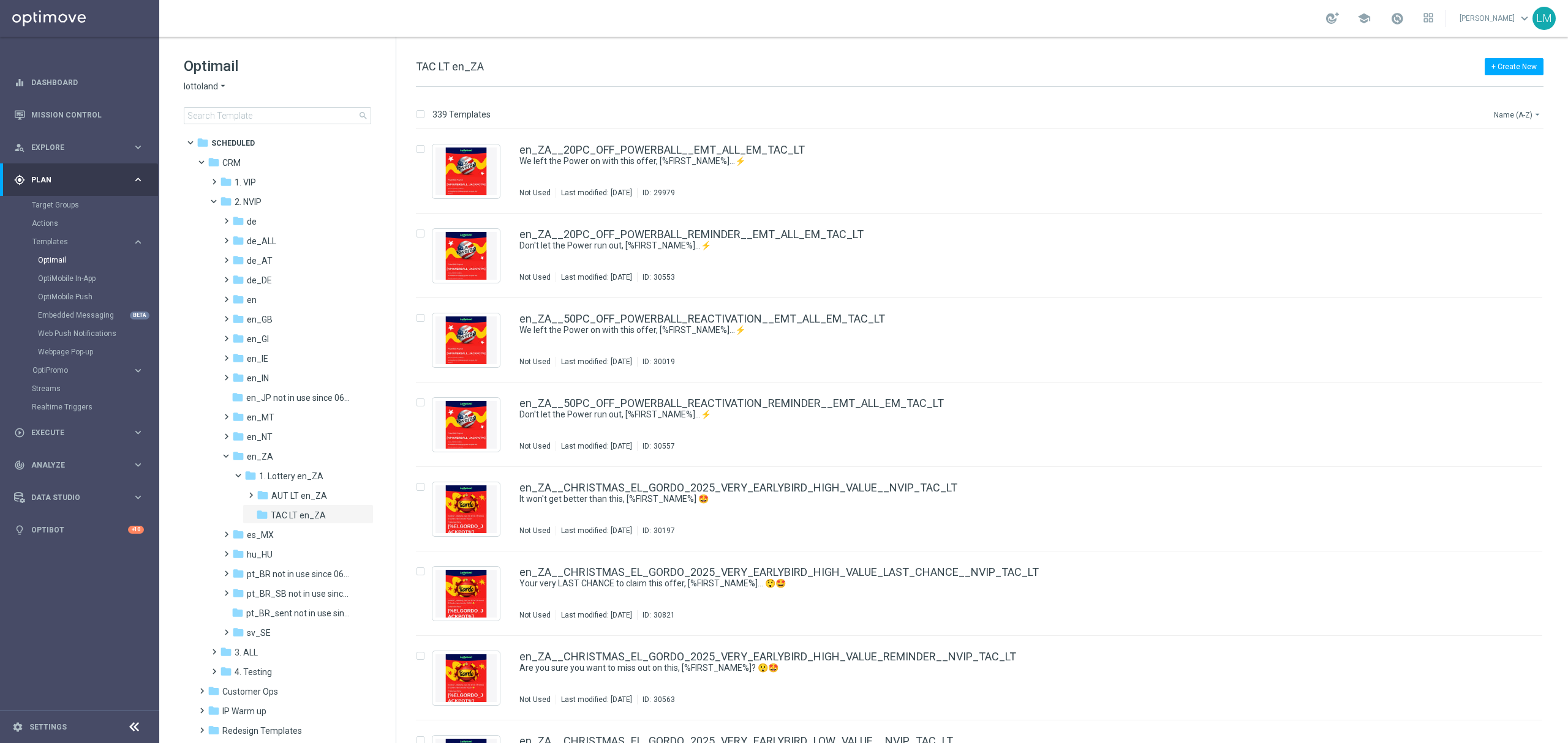
click at [1175, 115] on button "Name (A-Z) arrow_drop_down" at bounding box center [1518, 114] width 51 height 15
click at [1175, 167] on span "Date Modified (Newest)" at bounding box center [1496, 169] width 82 height 9
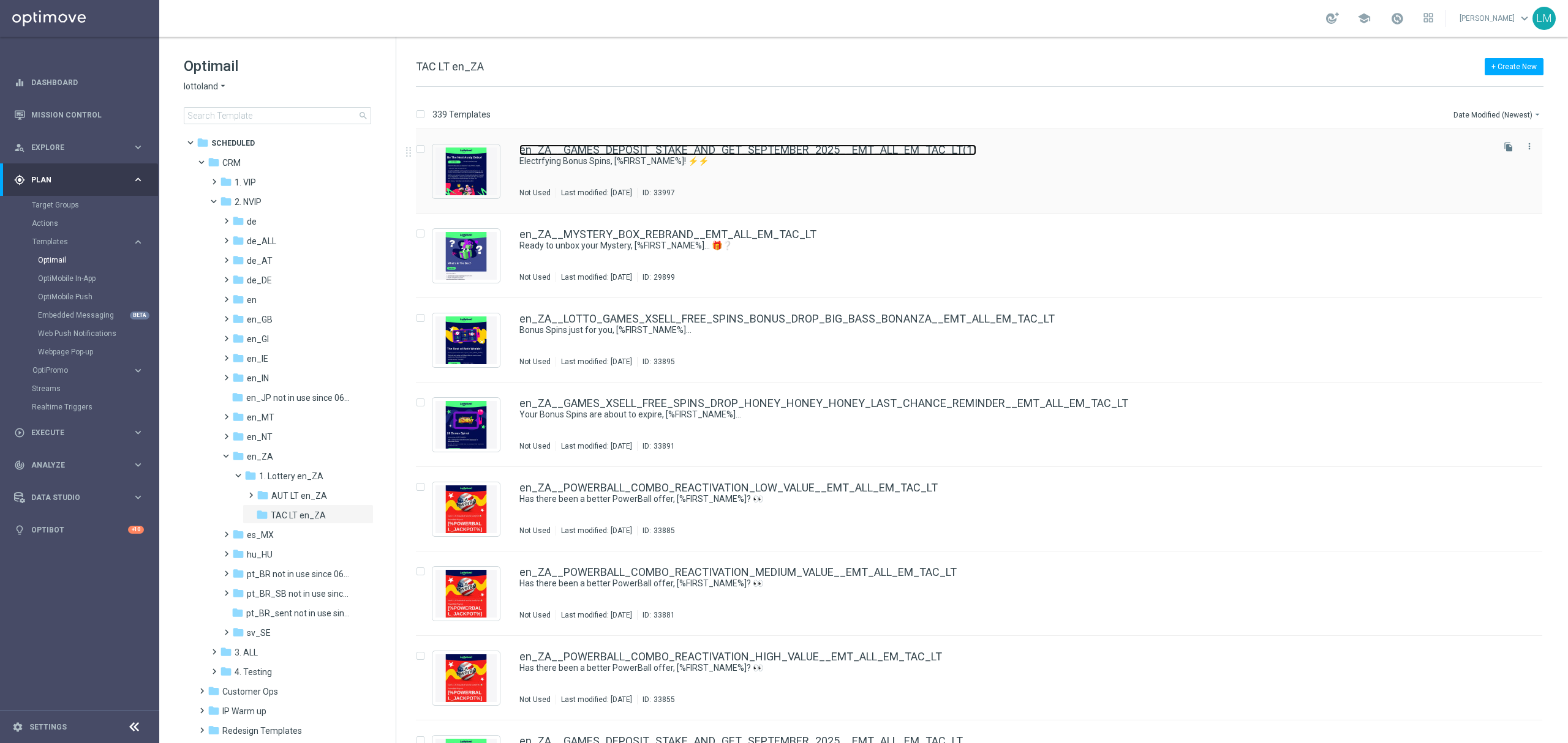
click at [868, 150] on link "en_ZA__GAMES_DEPOSIT_STAKE_AND_GET_SEPTEMBER_2025__EMT_ALL_EM_TAC_LT(1)" at bounding box center [747, 150] width 457 height 11
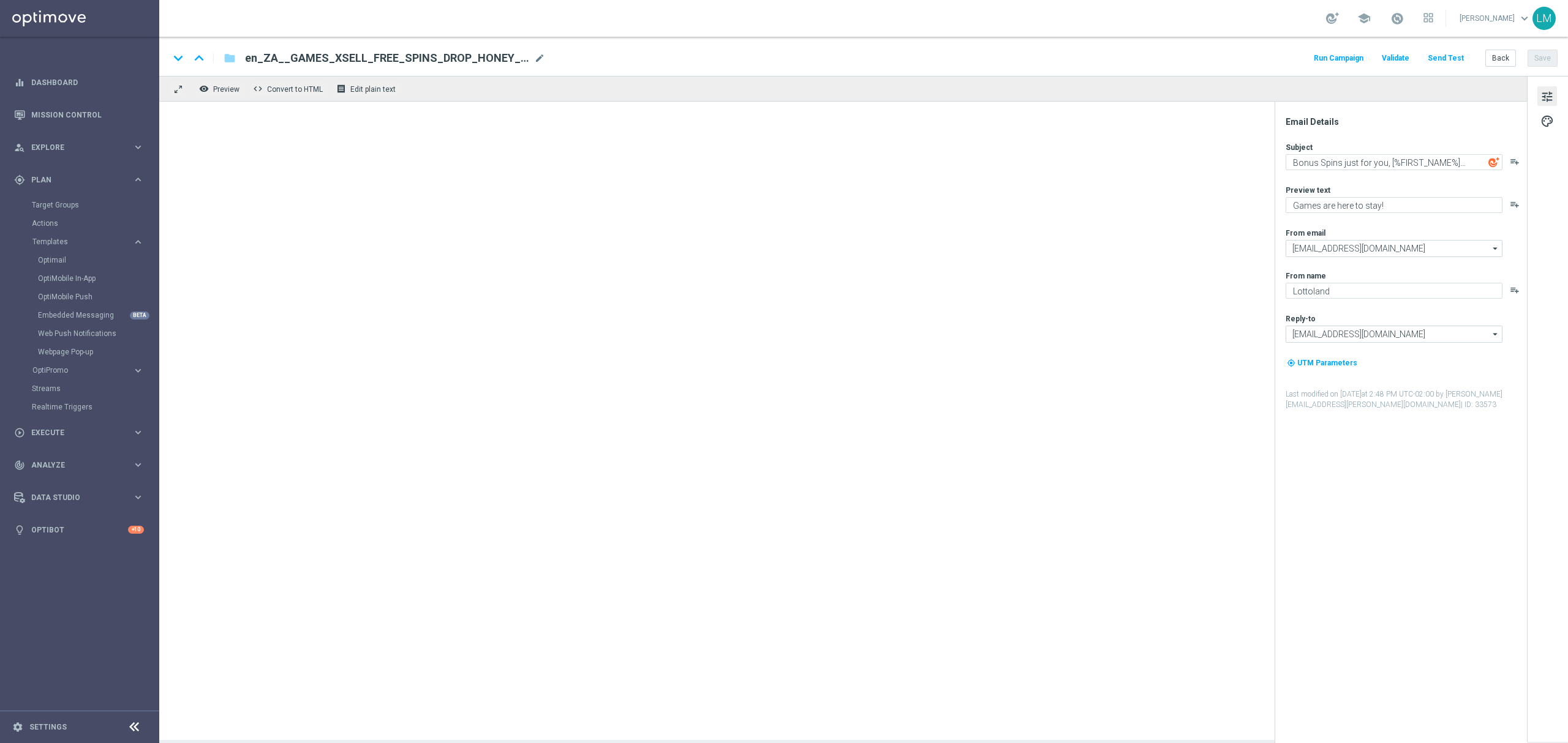
type textarea "Electrfying Bonus Spins, [%FIRST_NAME%]! ⚡⚡"
type textarea "Make your choice..."
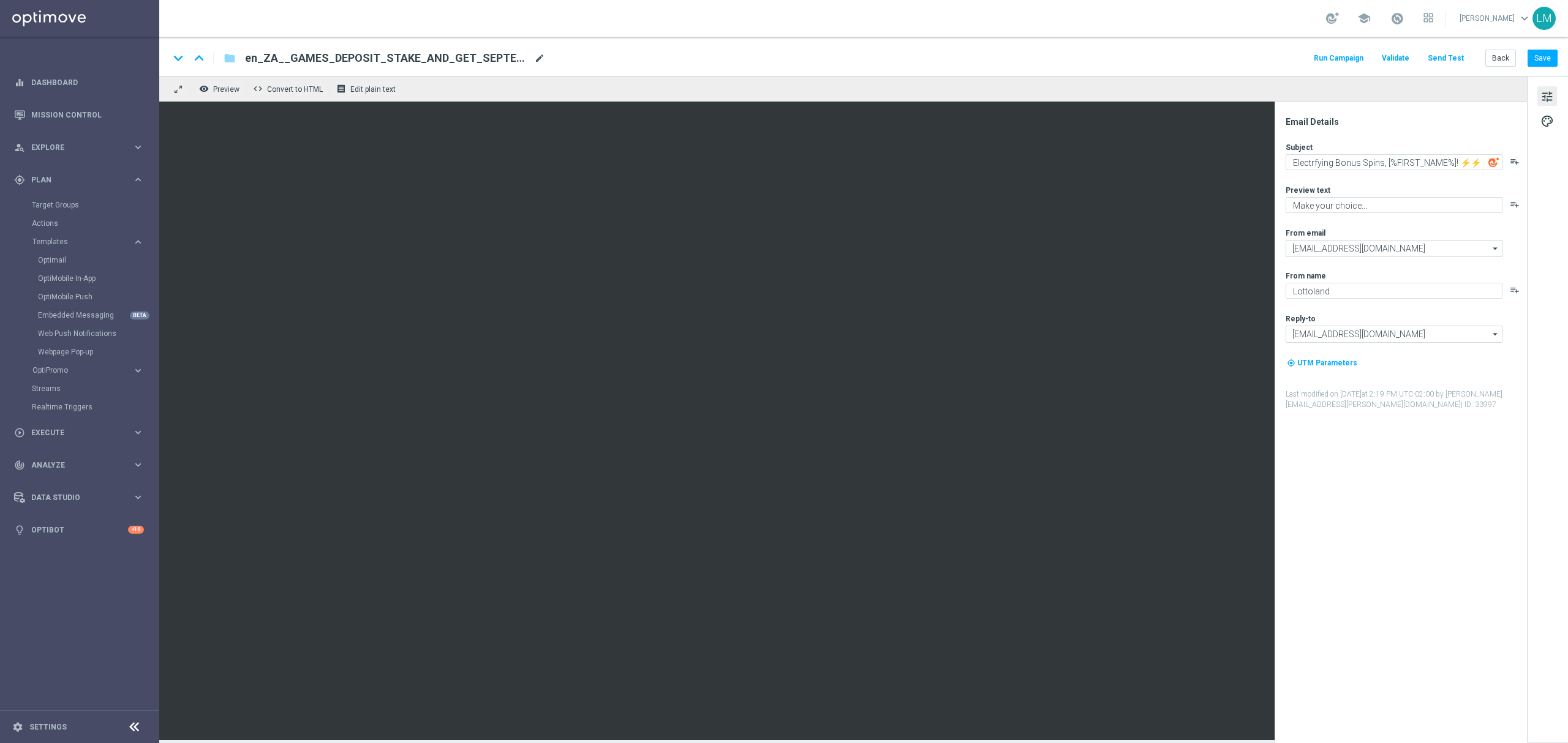
click at [544, 55] on span "mode_edit" at bounding box center [539, 58] width 11 height 11
paste input "AUNTY_BETSY_PROMO_LAUNCH_MAILER__EMT_ALL_EM_TAC_LT"
type input "en_ZA__AUNTY_BETSY_PROMO_LAUNCH_MAILER__EMT_ALL_EM_TAC_LT"
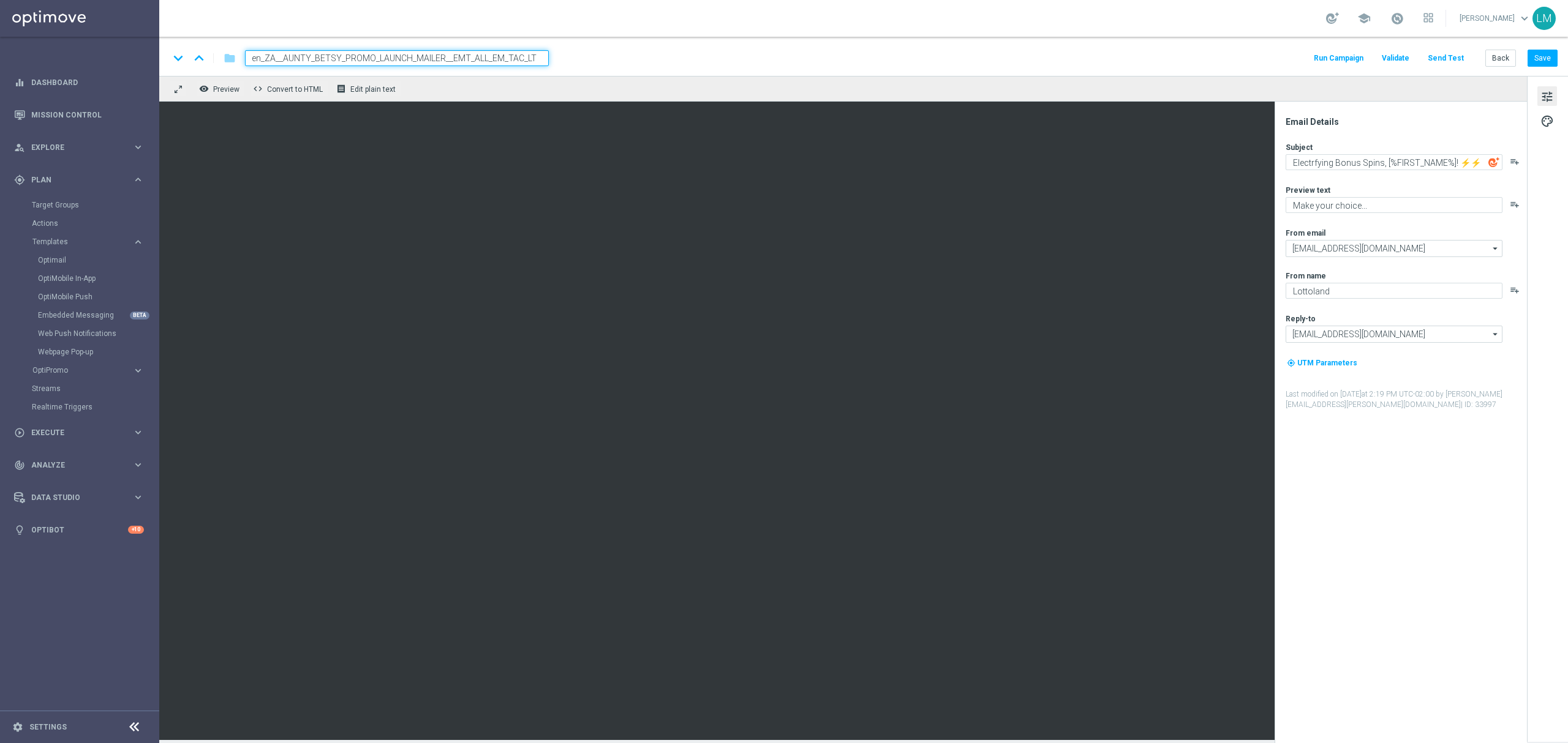
click at [598, 62] on div "keyboard_arrow_down keyboard_arrow_up folder en_ZA__AUNTY_BETSY_PROMO_LAUNCH_MA…" at bounding box center [863, 58] width 1388 height 16
click at [507, 57] on input "en_ZA__AUNTY_BETSY_PROMO_LAUNCH_MAILER__EMT_ALL_EM_TAC_LT" at bounding box center [396, 58] width 304 height 16
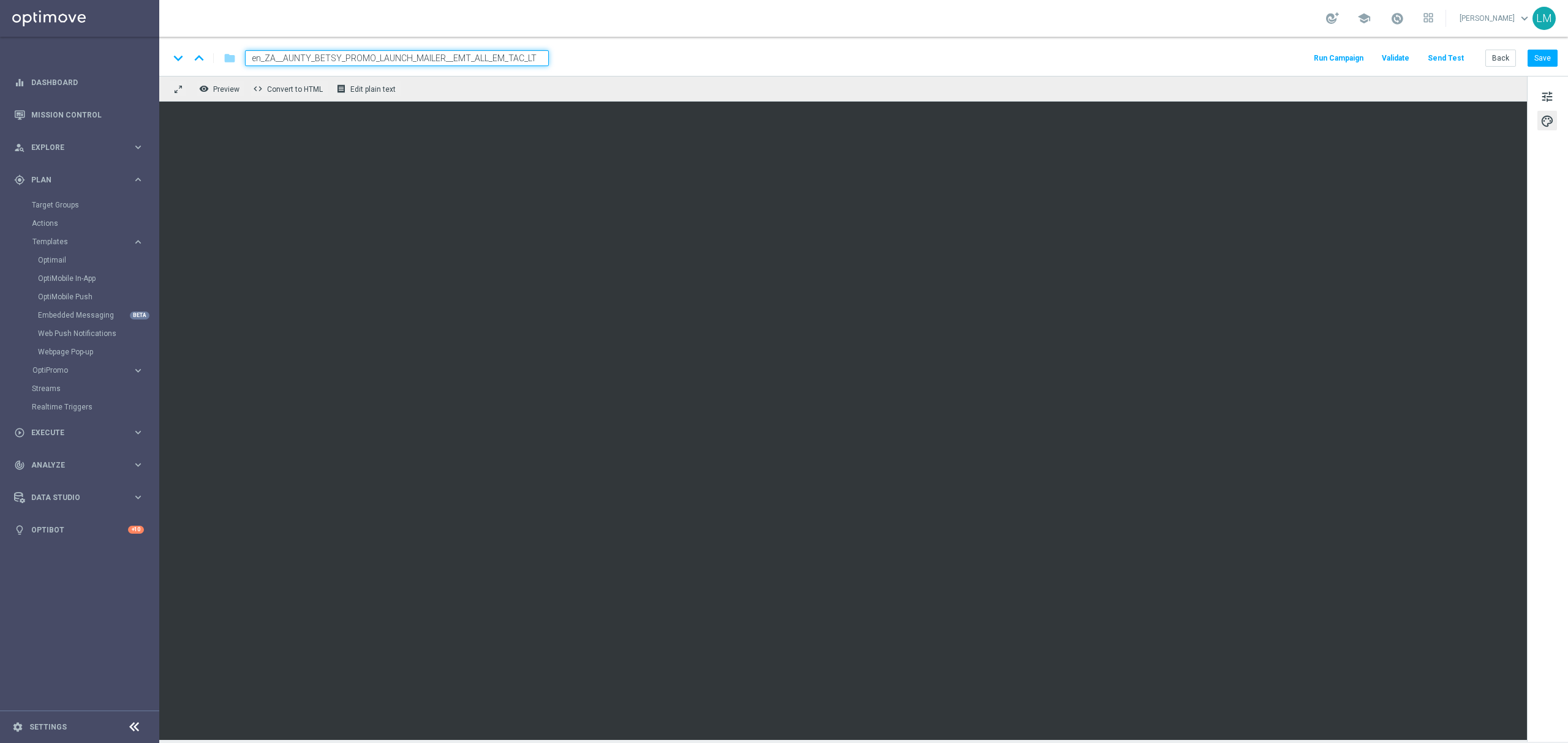
click at [515, 71] on div "keyboard_arrow_down keyboard_arrow_up folder en_ZA__AUNTY_BETSY_PROMO_LAUNCH_MA…" at bounding box center [864, 56] width 1409 height 39
click at [510, 61] on input "en_ZA__AUNTY_BETSY_PROMO_LAUNCH_MAILER__EMT_ALL_EM_TAC_LT" at bounding box center [396, 58] width 304 height 16
click at [515, 84] on div "remove_red_eye Preview code Convert to HTML receipt Edit plain text" at bounding box center [843, 89] width 1368 height 26
click at [1175, 91] on span "tune" at bounding box center [1547, 97] width 13 height 16
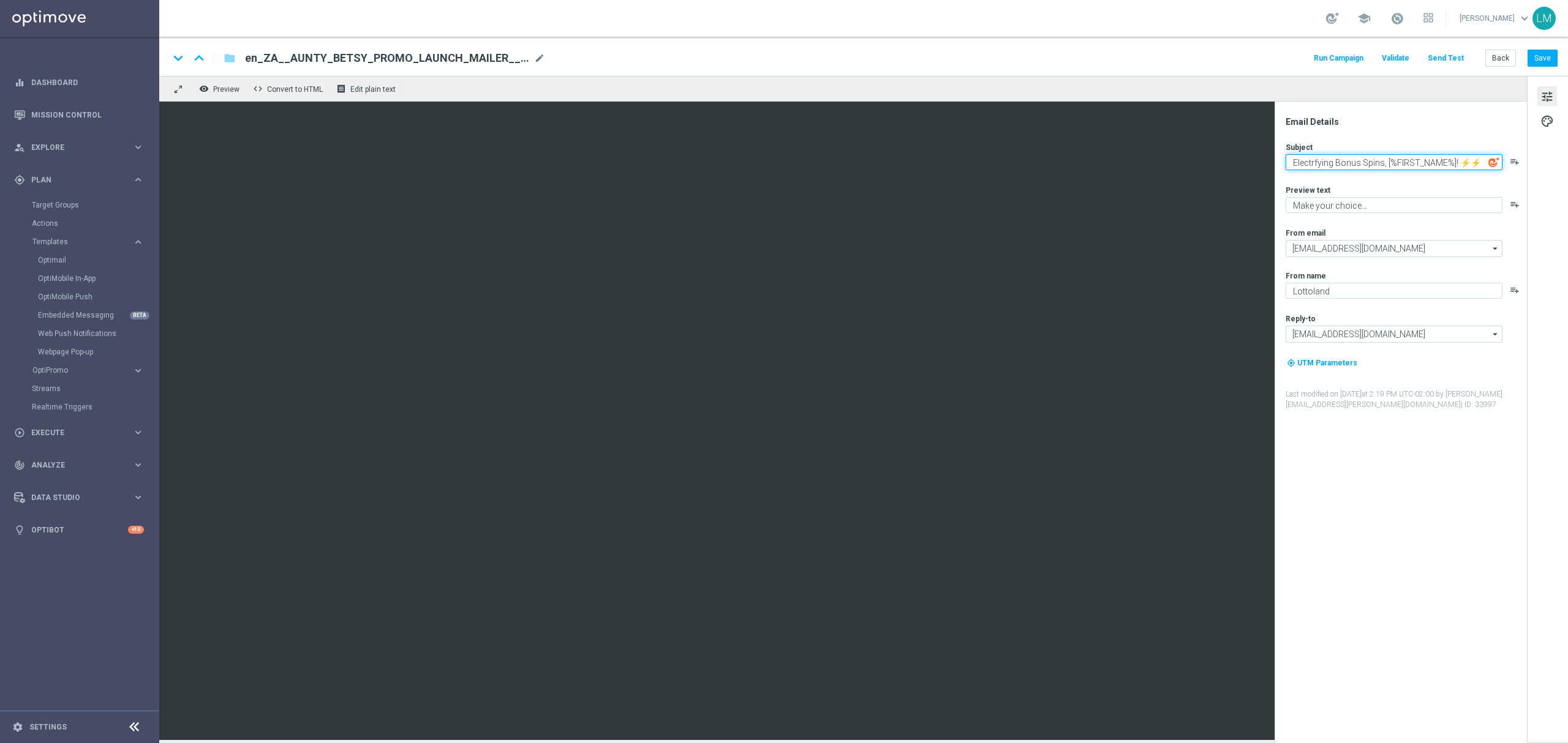
click at [1175, 154] on textarea "Electrfying Bonus Spins, [%FIRST_NAME%]! ⚡⚡" at bounding box center [1394, 162] width 217 height 16
paste textarea "Do you want to be an Auntie [PERSON_NAME]?"
type textarea "Do you want to be an Auntie [PERSON_NAME]?"
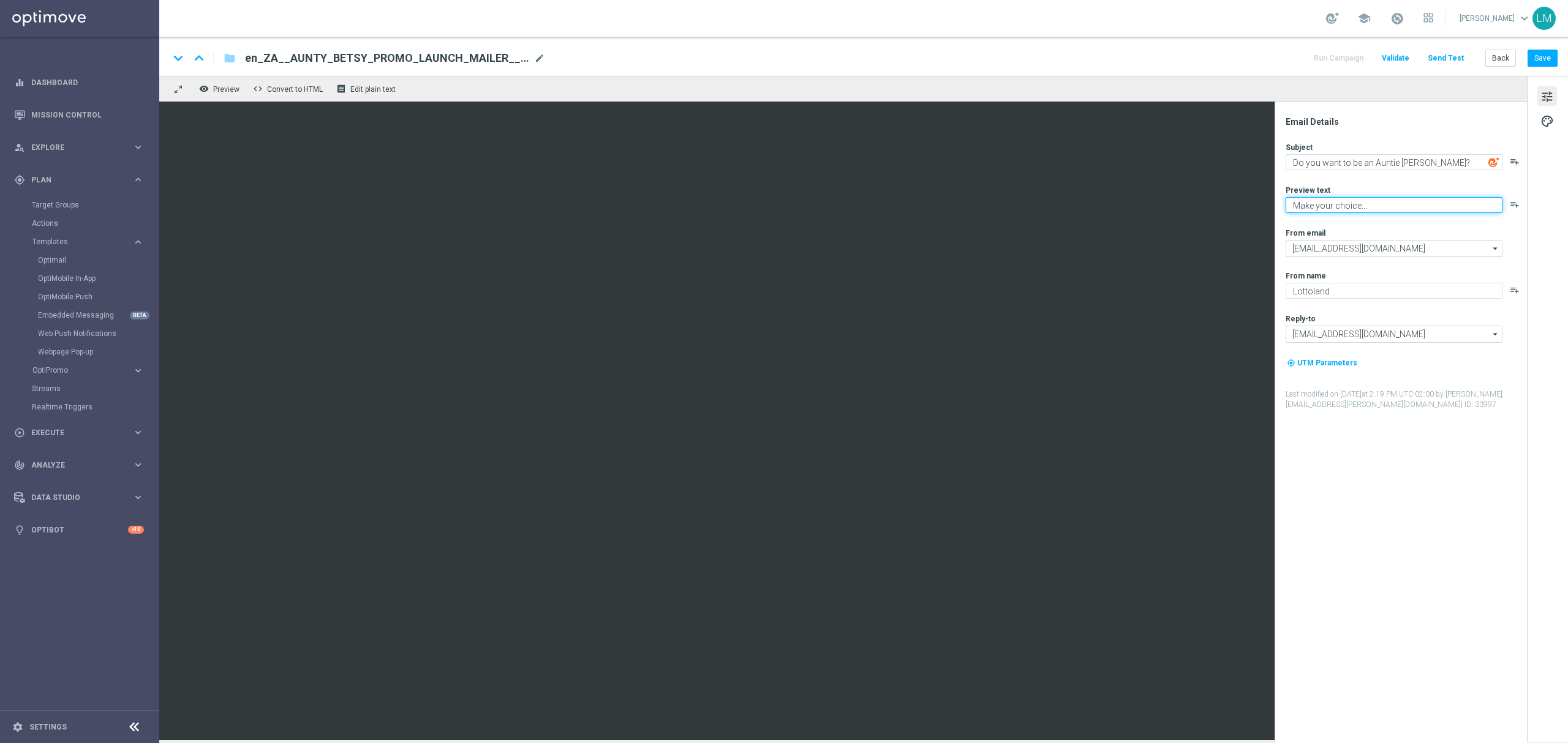
click at [1175, 209] on textarea "Make your choice..." at bounding box center [1394, 205] width 217 height 16
paste textarea "Enjoy THREE weekly combo deals and get ready to change lives!"
type textarea "Enjoy THREE weekly combo deals and get ready to change lives!"
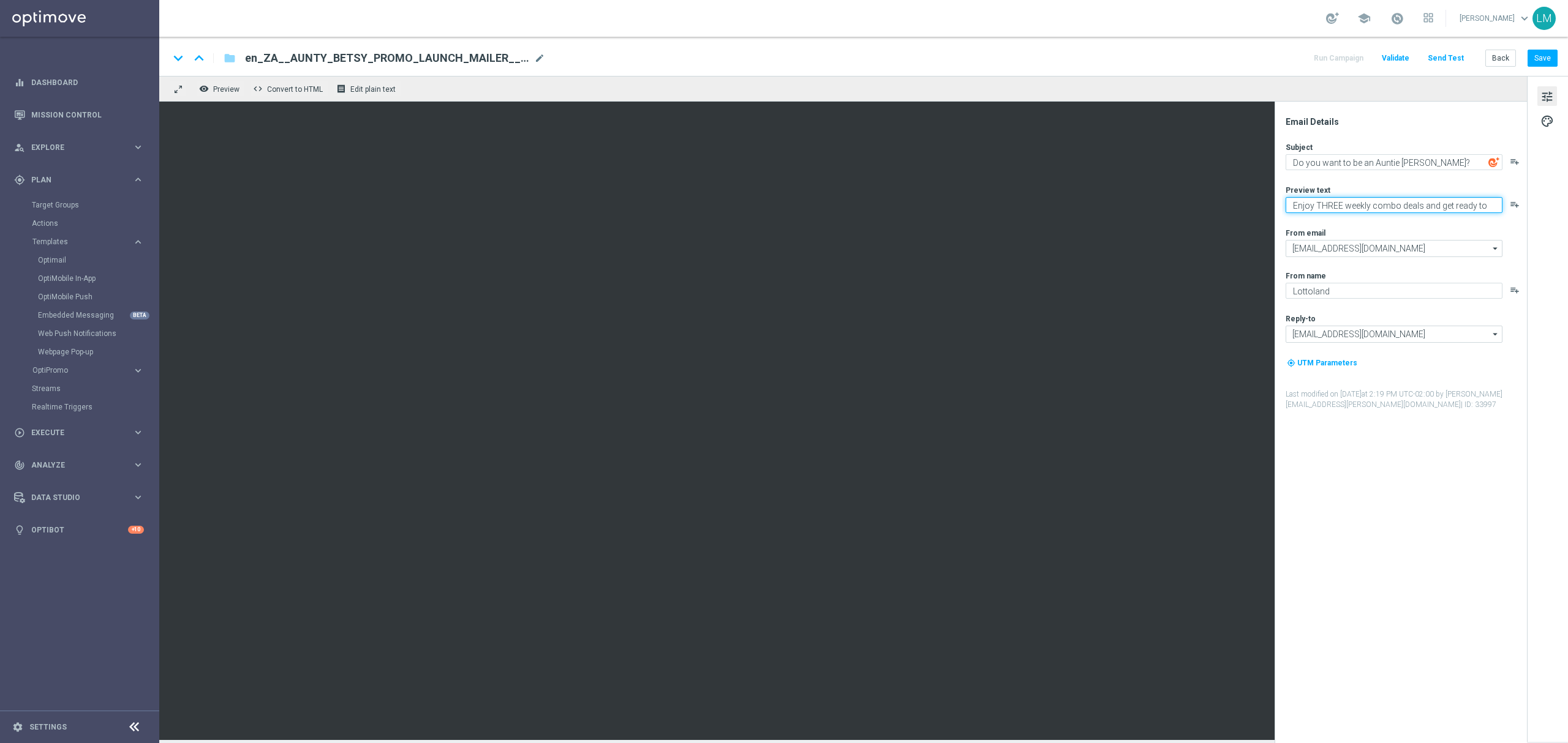
scroll to position [4, 0]
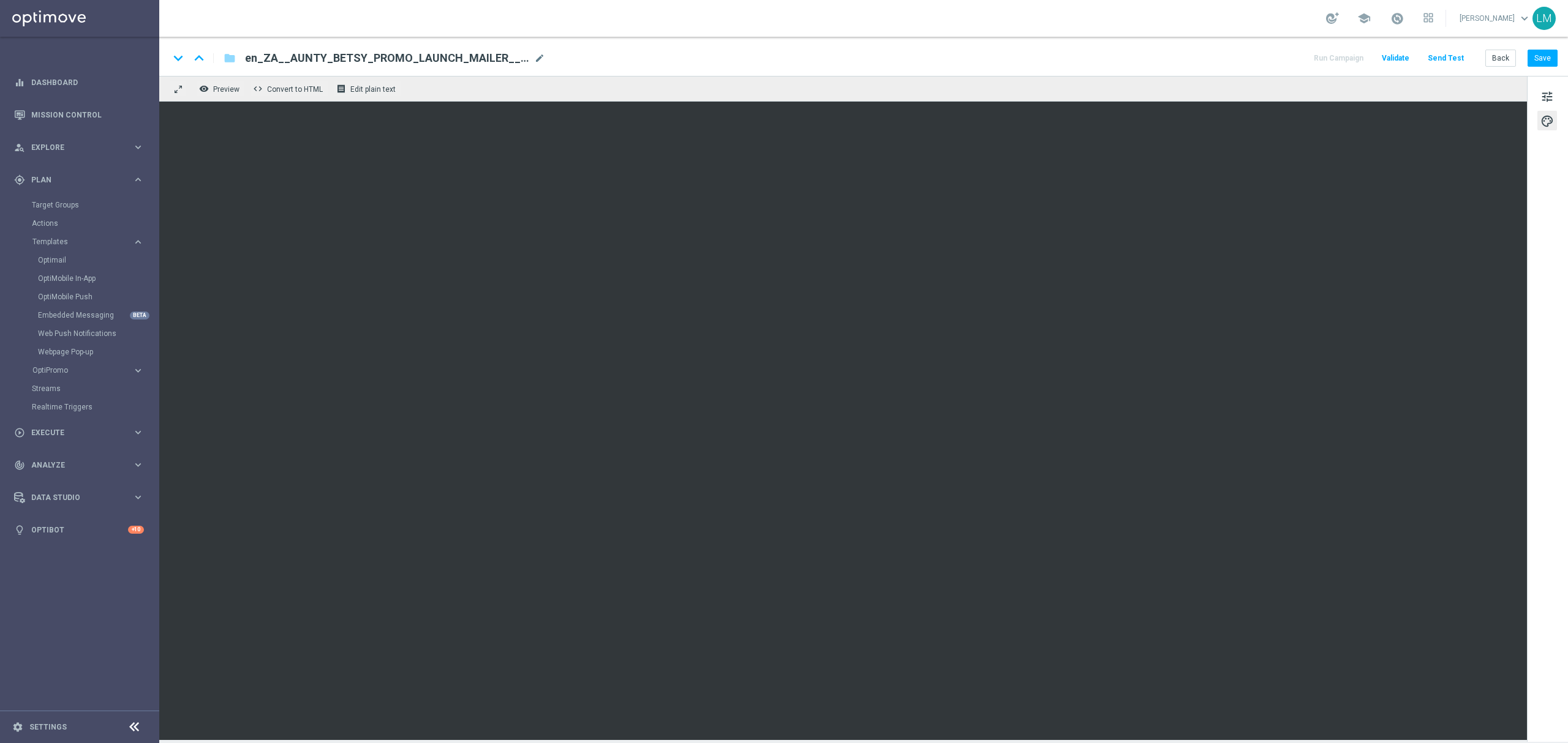
click at [1175, 106] on div "tune palette" at bounding box center [1547, 409] width 41 height 666
click at [1175, 98] on span "tune" at bounding box center [1547, 97] width 13 height 16
click at [1175, 56] on button "Save" at bounding box center [1542, 58] width 30 height 17
